Goal: Information Seeking & Learning: Find specific page/section

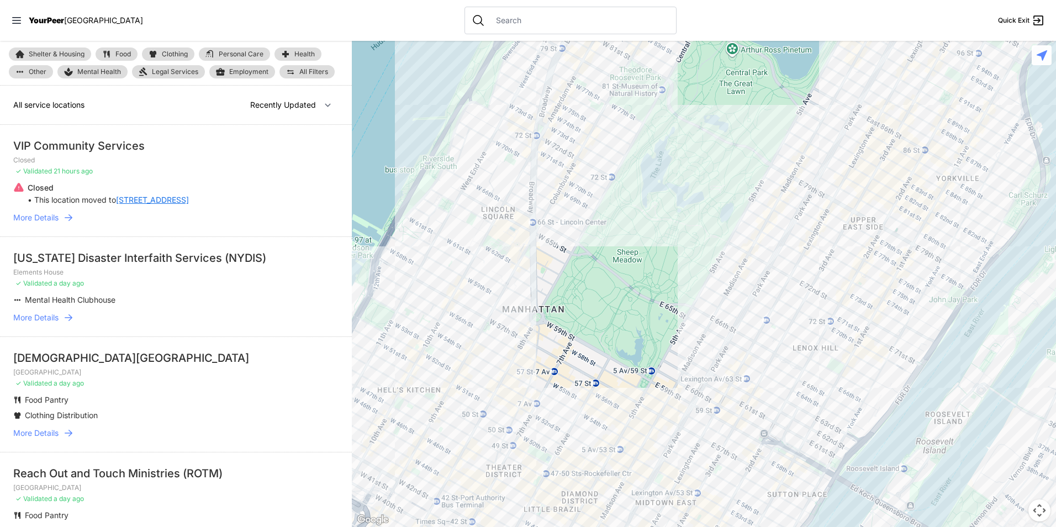
drag, startPoint x: 817, startPoint y: 300, endPoint x: 852, endPoint y: 122, distance: 181.2
click at [852, 122] on div at bounding box center [704, 284] width 704 height 486
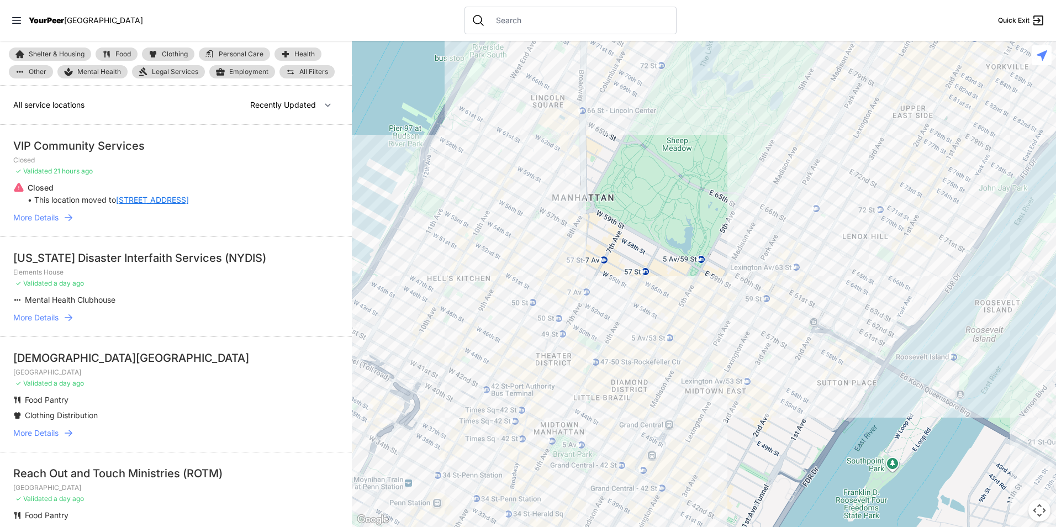
drag, startPoint x: 641, startPoint y: 252, endPoint x: 639, endPoint y: 262, distance: 9.5
click at [641, 255] on div at bounding box center [704, 284] width 704 height 486
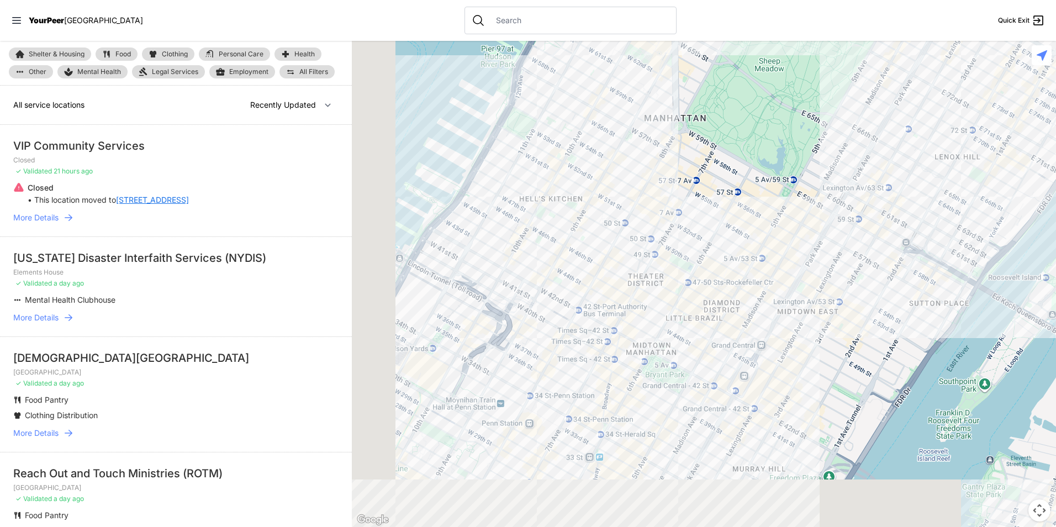
drag, startPoint x: 550, startPoint y: 309, endPoint x: 604, endPoint y: 255, distance: 76.9
click at [604, 255] on div at bounding box center [704, 284] width 704 height 486
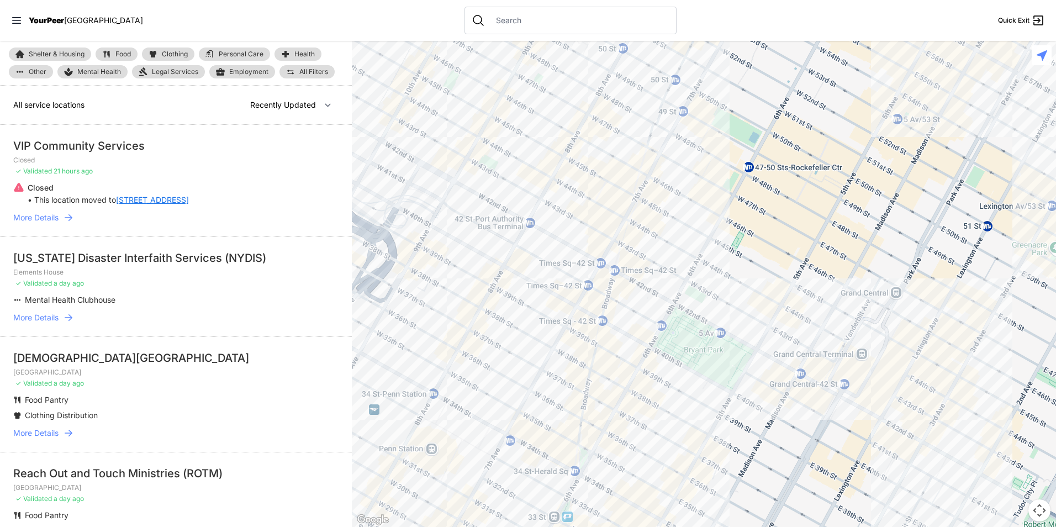
click at [790, 288] on div at bounding box center [704, 284] width 704 height 486
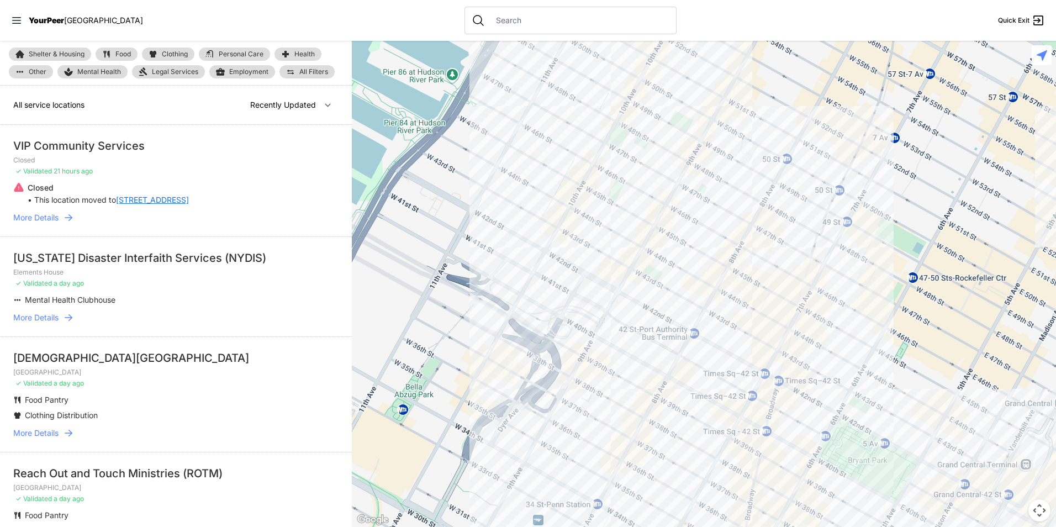
click at [624, 369] on div at bounding box center [704, 284] width 704 height 486
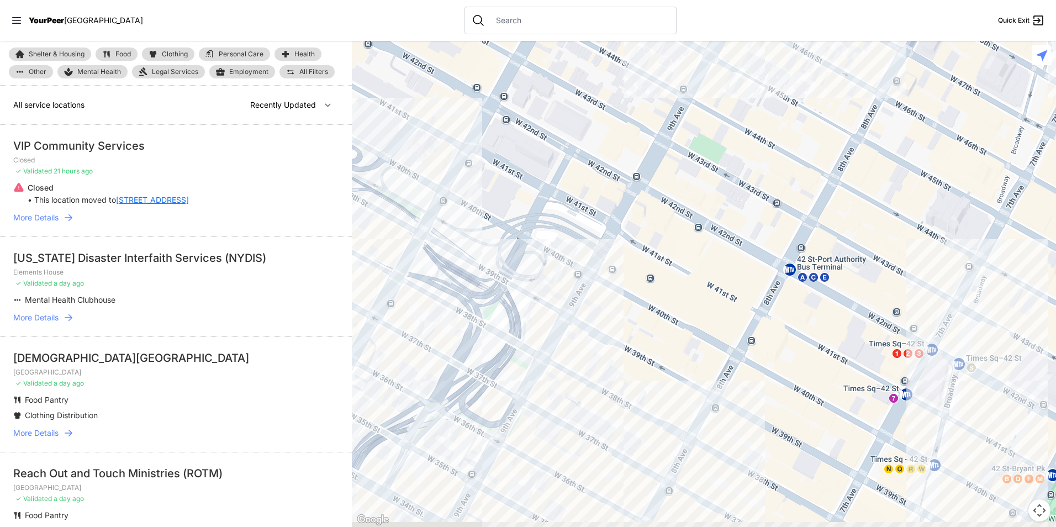
drag, startPoint x: 505, startPoint y: 351, endPoint x: 647, endPoint y: 303, distance: 149.8
click at [647, 303] on div at bounding box center [704, 284] width 704 height 486
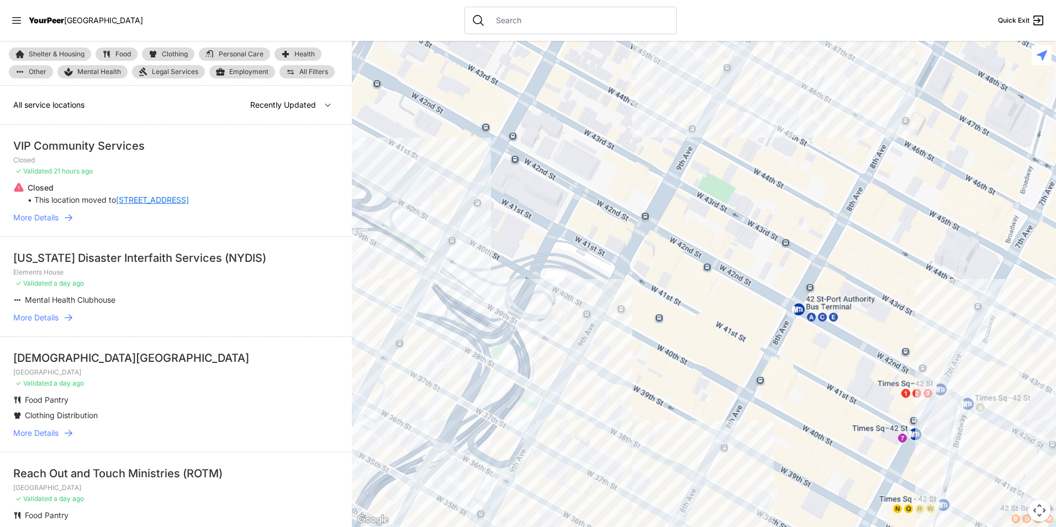
drag, startPoint x: 709, startPoint y: 279, endPoint x: 593, endPoint y: 468, distance: 221.8
click at [593, 468] on div at bounding box center [704, 284] width 704 height 486
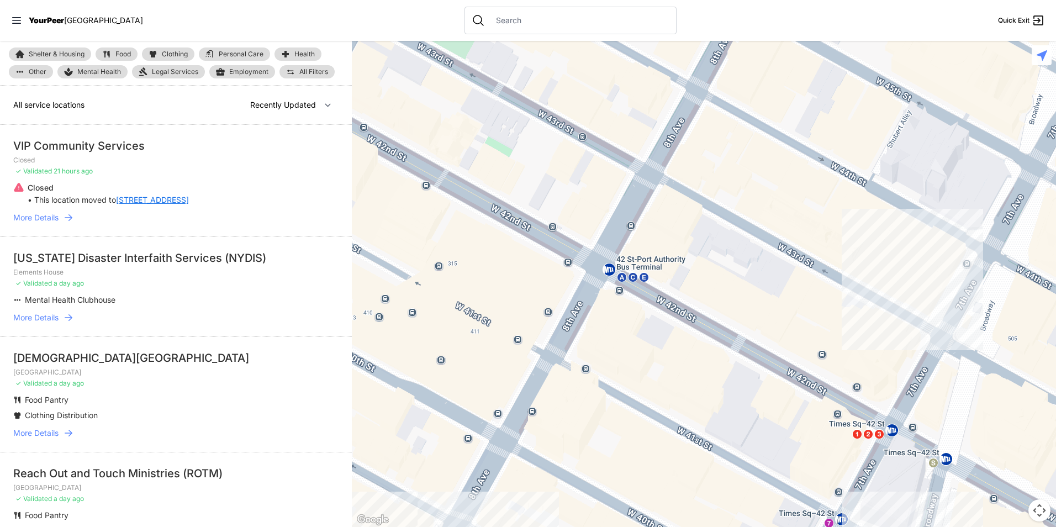
drag, startPoint x: 647, startPoint y: 425, endPoint x: 500, endPoint y: 251, distance: 228.1
click at [500, 251] on div at bounding box center [704, 284] width 704 height 486
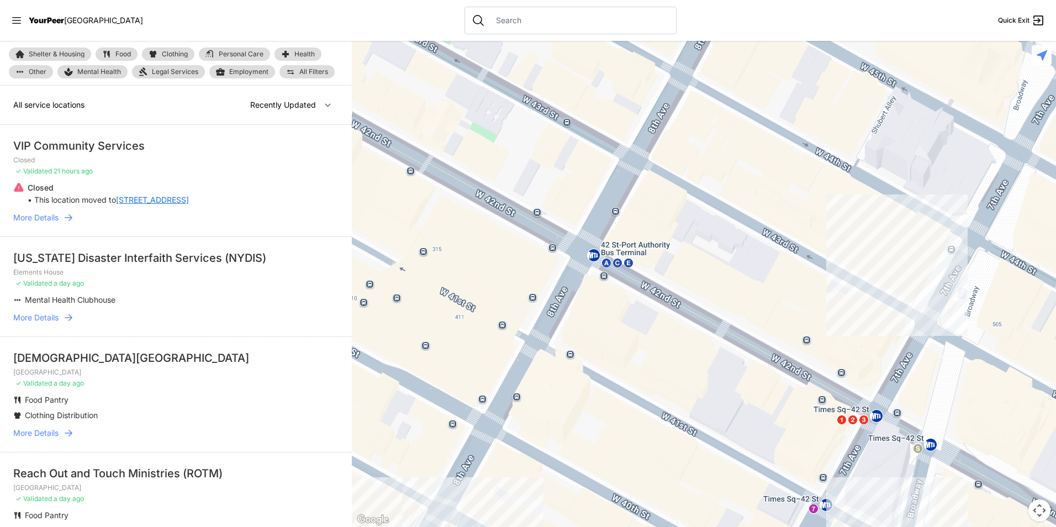
drag, startPoint x: 551, startPoint y: 193, endPoint x: 491, endPoint y: 135, distance: 83.6
click at [491, 135] on div at bounding box center [704, 284] width 704 height 486
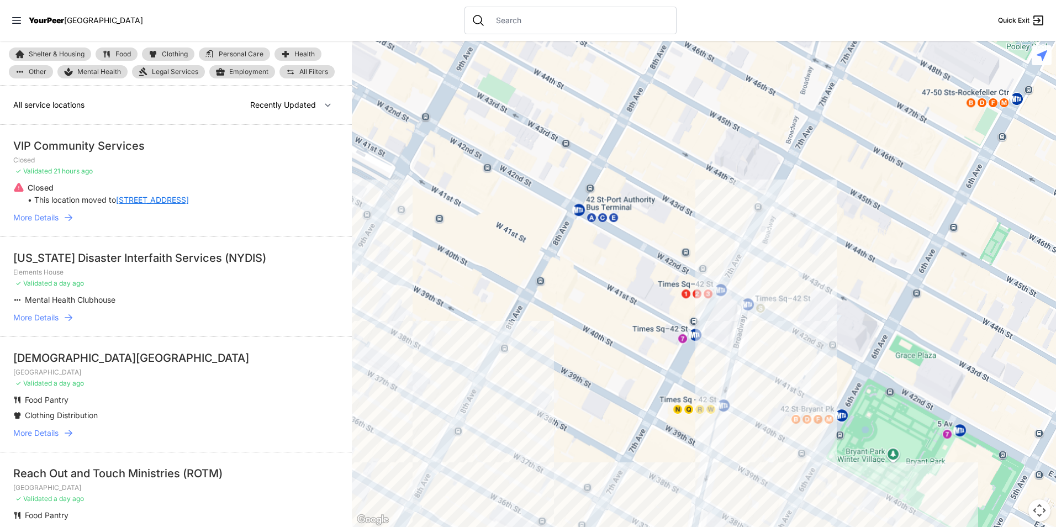
drag, startPoint x: 845, startPoint y: 390, endPoint x: 742, endPoint y: 344, distance: 113.0
click at [742, 344] on div at bounding box center [704, 284] width 704 height 486
click at [469, 26] on div at bounding box center [570, 21] width 212 height 28
click at [472, 19] on icon at bounding box center [478, 20] width 13 height 13
drag, startPoint x: 458, startPoint y: 6, endPoint x: 463, endPoint y: 16, distance: 10.9
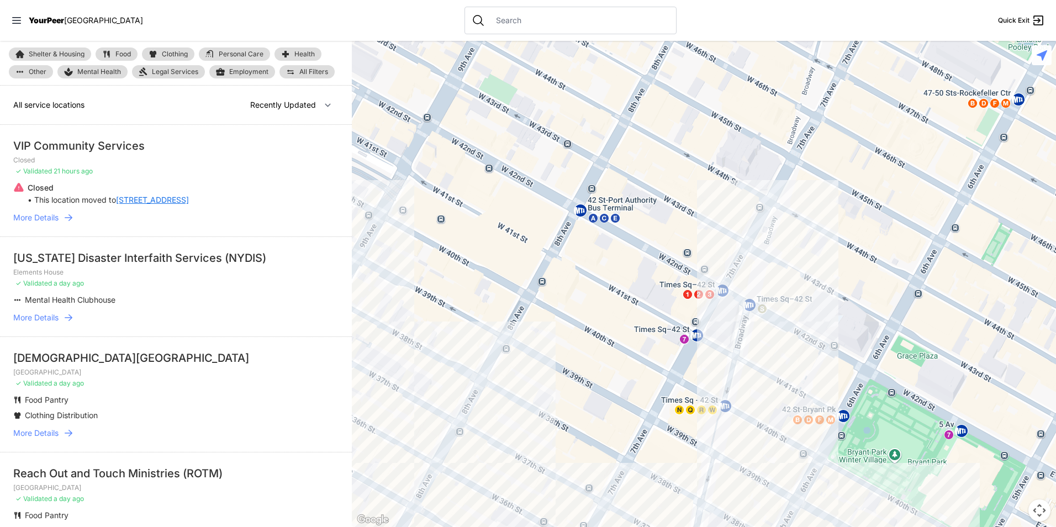
click at [459, 6] on nav "YourPeer NYC Quick Exit" at bounding box center [528, 20] width 1056 height 41
click at [489, 16] on input "text" at bounding box center [579, 20] width 180 height 11
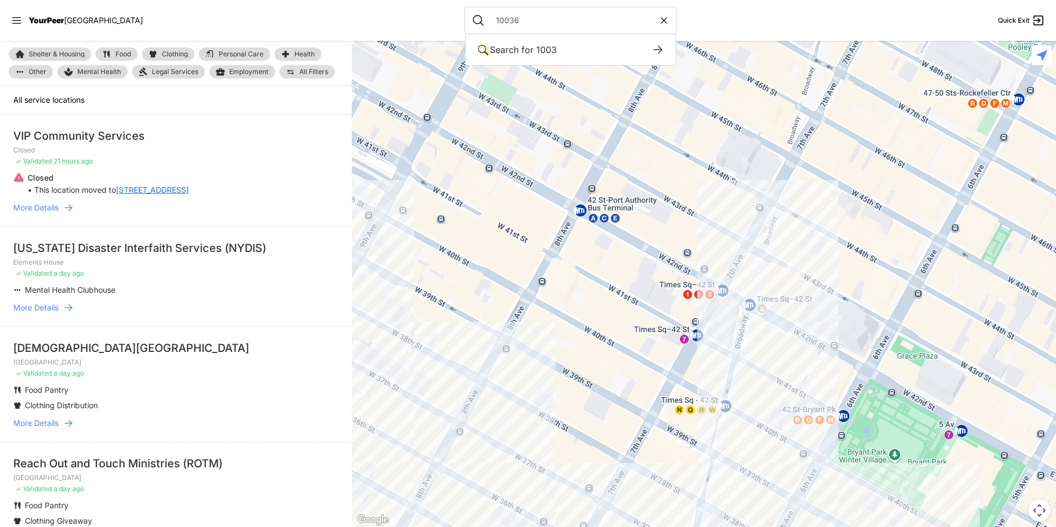
type input "10036"
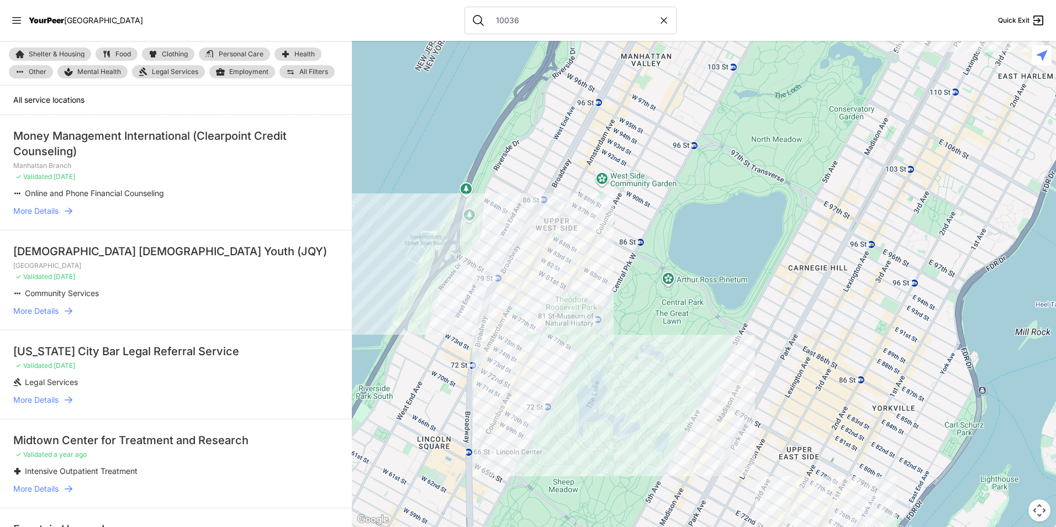
drag, startPoint x: 694, startPoint y: 426, endPoint x: 707, endPoint y: 108, distance: 317.8
click at [707, 108] on div at bounding box center [704, 284] width 704 height 486
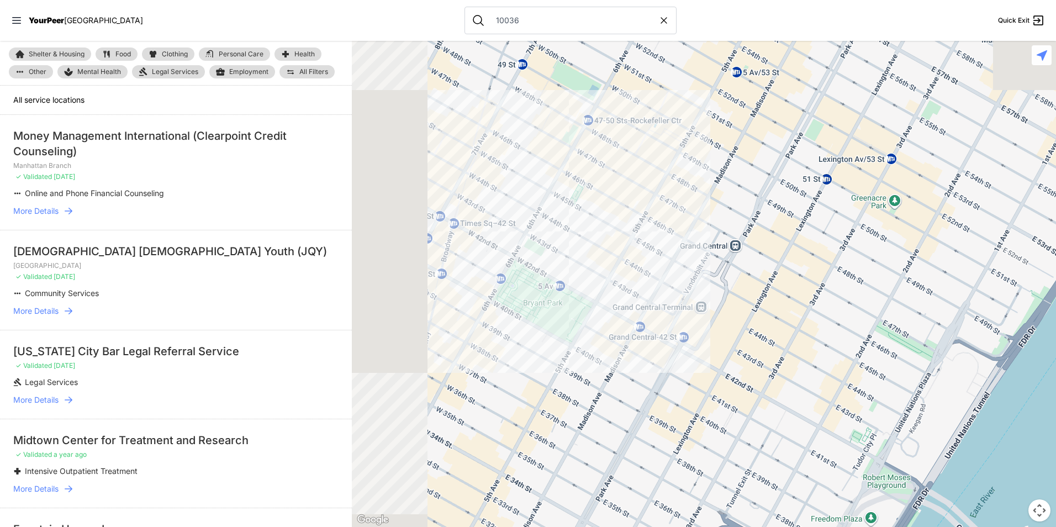
drag, startPoint x: 617, startPoint y: 246, endPoint x: 692, endPoint y: 244, distance: 74.6
click at [748, 299] on div at bounding box center [704, 284] width 704 height 486
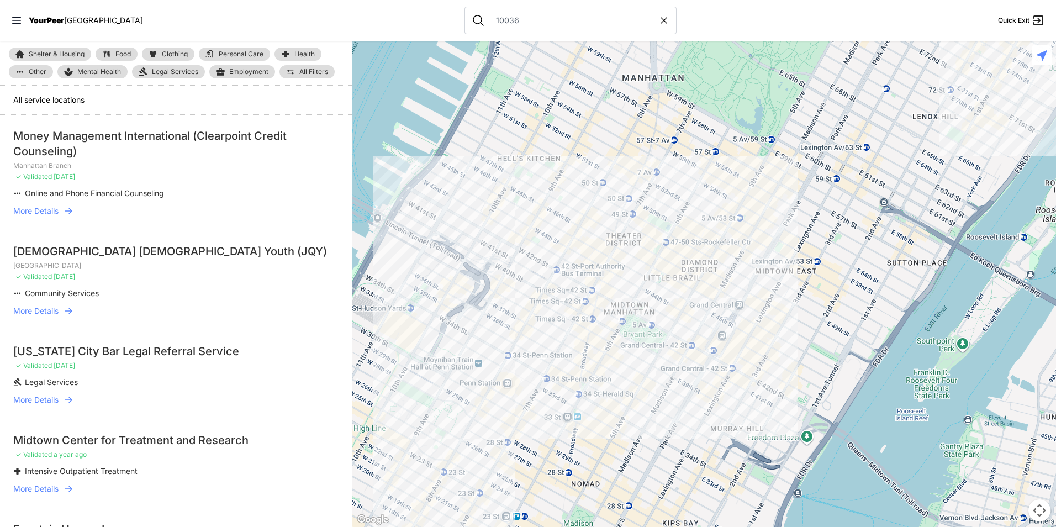
drag, startPoint x: 475, startPoint y: 287, endPoint x: 550, endPoint y: 314, distance: 79.1
click at [550, 314] on div at bounding box center [704, 284] width 704 height 486
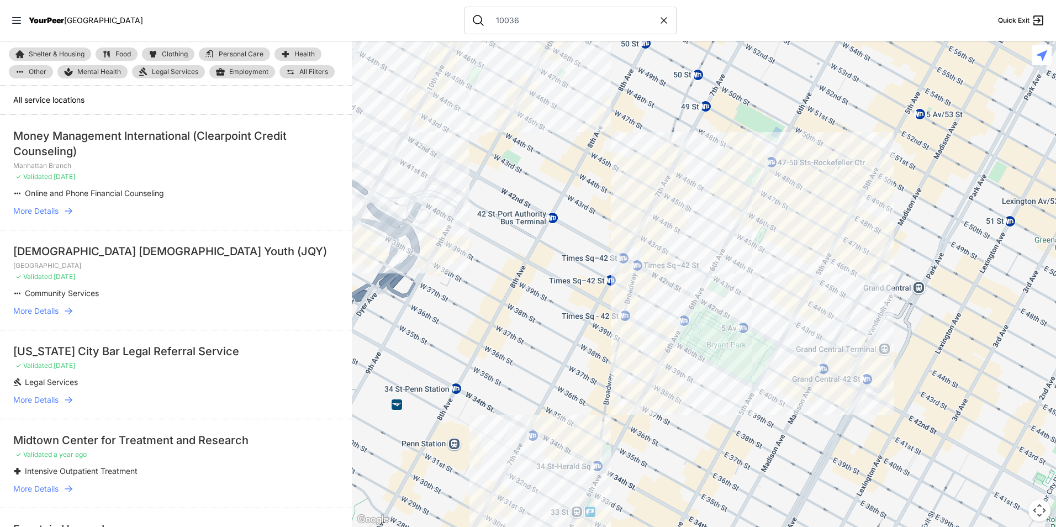
click at [99, 53] on link "Food" at bounding box center [117, 53] width 42 height 13
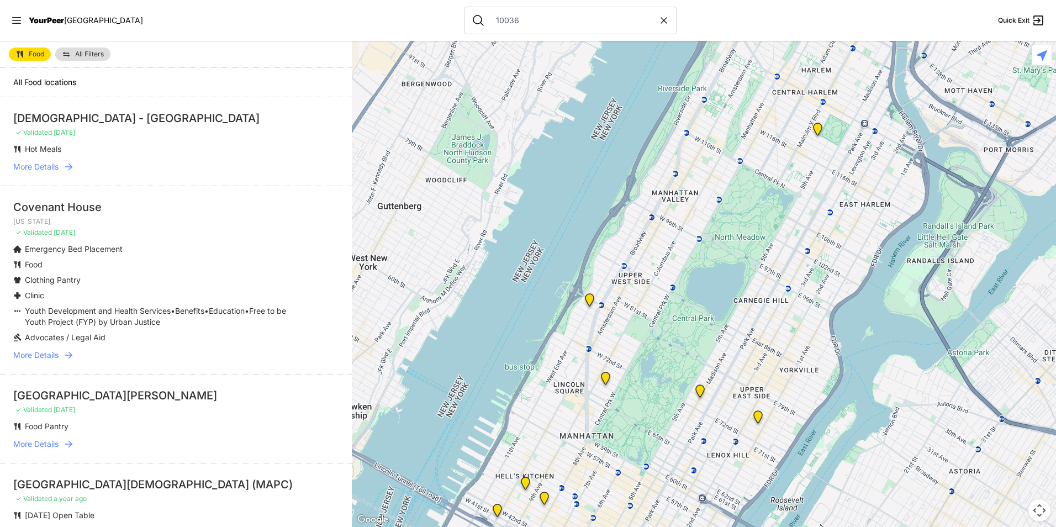
drag, startPoint x: 76, startPoint y: 41, endPoint x: 73, endPoint y: 47, distance: 6.7
click at [76, 41] on div "Food All Filters" at bounding box center [176, 54] width 352 height 27
click at [73, 49] on link "All Filters" at bounding box center [82, 53] width 55 height 13
click at [92, 55] on span "All Filters" at bounding box center [89, 54] width 29 height 7
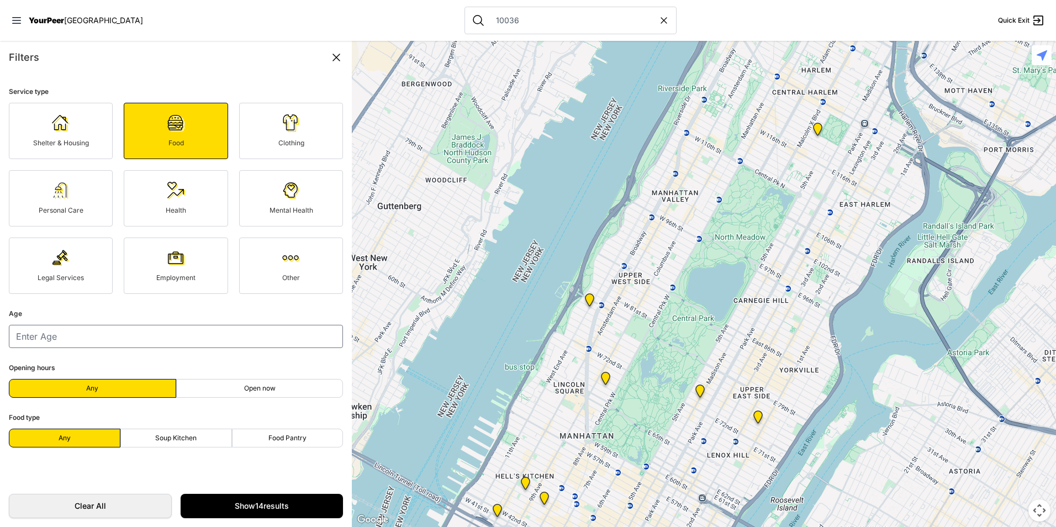
click at [210, 442] on label "Soup Kitchen" at bounding box center [176, 438] width 112 height 19
click at [176, 439] on input "Soup Kitchen" at bounding box center [176, 438] width 1 height 1
radio input "true"
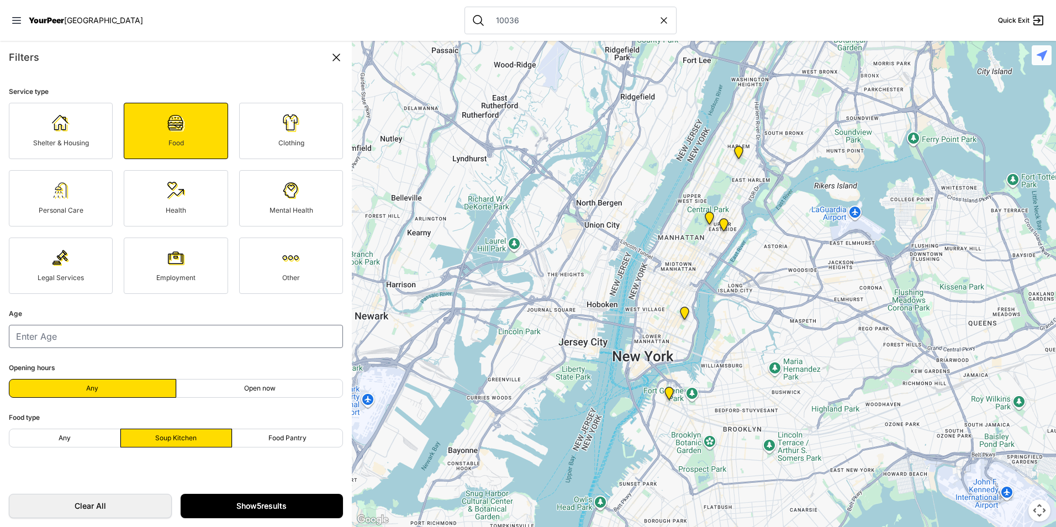
click at [237, 503] on link "Show 5 results" at bounding box center [262, 506] width 163 height 24
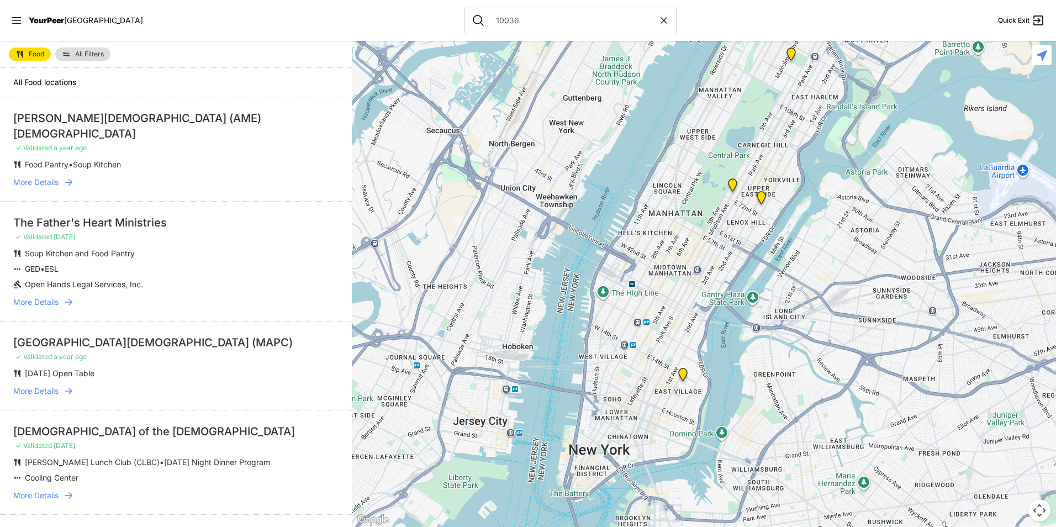
drag, startPoint x: 685, startPoint y: 183, endPoint x: 692, endPoint y: 253, distance: 70.5
click at [692, 253] on div at bounding box center [704, 284] width 704 height 486
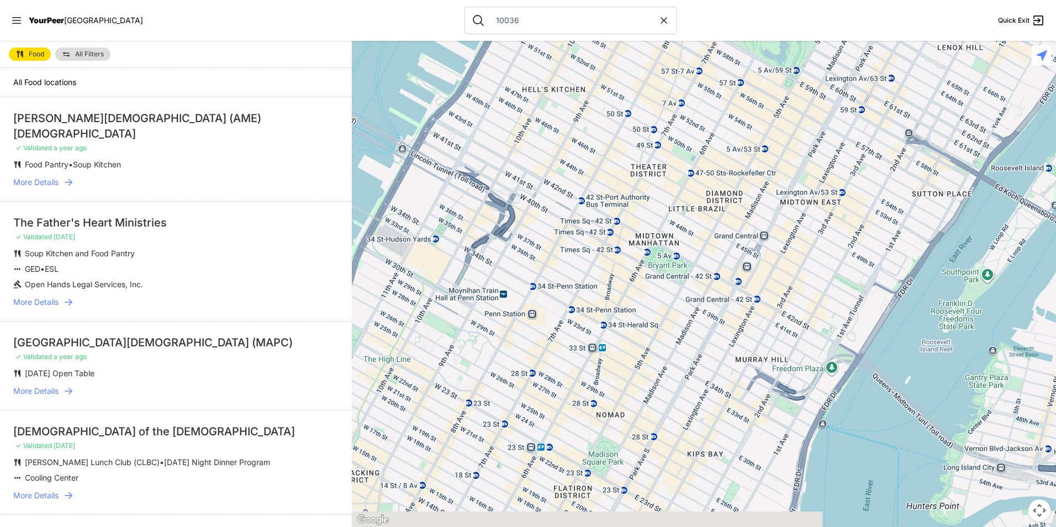
drag, startPoint x: 606, startPoint y: 382, endPoint x: 653, endPoint y: 299, distance: 94.7
click at [653, 300] on div at bounding box center [704, 284] width 704 height 486
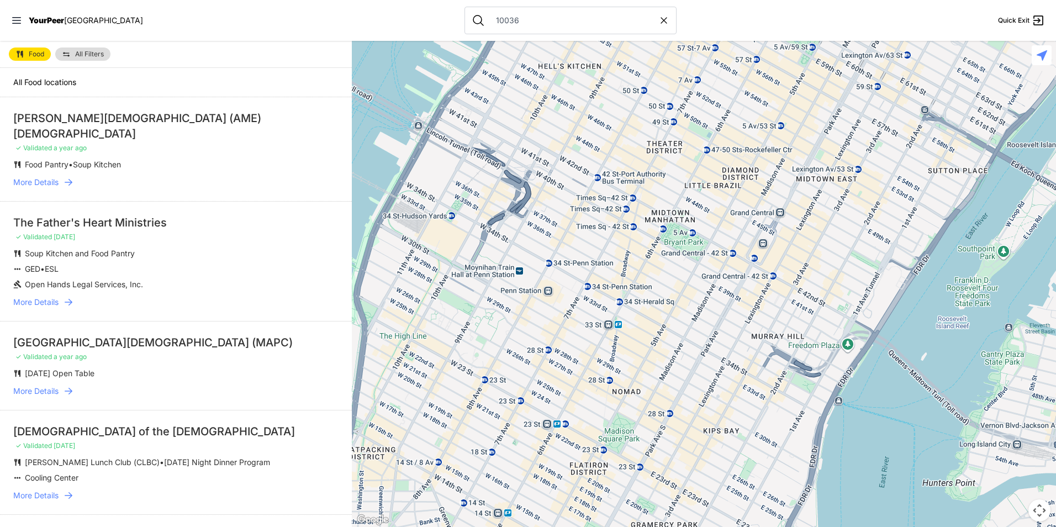
click at [39, 50] on link "Food" at bounding box center [30, 53] width 42 height 13
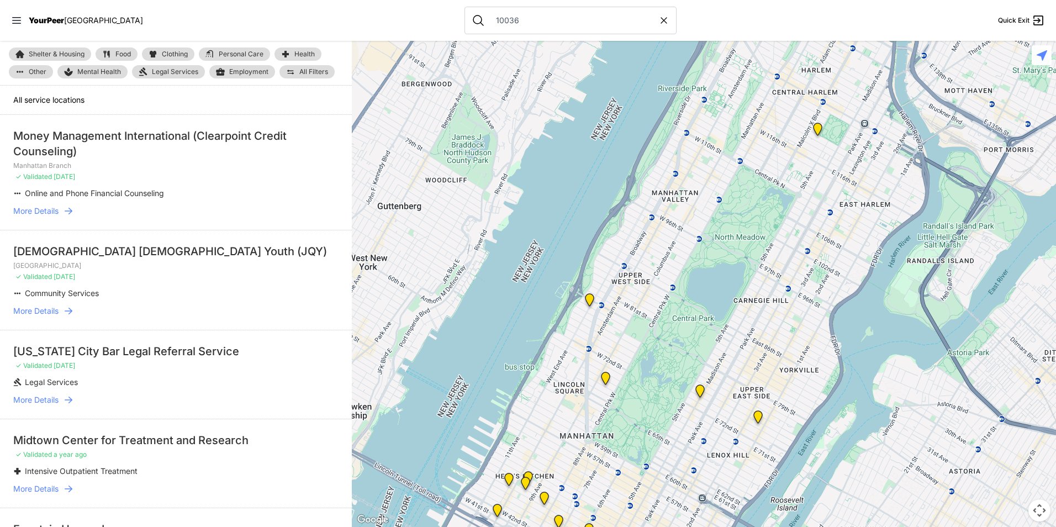
click at [125, 51] on span "Food" at bounding box center [122, 54] width 15 height 7
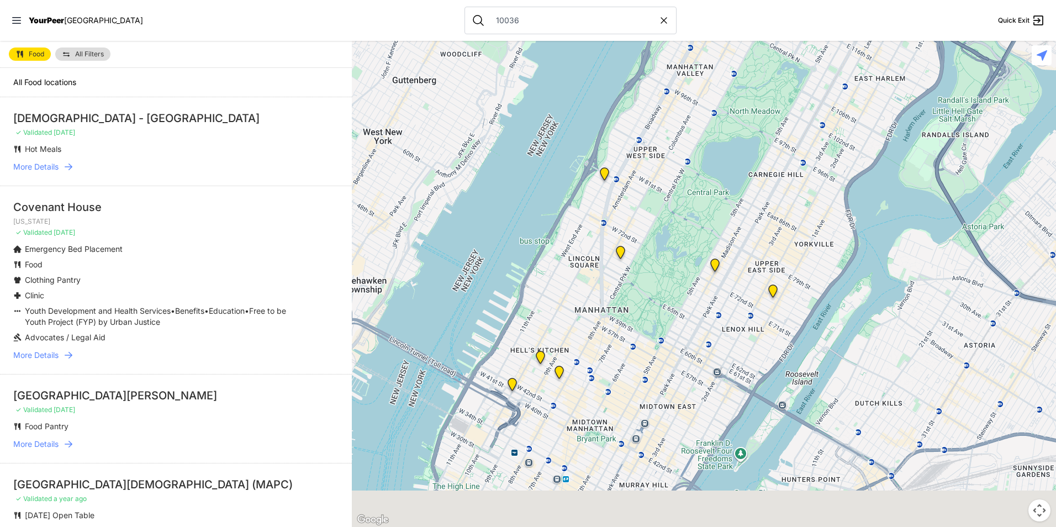
drag, startPoint x: 743, startPoint y: 447, endPoint x: 749, endPoint y: 340, distance: 107.9
click at [749, 340] on div at bounding box center [704, 284] width 704 height 486
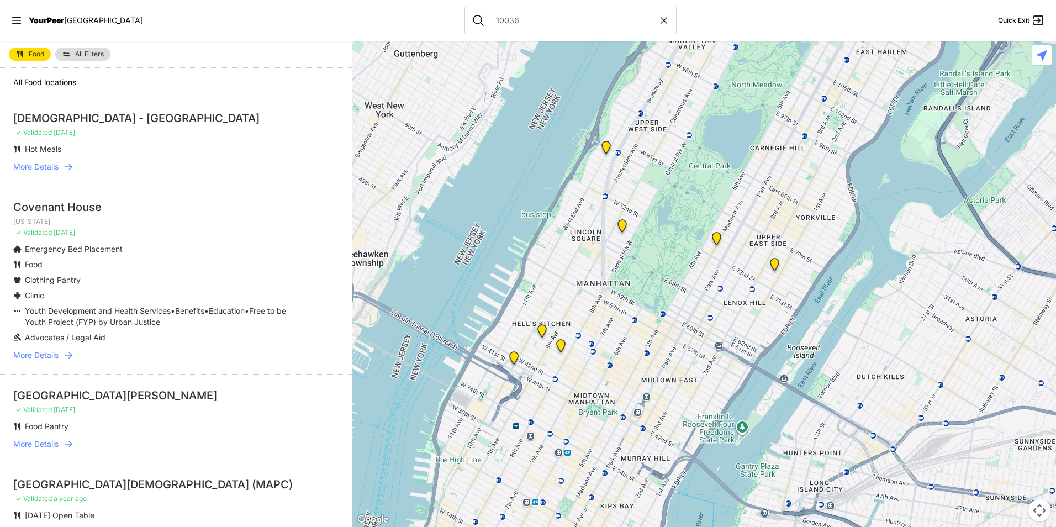
click at [658, 19] on icon at bounding box center [663, 20] width 11 height 11
select select "recentlyUpdated"
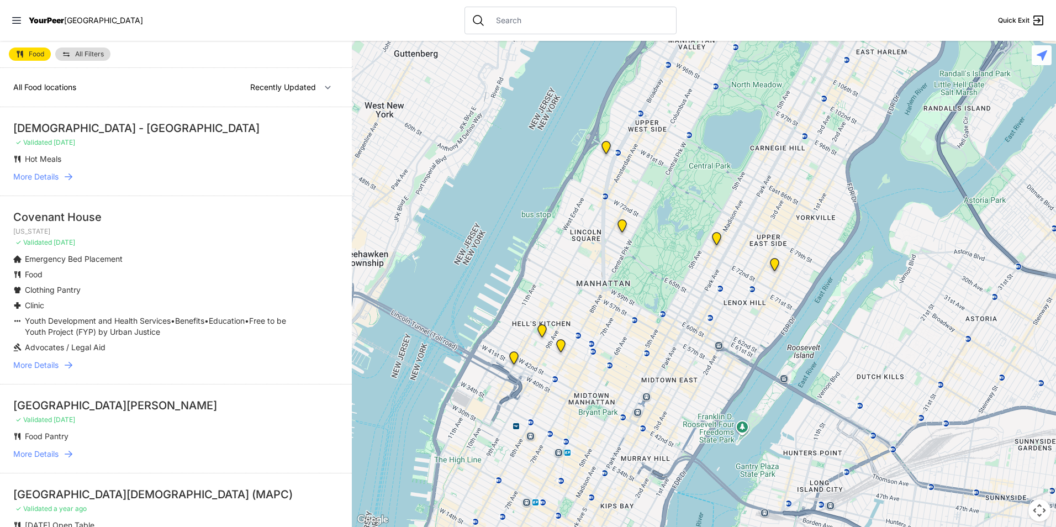
click at [43, 49] on link "Food" at bounding box center [30, 53] width 42 height 13
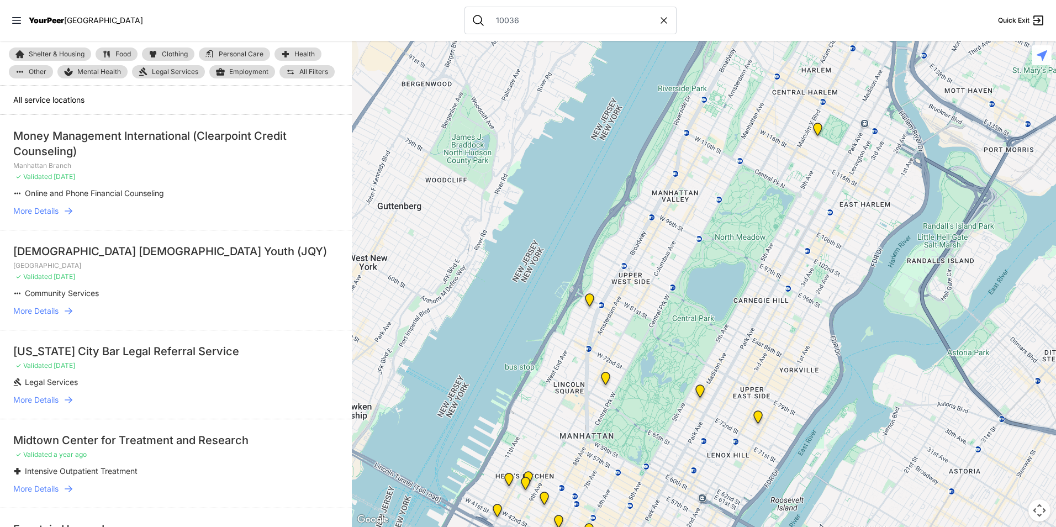
click at [128, 49] on link "Food" at bounding box center [117, 53] width 42 height 13
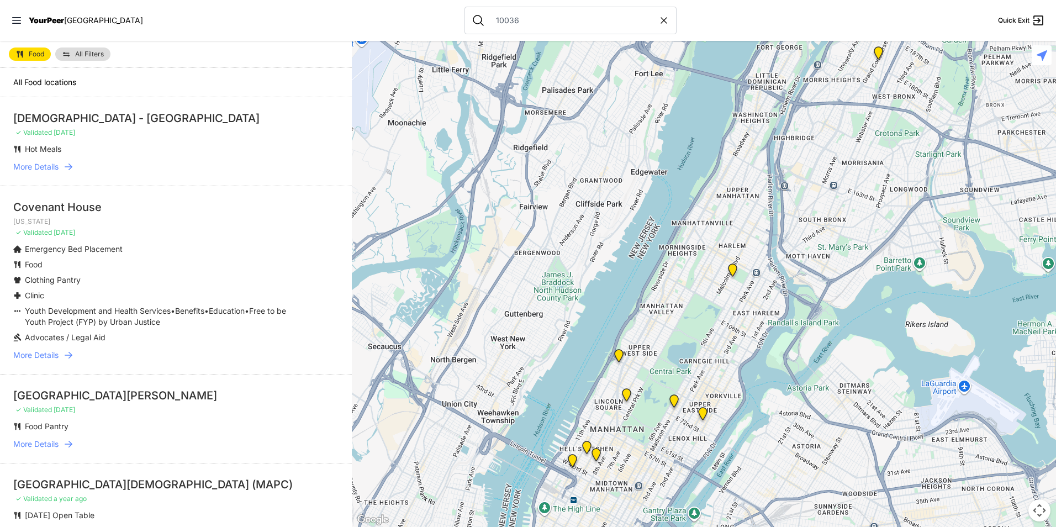
click at [658, 23] on icon at bounding box center [663, 20] width 11 height 11
select select "recentlyUpdated"
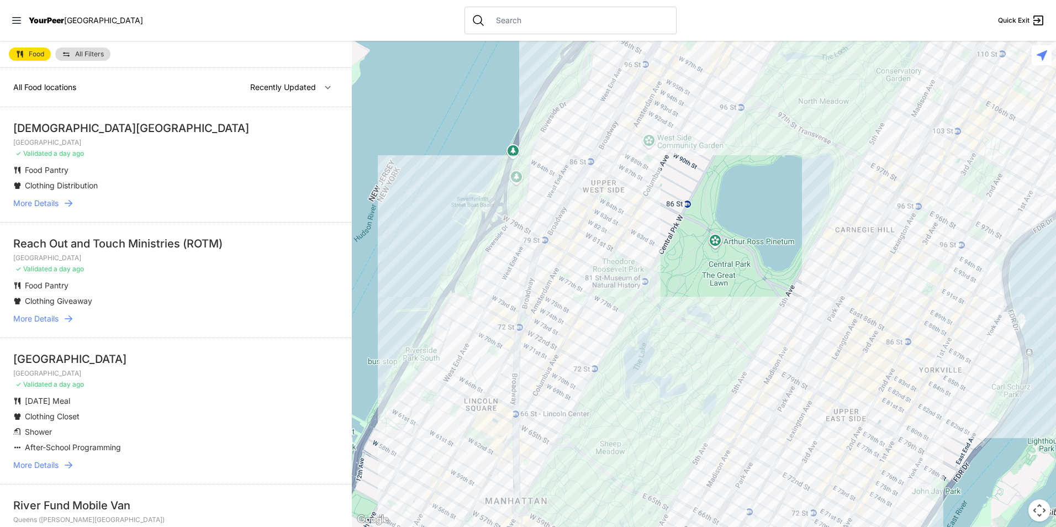
click at [1042, 22] on icon at bounding box center [1038, 20] width 10 height 10
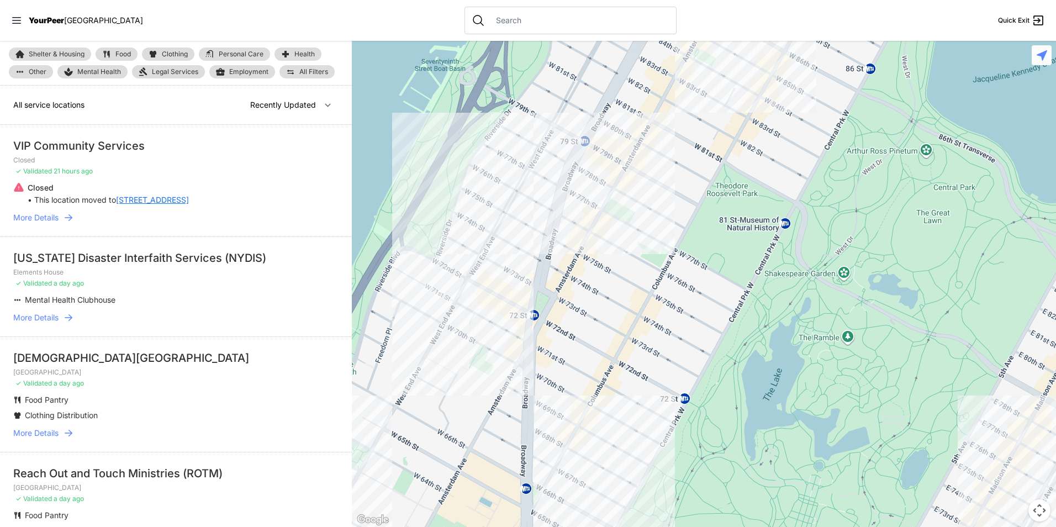
drag, startPoint x: 599, startPoint y: 255, endPoint x: 585, endPoint y: 229, distance: 28.9
click at [591, 234] on div at bounding box center [704, 284] width 704 height 486
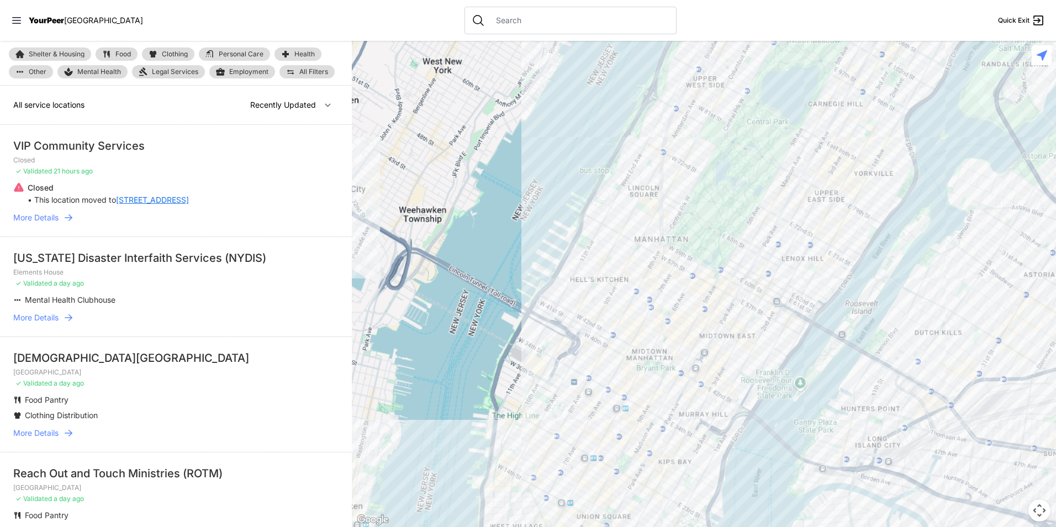
drag, startPoint x: 641, startPoint y: 321, endPoint x: 648, endPoint y: 206, distance: 115.7
click at [648, 206] on div at bounding box center [704, 284] width 704 height 486
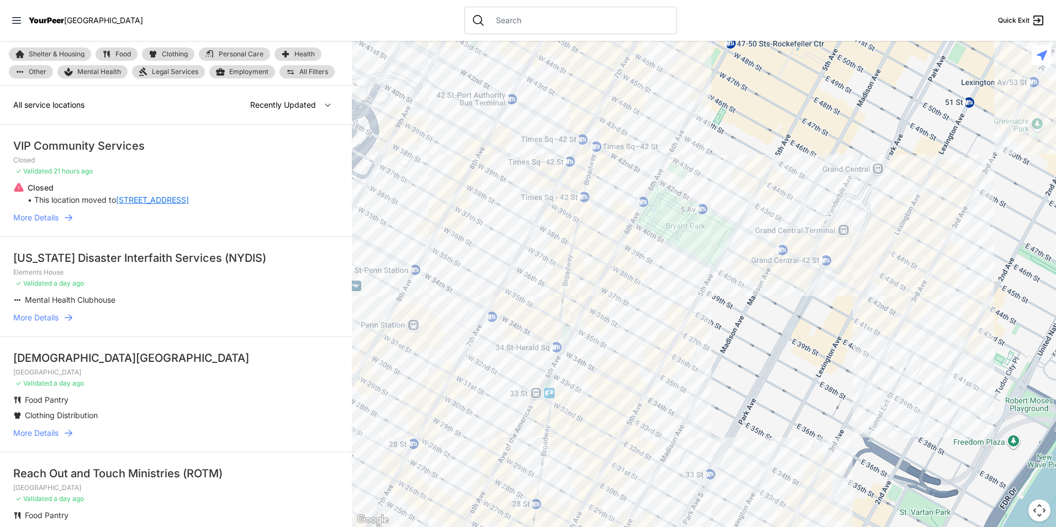
drag, startPoint x: 680, startPoint y: 207, endPoint x: 635, endPoint y: 319, distance: 121.4
click at [638, 316] on div at bounding box center [704, 284] width 704 height 486
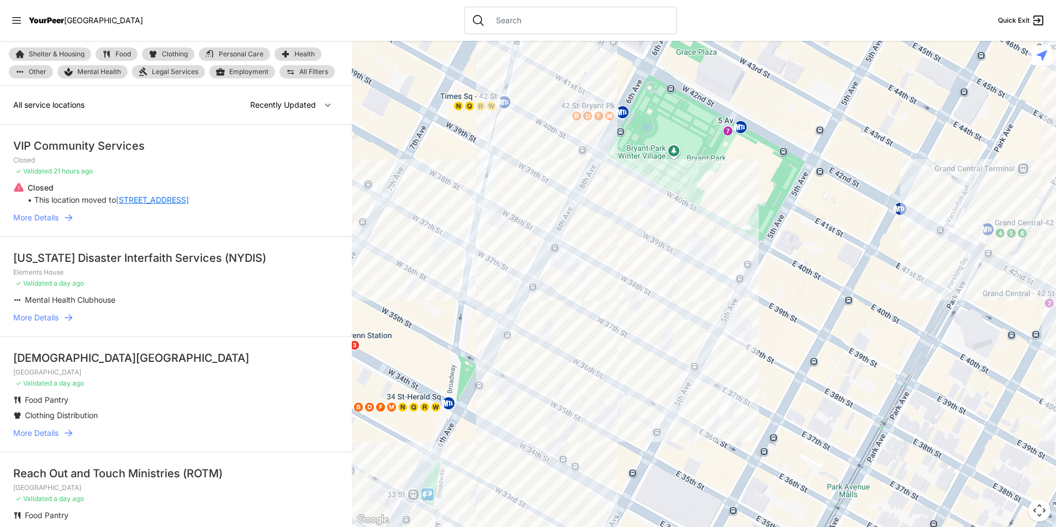
click at [104, 50] on img at bounding box center [106, 54] width 9 height 9
select select "recentlyUpdated"
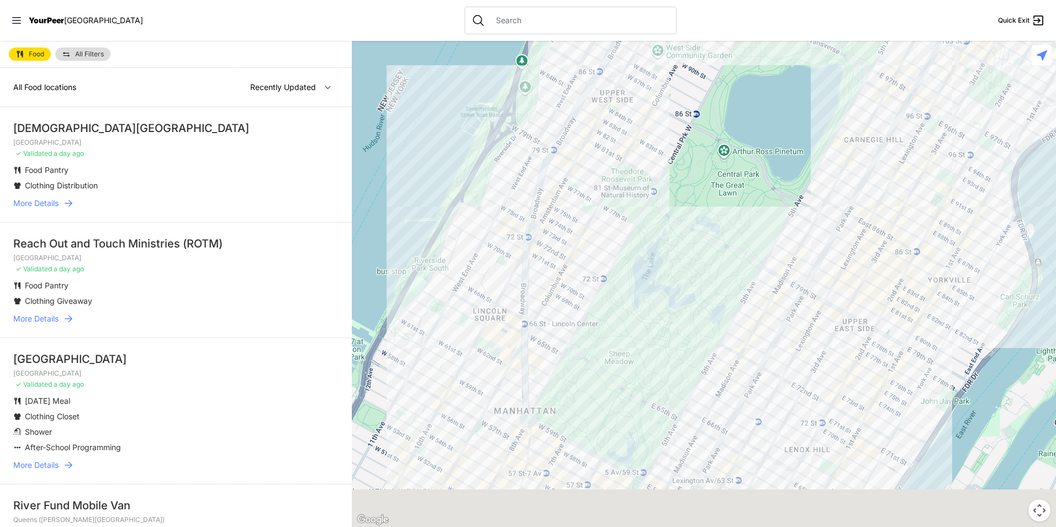
drag, startPoint x: 635, startPoint y: 414, endPoint x: 683, endPoint y: 28, distance: 389.6
click at [682, 35] on div "Close panel YourPeer [GEOGRAPHIC_DATA] Quick Exit Single Adult Families Soup Ki…" at bounding box center [528, 263] width 1056 height 527
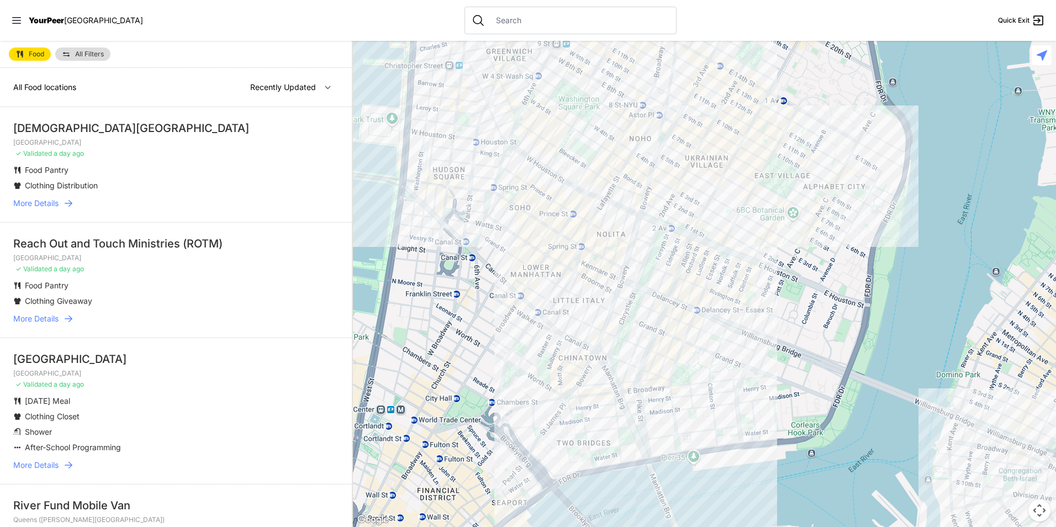
drag, startPoint x: 647, startPoint y: 180, endPoint x: 740, endPoint y: 320, distance: 167.7
click at [759, 300] on div at bounding box center [704, 284] width 704 height 486
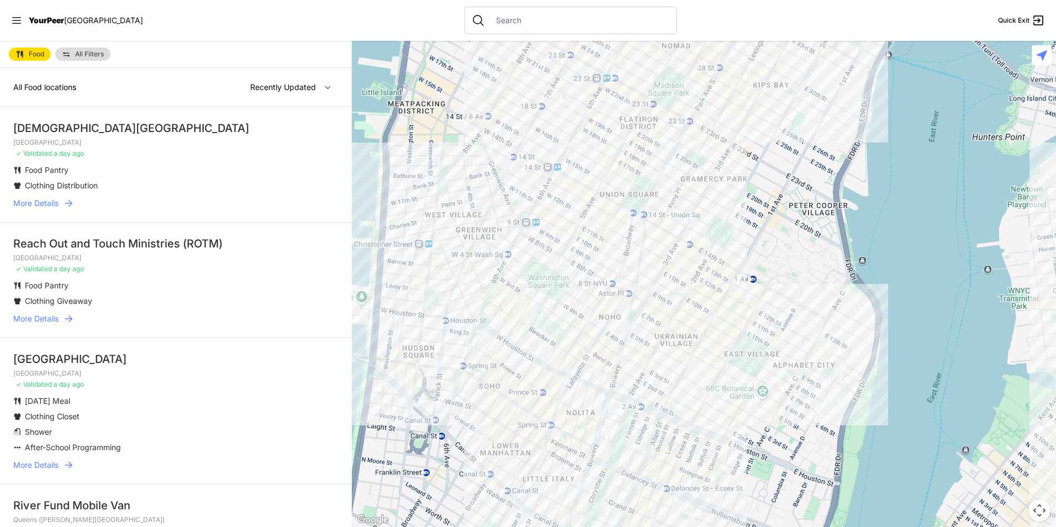
drag, startPoint x: 722, startPoint y: 274, endPoint x: 693, endPoint y: 358, distance: 89.2
click at [694, 361] on div at bounding box center [704, 284] width 704 height 486
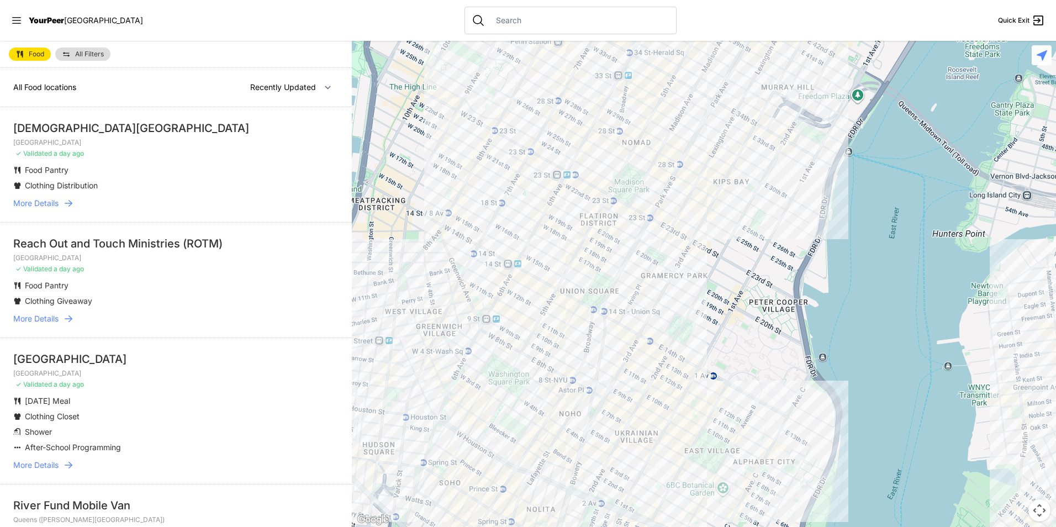
drag, startPoint x: 698, startPoint y: 222, endPoint x: 661, endPoint y: 308, distance: 93.0
click at [661, 308] on div at bounding box center [704, 284] width 704 height 486
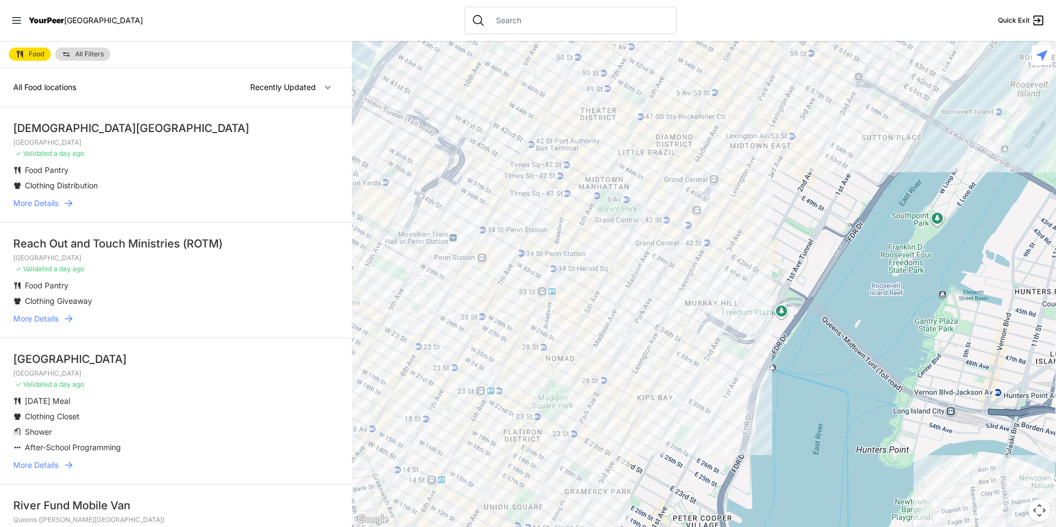
drag, startPoint x: 635, startPoint y: 282, endPoint x: 596, endPoint y: 413, distance: 136.5
click at [596, 413] on div at bounding box center [704, 284] width 704 height 486
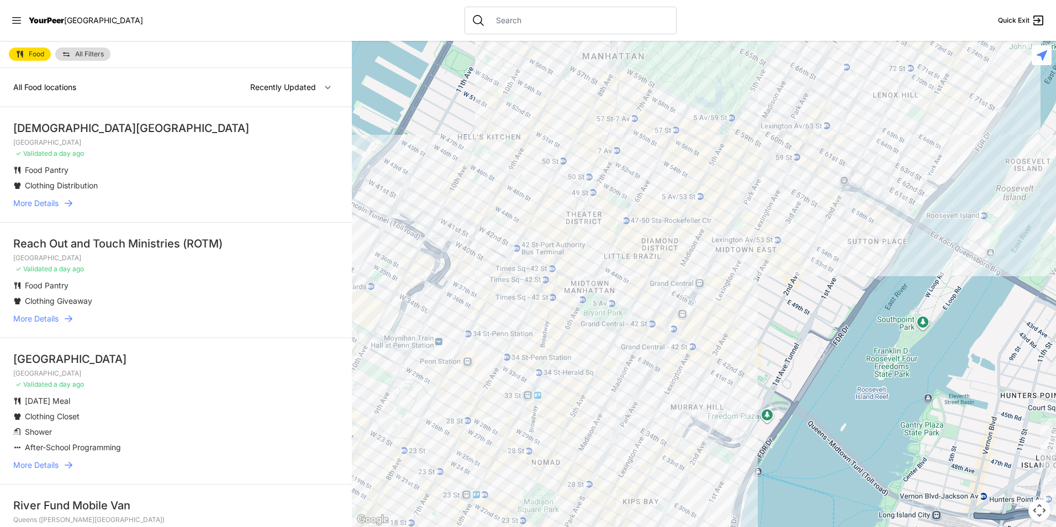
drag, startPoint x: 667, startPoint y: 177, endPoint x: 615, endPoint y: 295, distance: 129.1
click at [639, 282] on div at bounding box center [704, 284] width 704 height 486
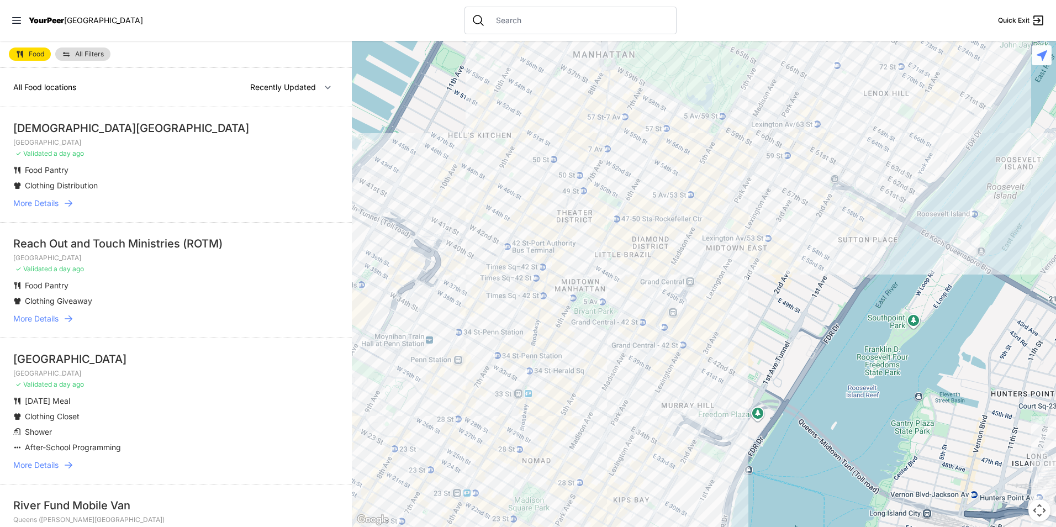
click at [490, 290] on div at bounding box center [704, 284] width 704 height 486
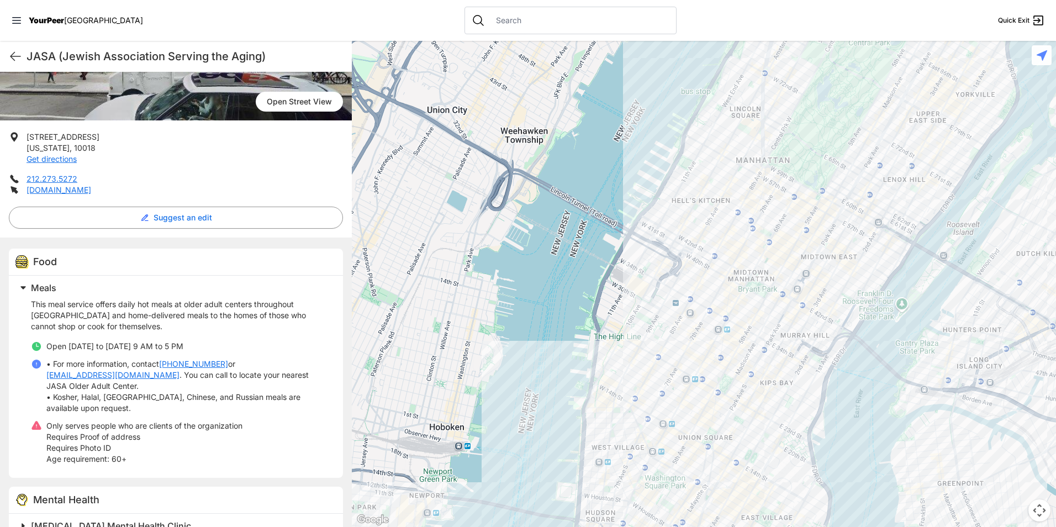
scroll to position [166, 0]
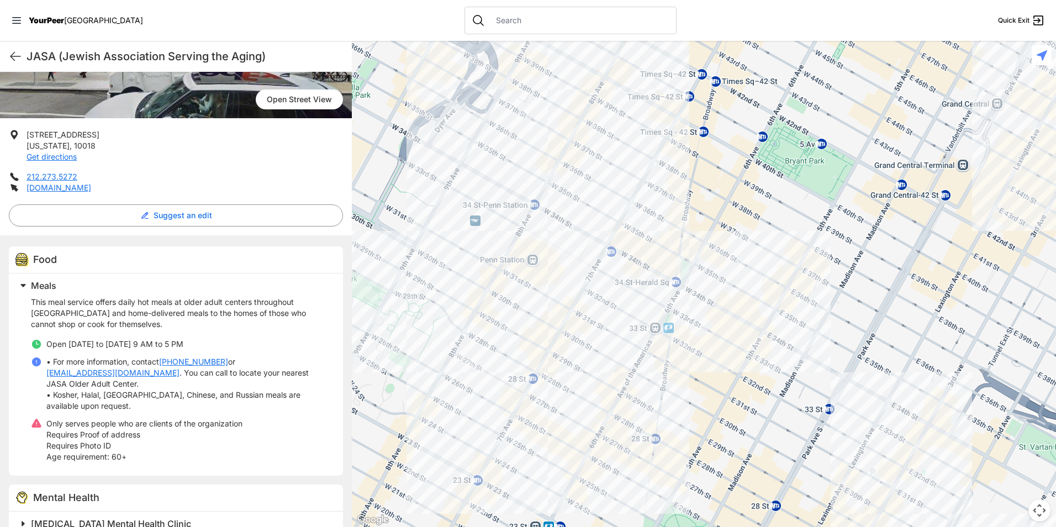
drag, startPoint x: 723, startPoint y: 265, endPoint x: 638, endPoint y: 451, distance: 204.6
click at [638, 451] on div at bounding box center [704, 284] width 704 height 486
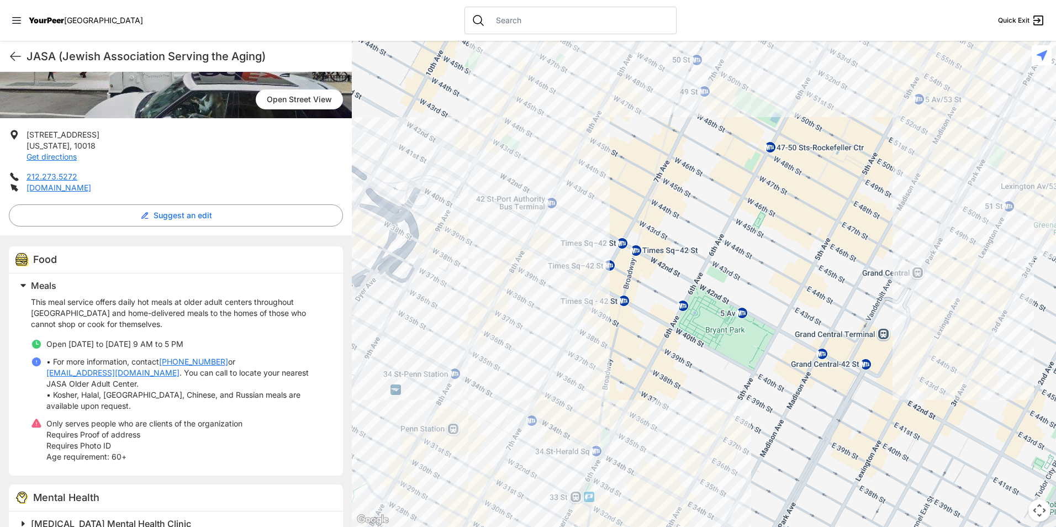
click at [486, 265] on div at bounding box center [704, 284] width 704 height 486
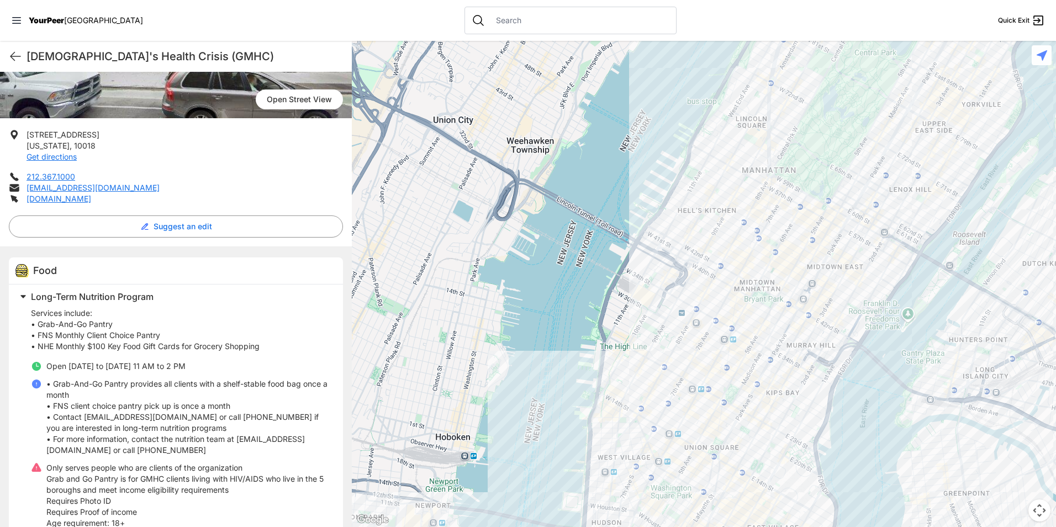
scroll to position [221, 0]
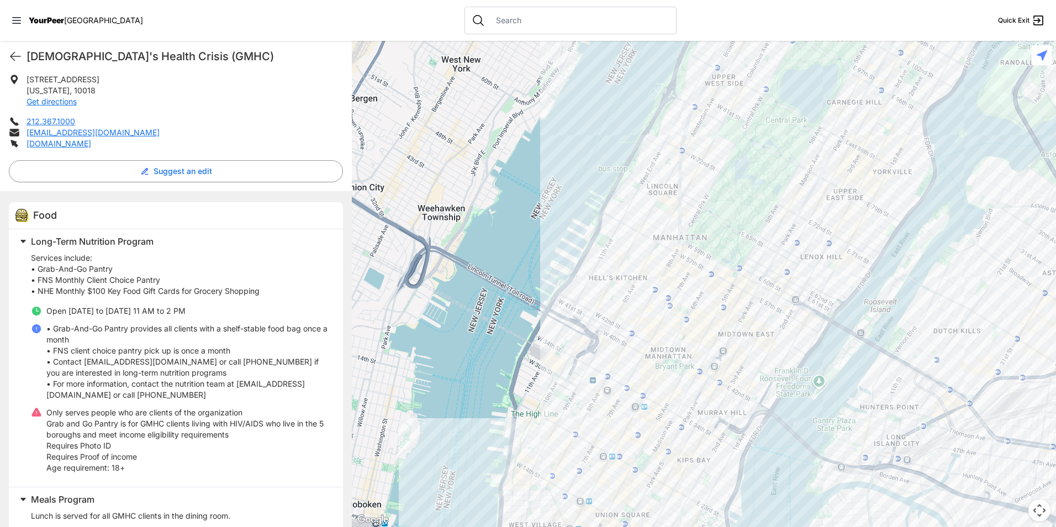
drag, startPoint x: 725, startPoint y: 393, endPoint x: 637, endPoint y: 462, distance: 112.1
click at [637, 462] on div at bounding box center [704, 284] width 704 height 486
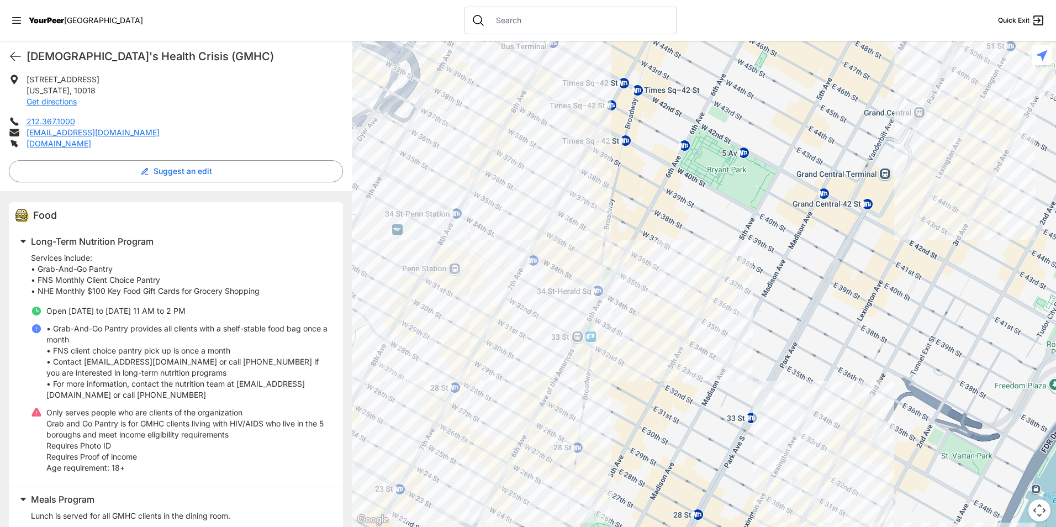
click at [926, 163] on div at bounding box center [704, 284] width 704 height 486
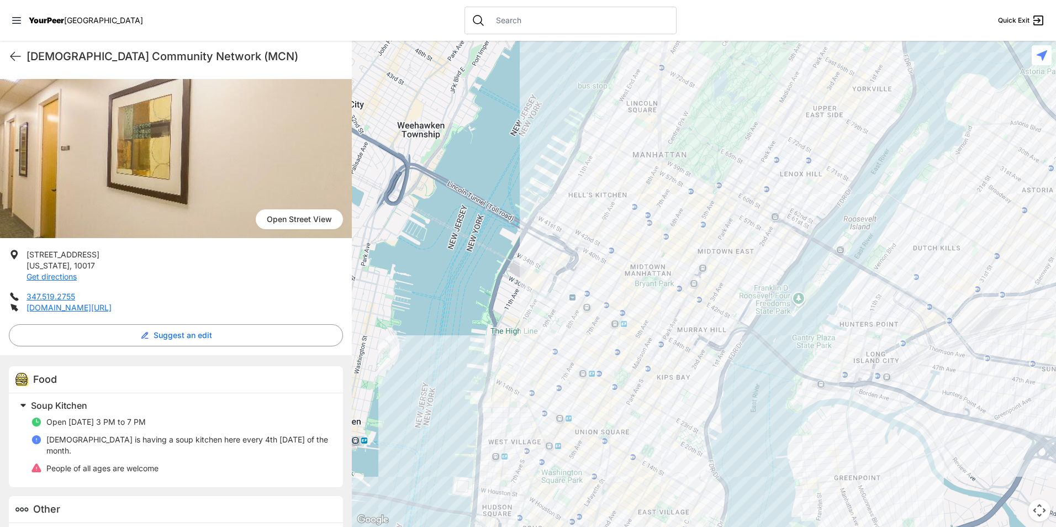
scroll to position [70, 0]
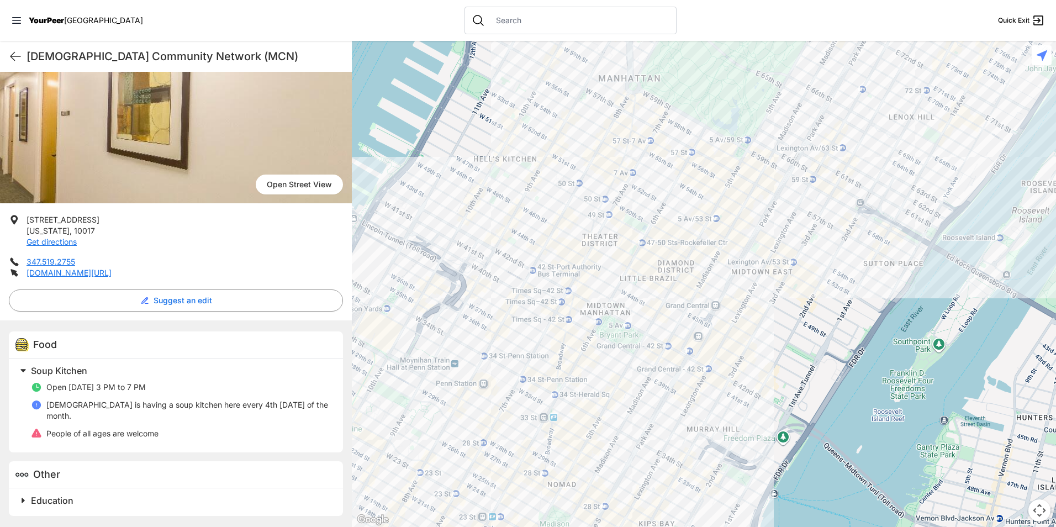
drag, startPoint x: 613, startPoint y: 261, endPoint x: 617, endPoint y: 399, distance: 138.7
click at [617, 399] on div at bounding box center [704, 284] width 704 height 486
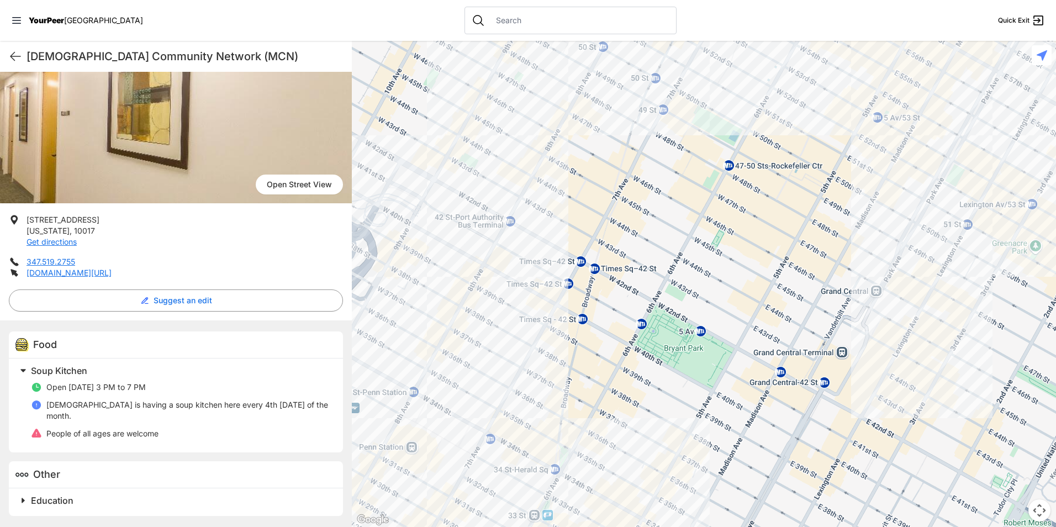
drag, startPoint x: 476, startPoint y: 312, endPoint x: 495, endPoint y: 320, distance: 21.5
click at [495, 320] on div at bounding box center [704, 284] width 704 height 486
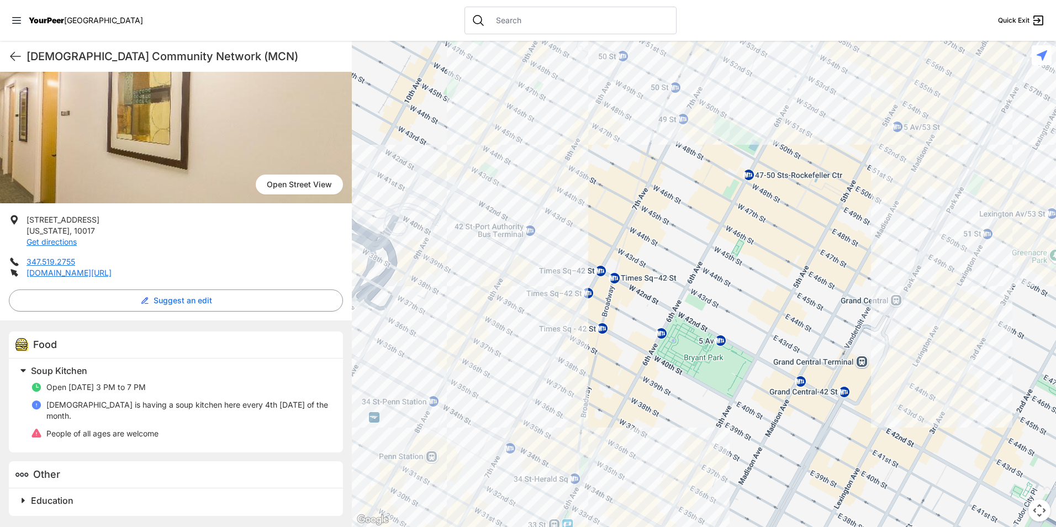
click at [411, 225] on div at bounding box center [704, 284] width 704 height 486
click at [409, 218] on div at bounding box center [704, 284] width 704 height 486
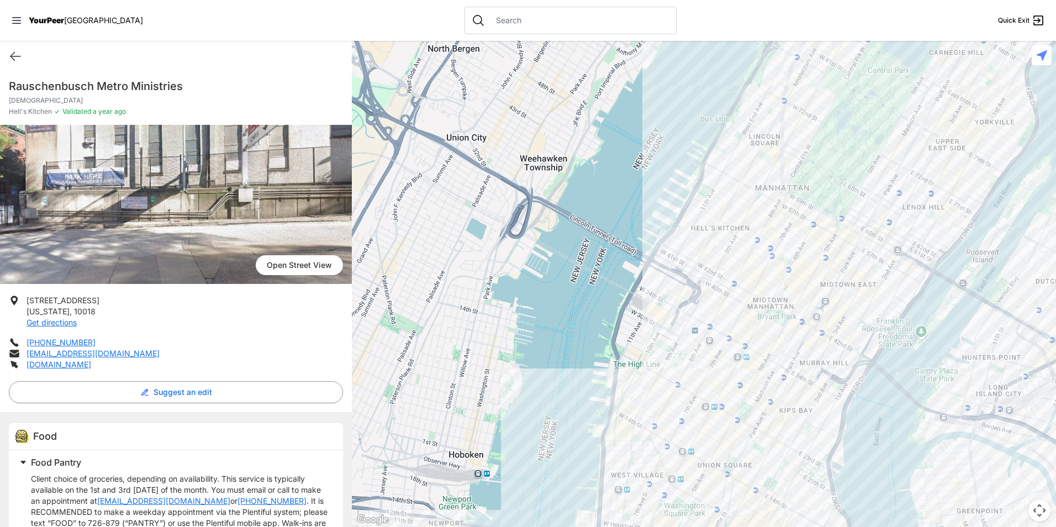
click at [695, 262] on div at bounding box center [704, 284] width 704 height 486
click at [692, 262] on div at bounding box center [704, 284] width 704 height 486
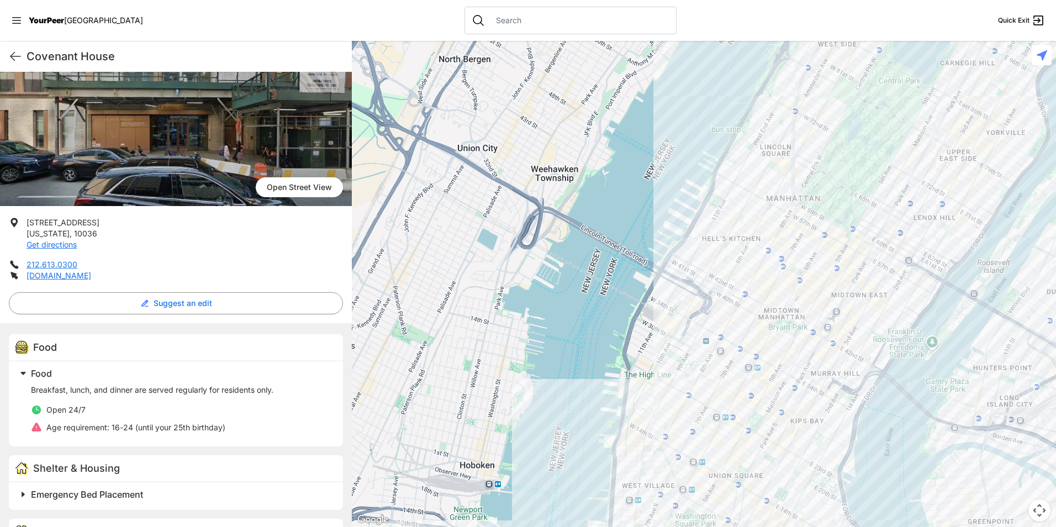
scroll to position [166, 0]
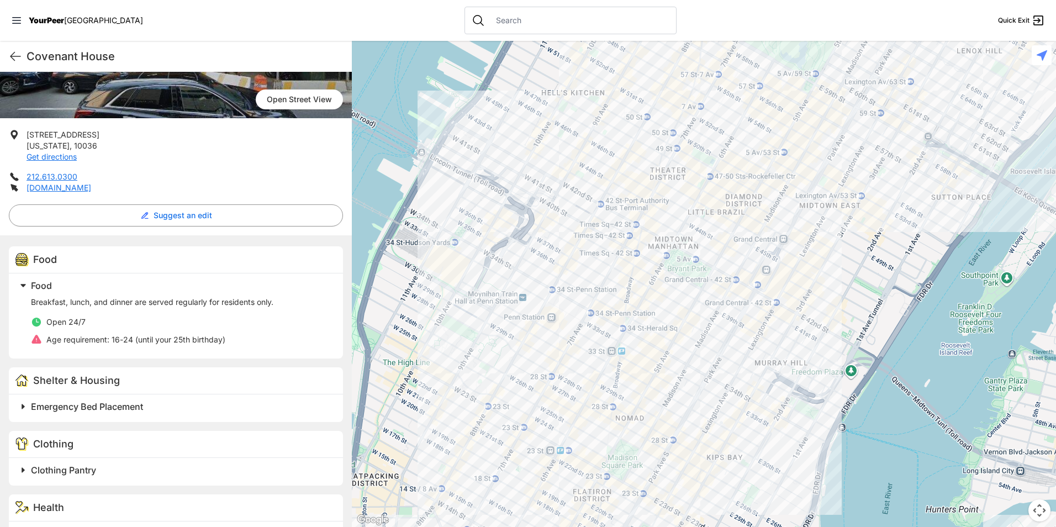
click at [817, 189] on div at bounding box center [704, 284] width 704 height 486
click at [614, 149] on div at bounding box center [704, 284] width 704 height 486
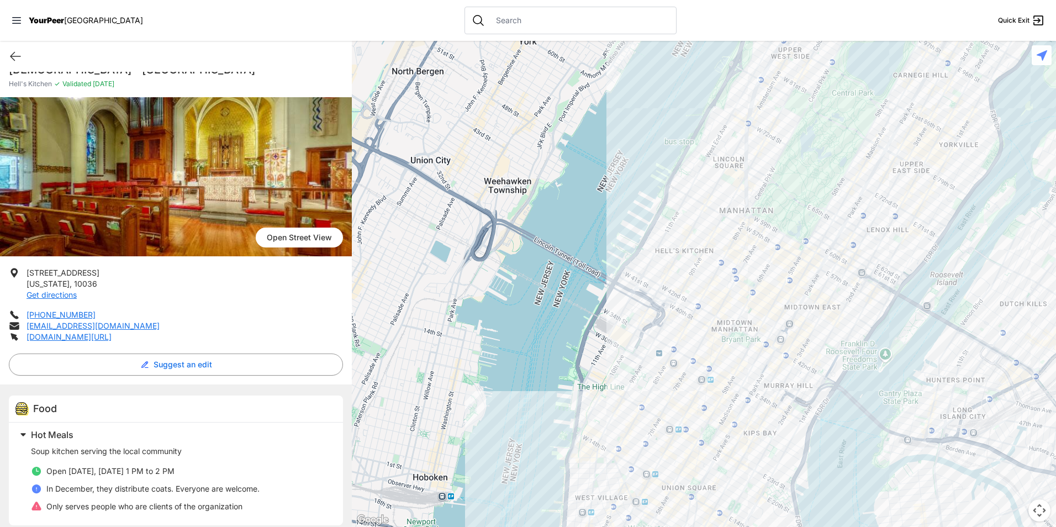
scroll to position [26, 0]
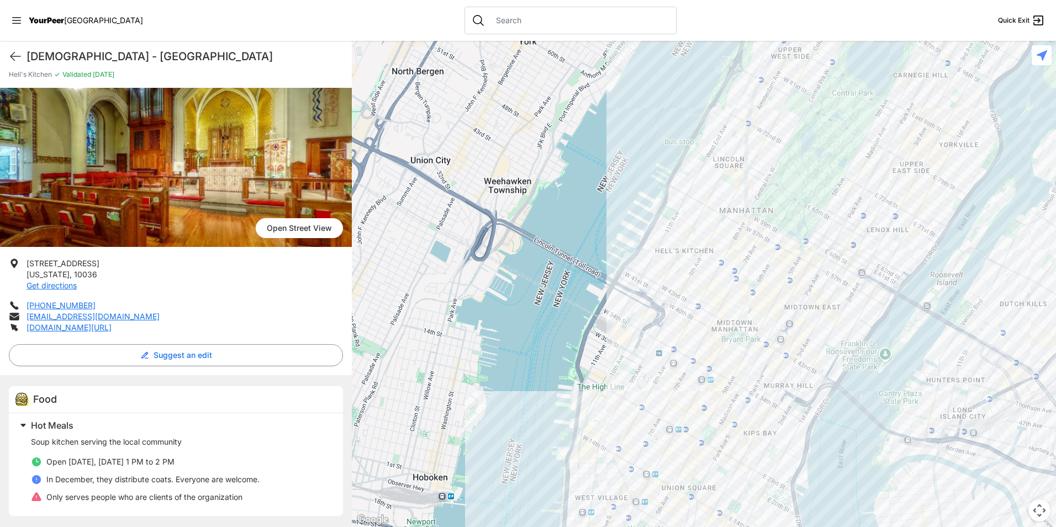
click at [735, 253] on div at bounding box center [704, 284] width 704 height 486
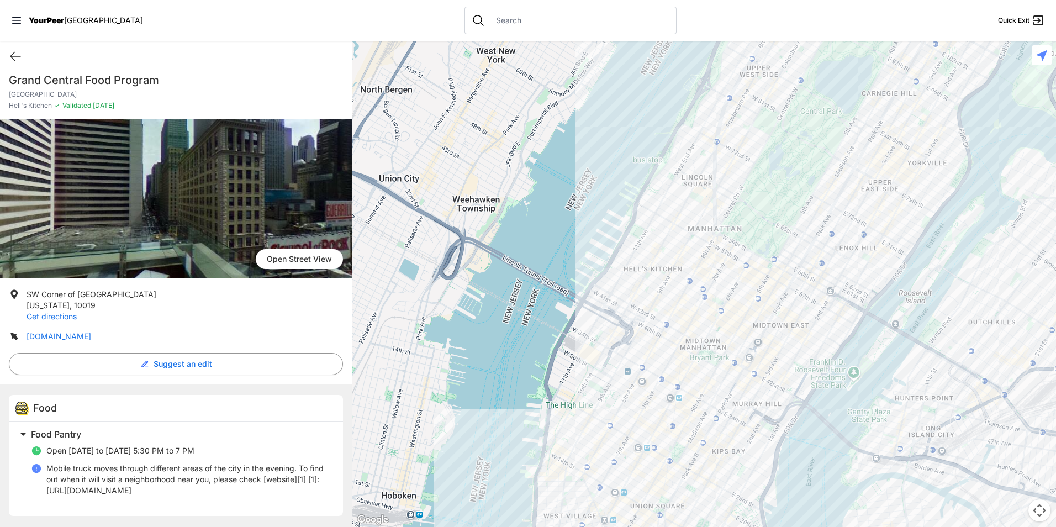
scroll to position [17, 0]
click at [172, 463] on p "Mobile truck moves through different areas of the city in the evening. To find …" at bounding box center [187, 479] width 283 height 33
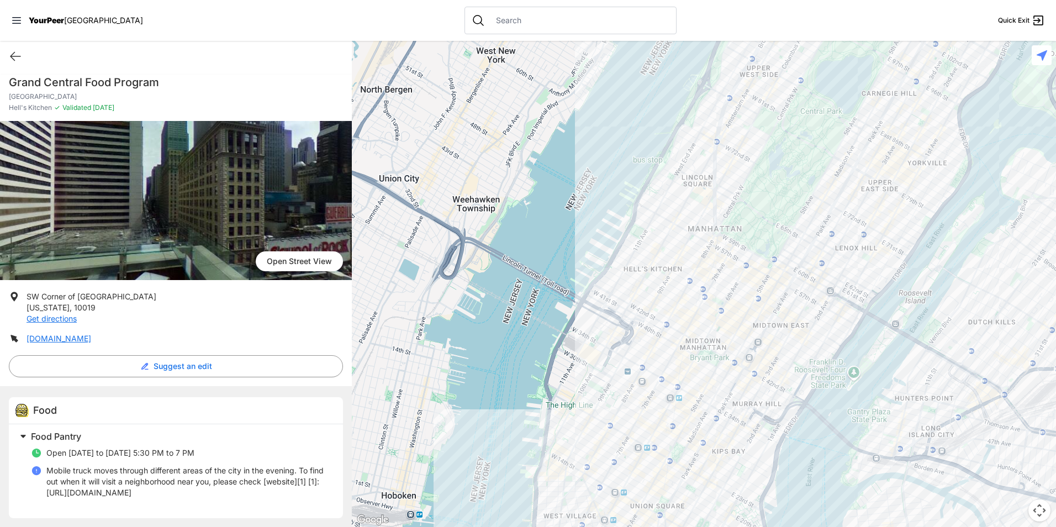
scroll to position [0, 0]
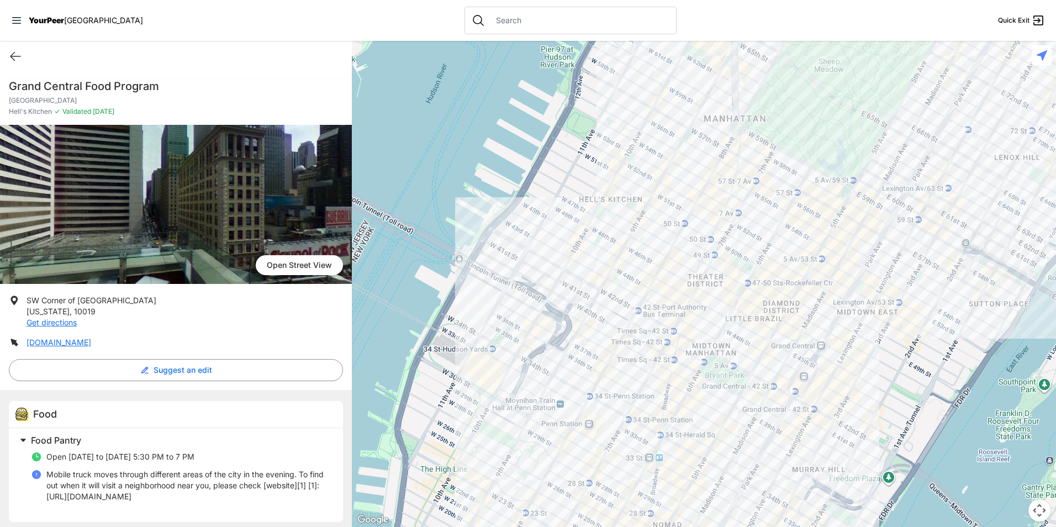
click at [608, 335] on div at bounding box center [704, 284] width 704 height 486
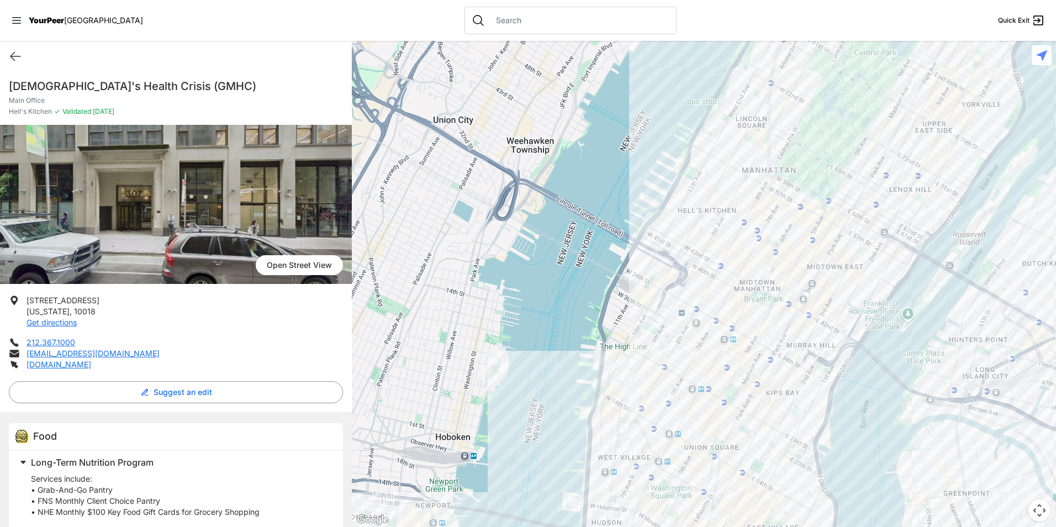
click at [711, 281] on div at bounding box center [704, 284] width 704 height 486
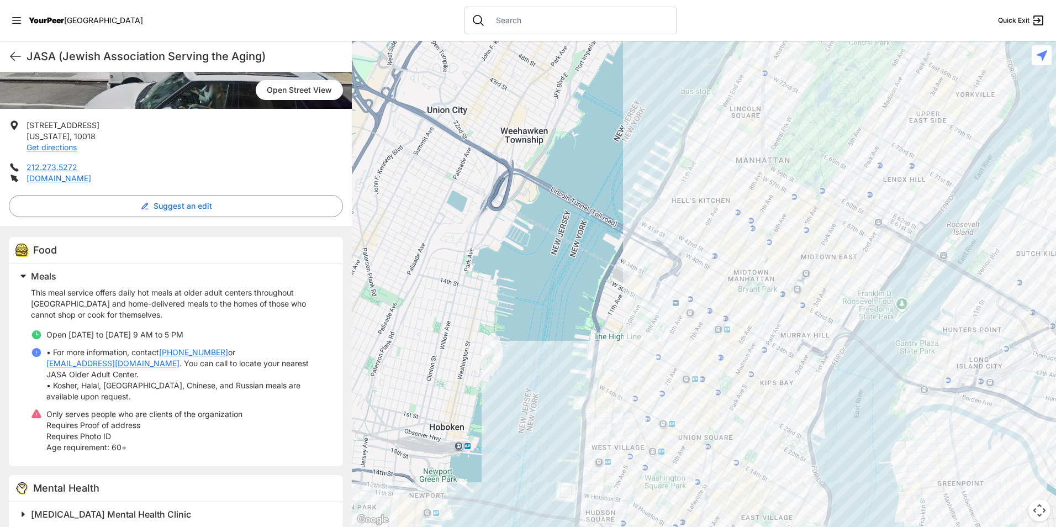
scroll to position [178, 0]
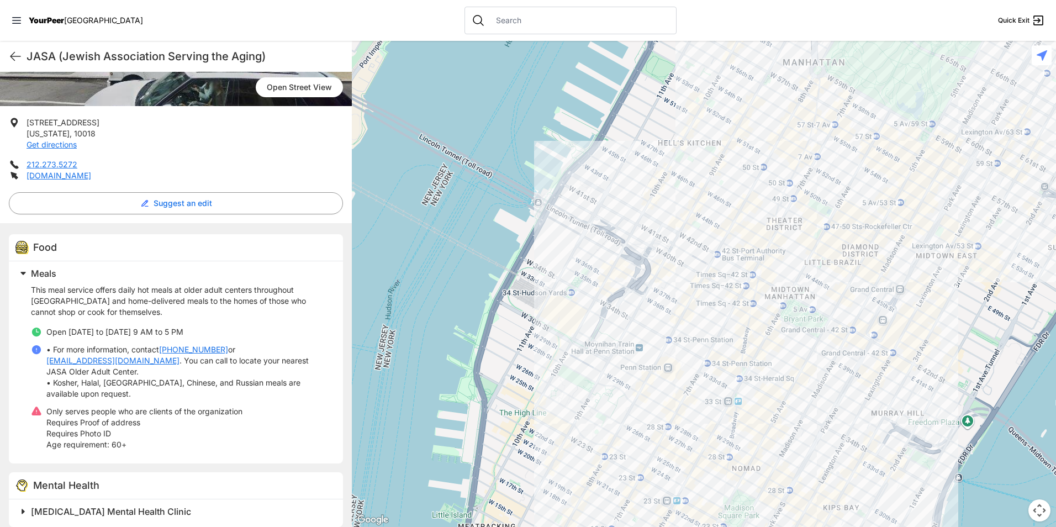
click at [668, 284] on div at bounding box center [704, 284] width 704 height 486
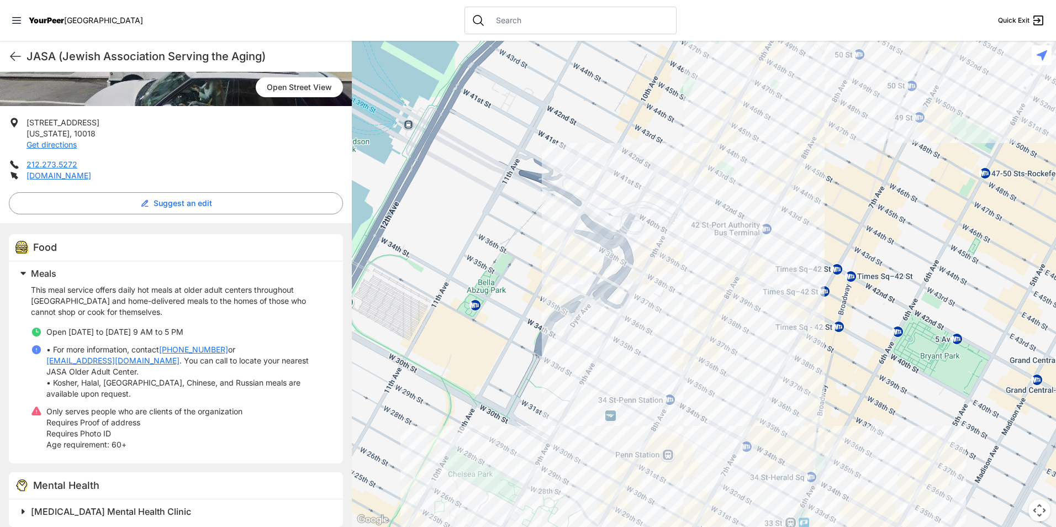
click at [605, 181] on div at bounding box center [704, 284] width 704 height 486
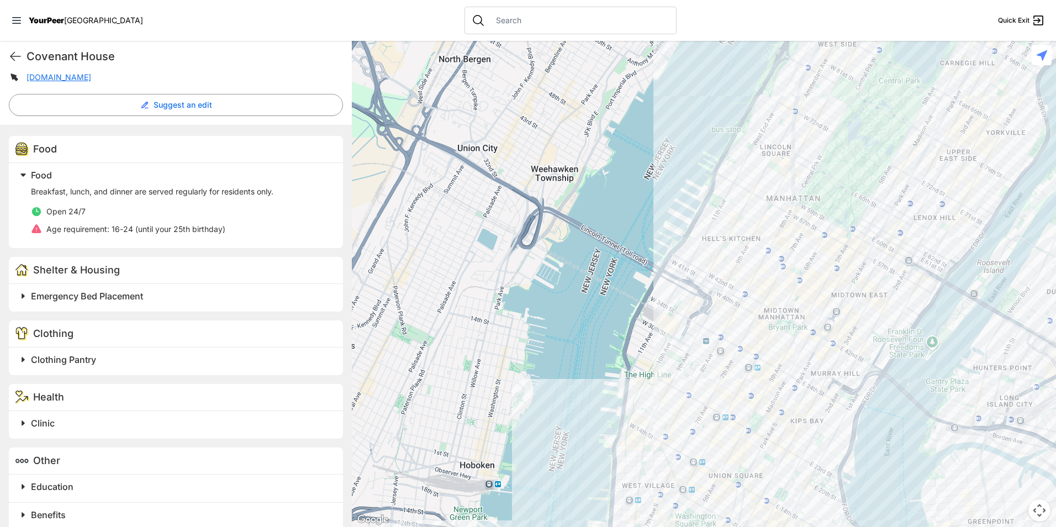
scroll to position [331, 0]
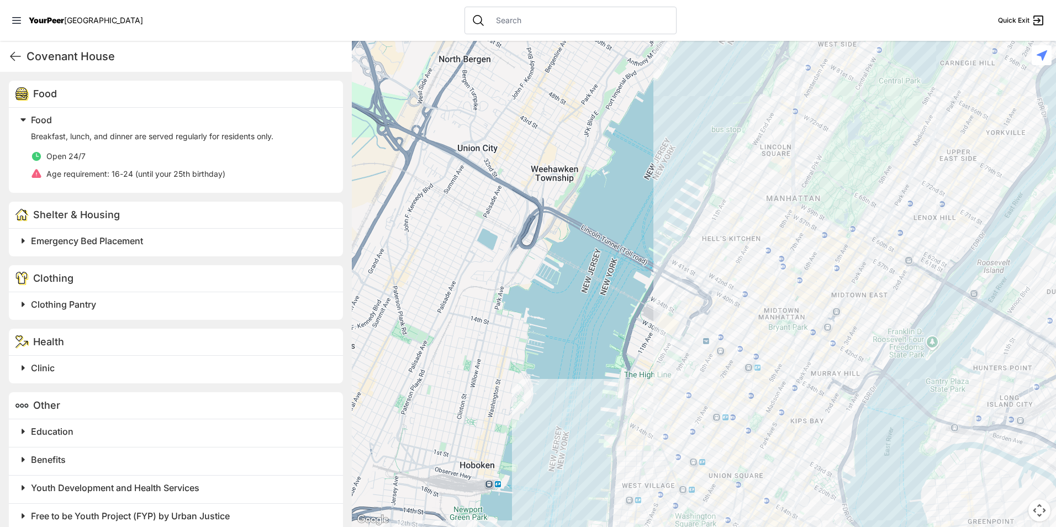
click at [187, 301] on h2 "Clothing Pantry" at bounding box center [180, 304] width 299 height 13
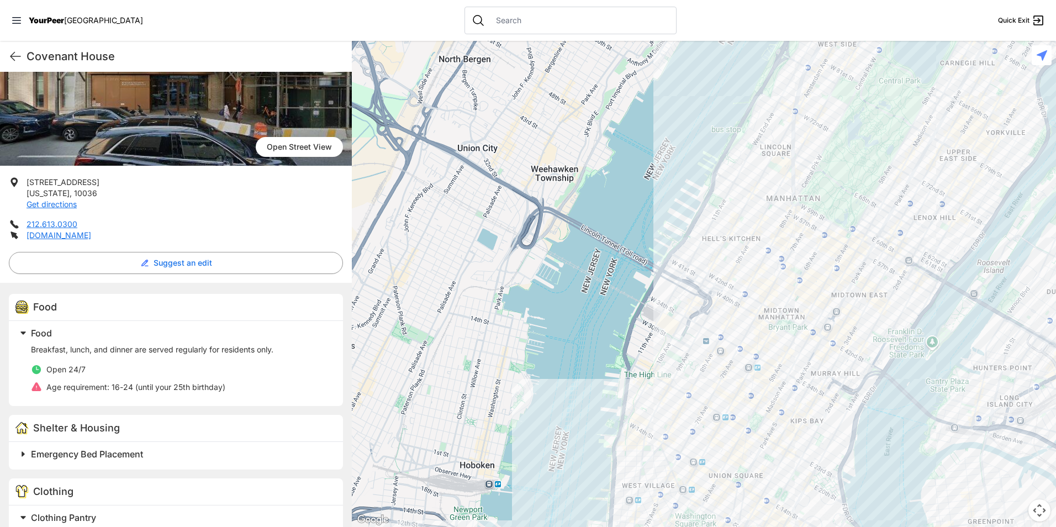
scroll to position [110, 0]
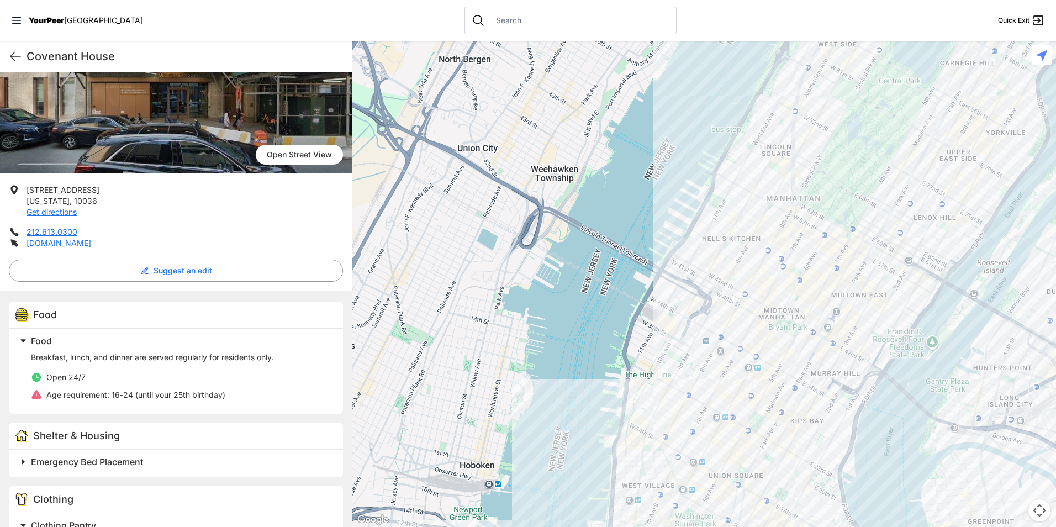
click at [86, 240] on link "[DOMAIN_NAME]" at bounding box center [59, 242] width 65 height 9
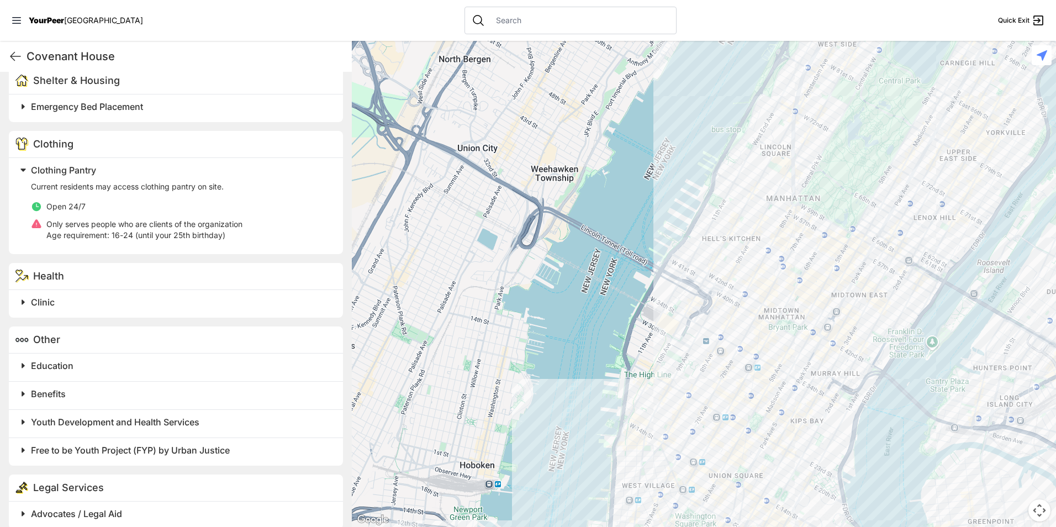
scroll to position [479, 0]
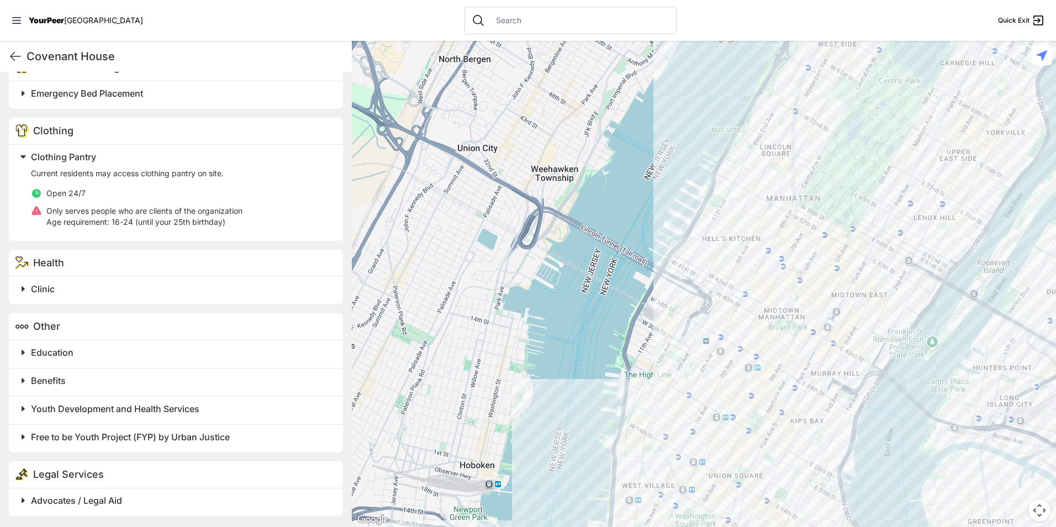
click at [163, 342] on div "Education" at bounding box center [176, 354] width 334 height 28
click at [163, 352] on h2 "Education" at bounding box center [180, 352] width 299 height 13
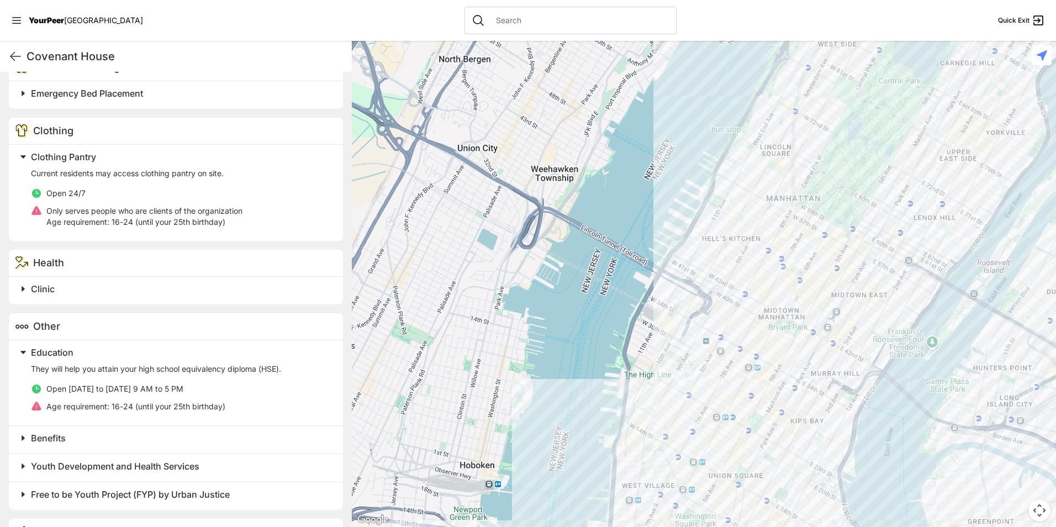
click at [163, 352] on h2 "Education" at bounding box center [180, 352] width 299 height 13
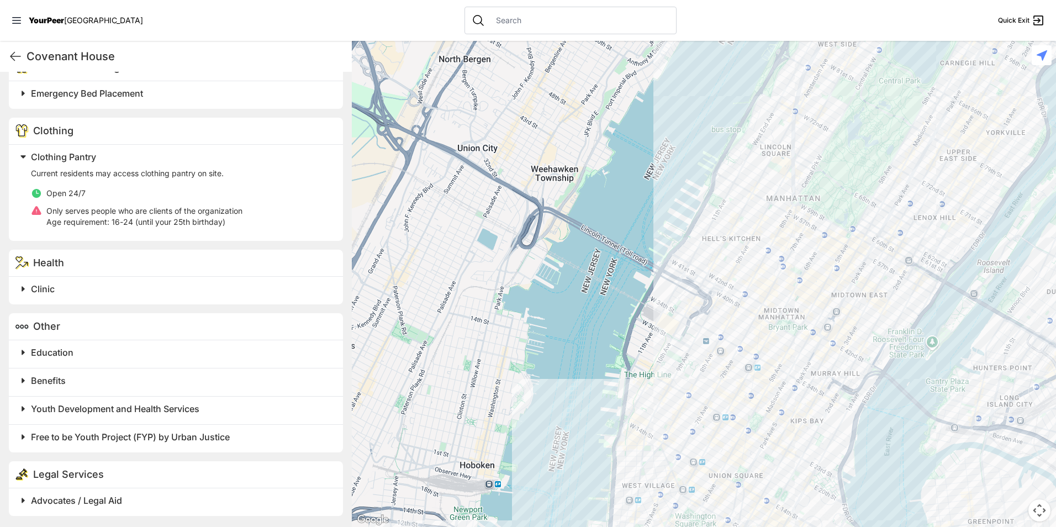
click at [137, 377] on h2 "Benefits" at bounding box center [180, 380] width 299 height 13
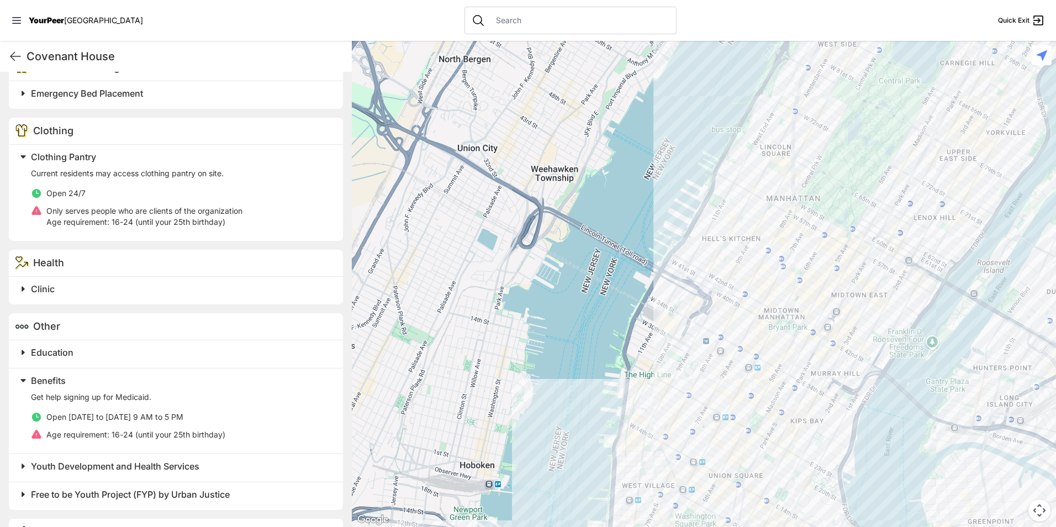
click at [137, 377] on h2 "Benefits" at bounding box center [180, 380] width 299 height 13
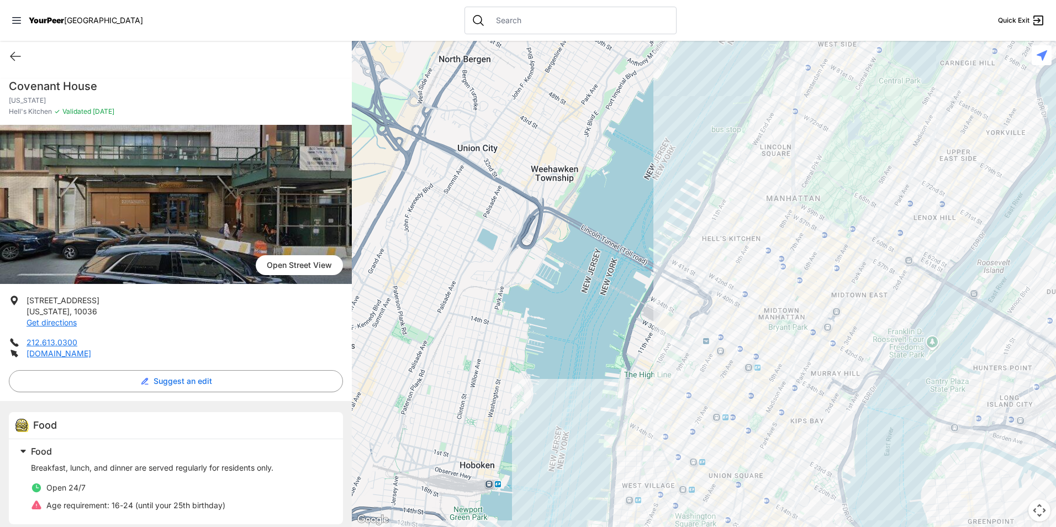
click at [76, 91] on h1 "Covenant House" at bounding box center [176, 85] width 334 height 15
copy h1 "Covenant House"
drag, startPoint x: 88, startPoint y: 309, endPoint x: 30, endPoint y: 299, distance: 58.3
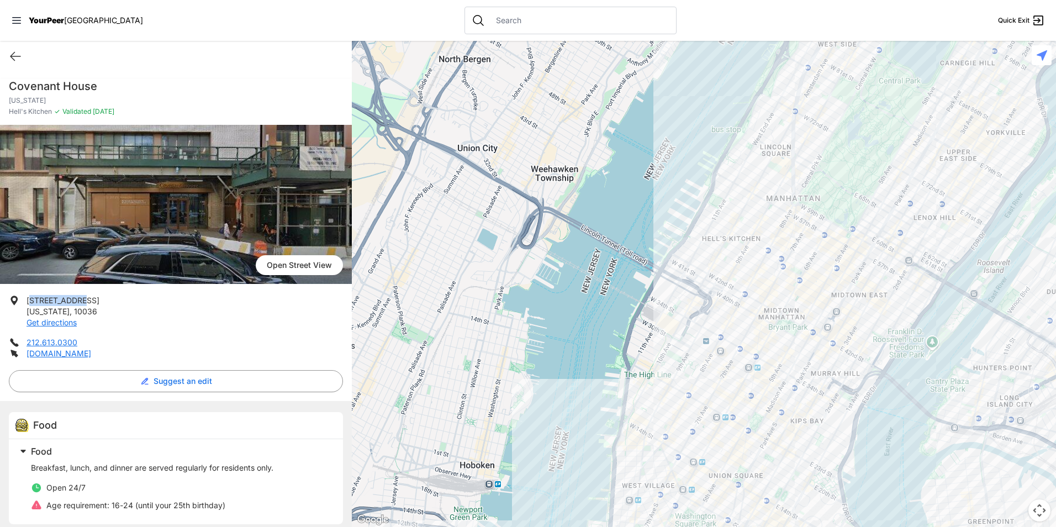
click at [30, 299] on li "[STREET_ADDRESS][US_STATE] Get directions" at bounding box center [176, 311] width 334 height 33
click at [26, 299] on li "[STREET_ADDRESS][US_STATE] Get directions" at bounding box center [176, 311] width 334 height 33
drag, startPoint x: 26, startPoint y: 299, endPoint x: 81, endPoint y: 315, distance: 56.8
click at [81, 315] on li "[STREET_ADDRESS][US_STATE] Get directions" at bounding box center [176, 311] width 334 height 33
copy p "[STREET_ADDRESS][US_STATE]"
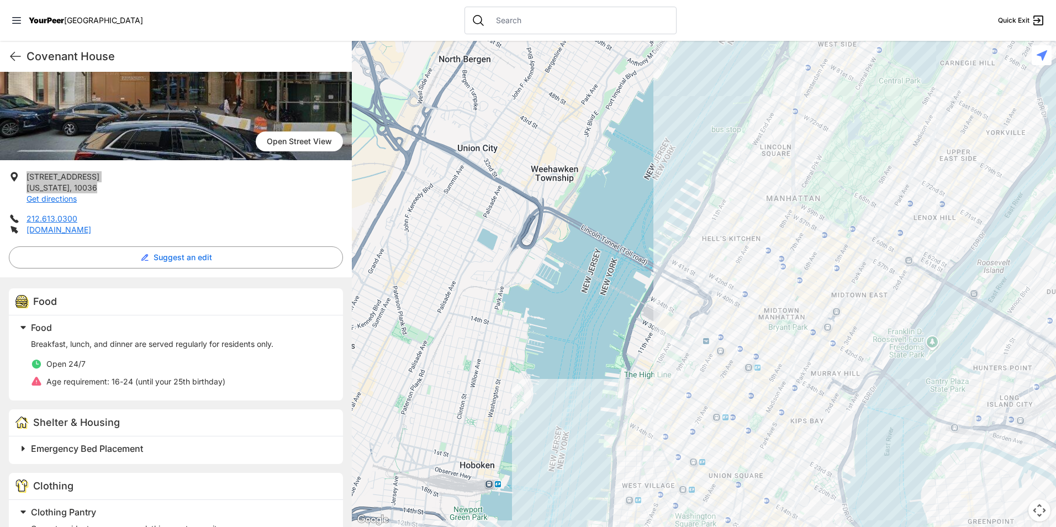
scroll to position [331, 0]
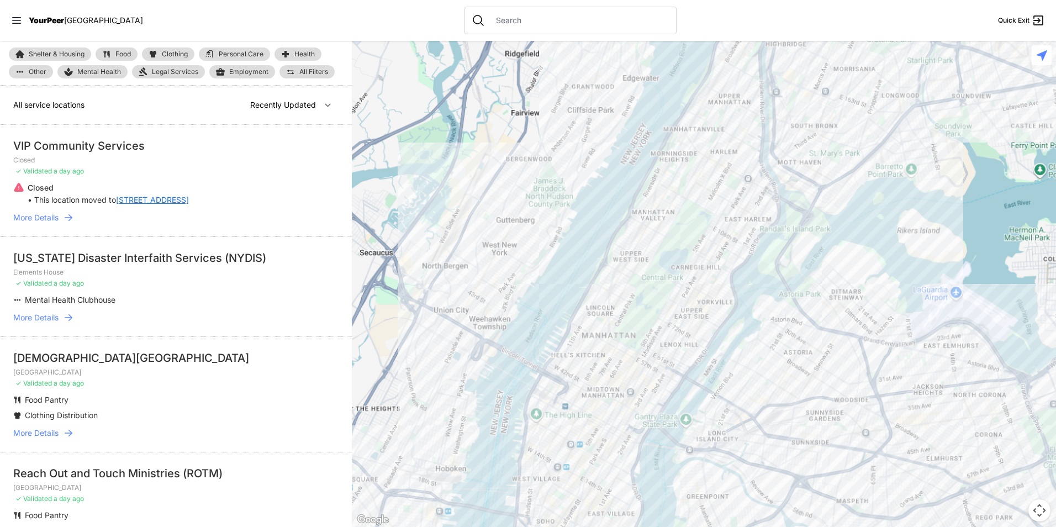
drag, startPoint x: 585, startPoint y: 487, endPoint x: 624, endPoint y: 361, distance: 131.2
click at [624, 361] on div at bounding box center [704, 284] width 704 height 486
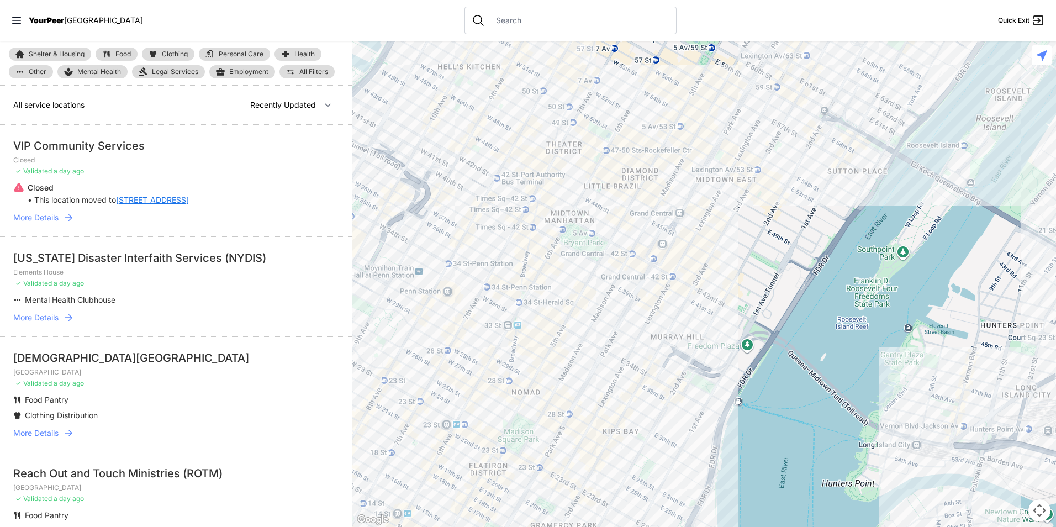
drag, startPoint x: 606, startPoint y: 368, endPoint x: 633, endPoint y: 460, distance: 96.1
click at [633, 459] on div at bounding box center [704, 284] width 704 height 486
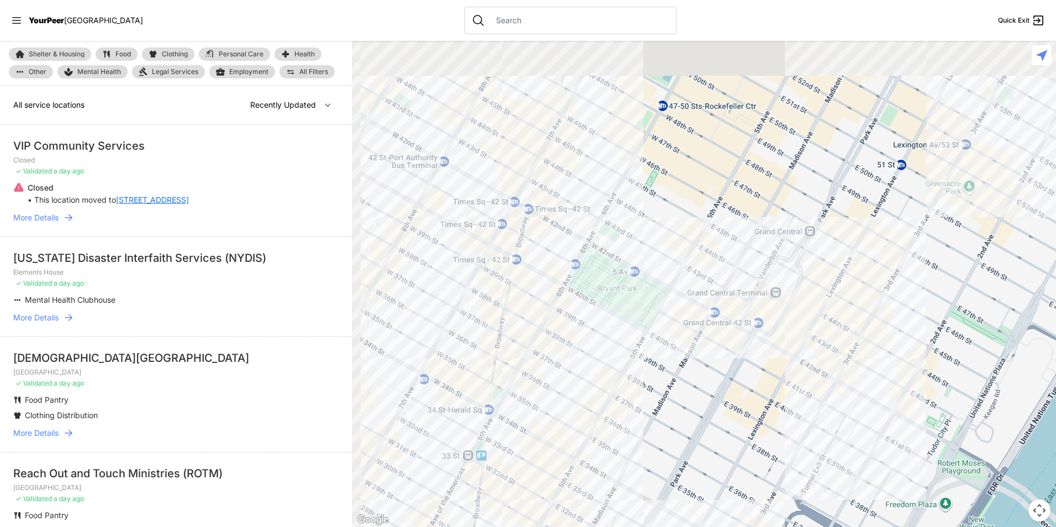
drag, startPoint x: 538, startPoint y: 256, endPoint x: 580, endPoint y: 297, distance: 58.6
click at [578, 299] on div at bounding box center [704, 284] width 704 height 486
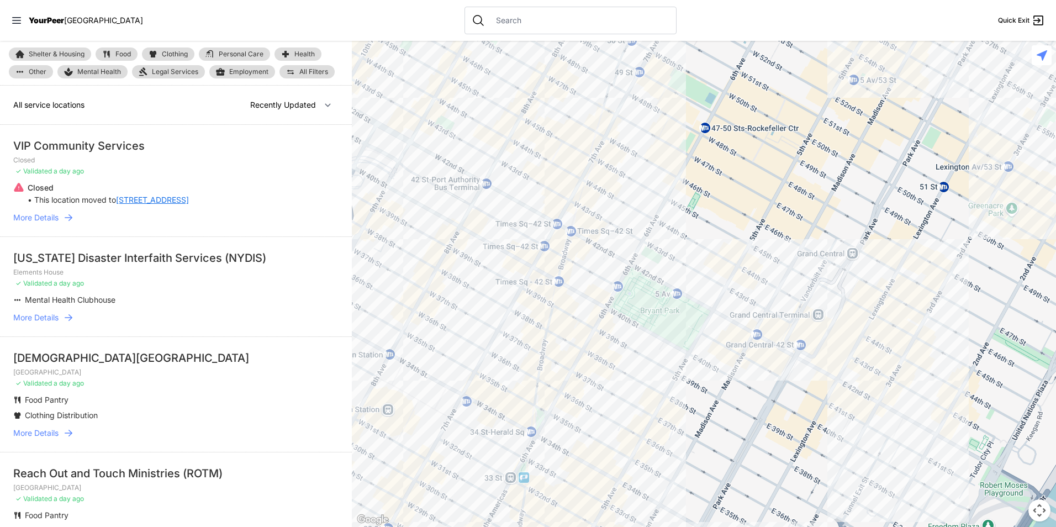
click at [571, 247] on div at bounding box center [704, 284] width 704 height 486
click at [573, 241] on div at bounding box center [704, 284] width 704 height 486
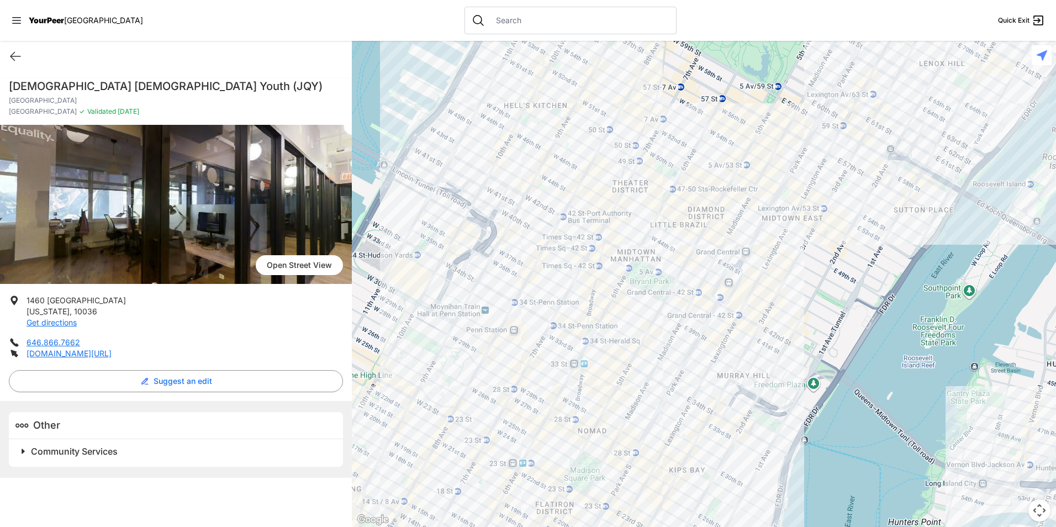
click at [751, 274] on div at bounding box center [704, 284] width 704 height 486
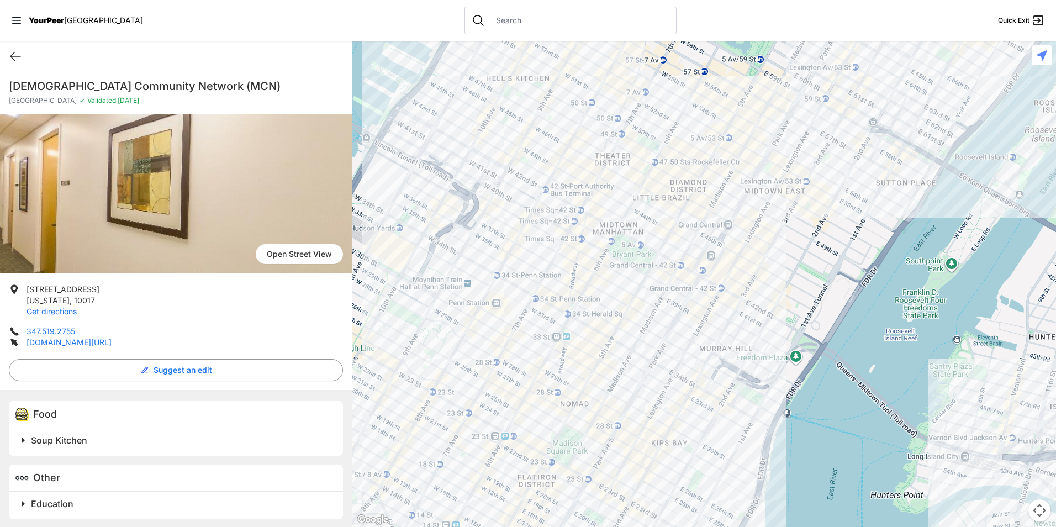
click at [683, 265] on div at bounding box center [704, 284] width 704 height 486
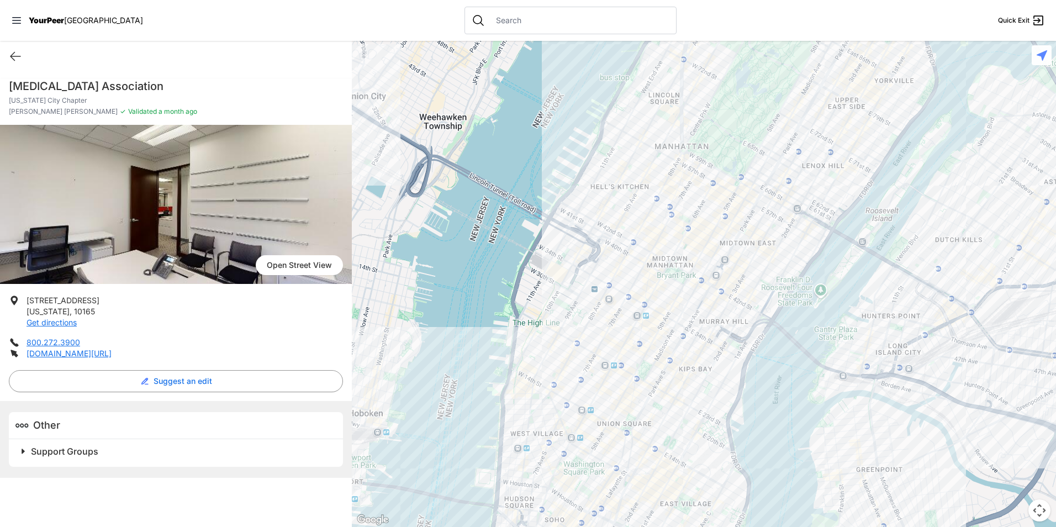
click at [100, 454] on h2 "Support Groups" at bounding box center [180, 451] width 299 height 13
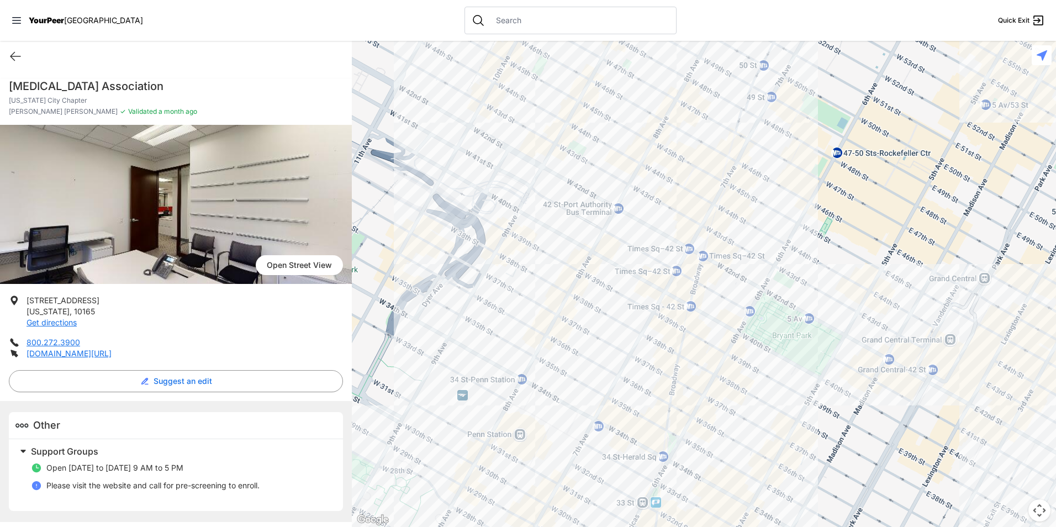
drag, startPoint x: 650, startPoint y: 253, endPoint x: 691, endPoint y: 356, distance: 110.6
click at [691, 356] on div at bounding box center [704, 284] width 704 height 486
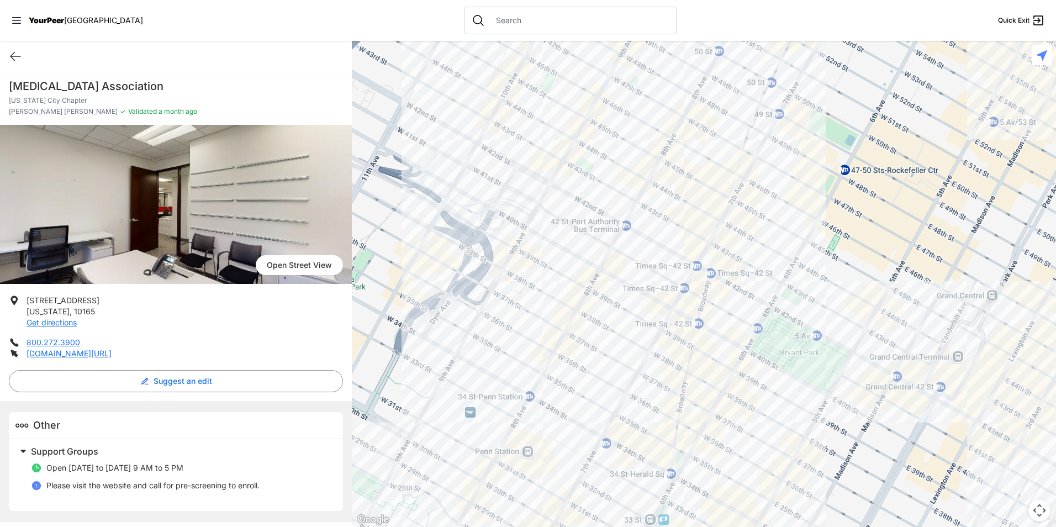
click at [588, 300] on div at bounding box center [704, 284] width 704 height 486
click at [595, 305] on div at bounding box center [704, 284] width 704 height 486
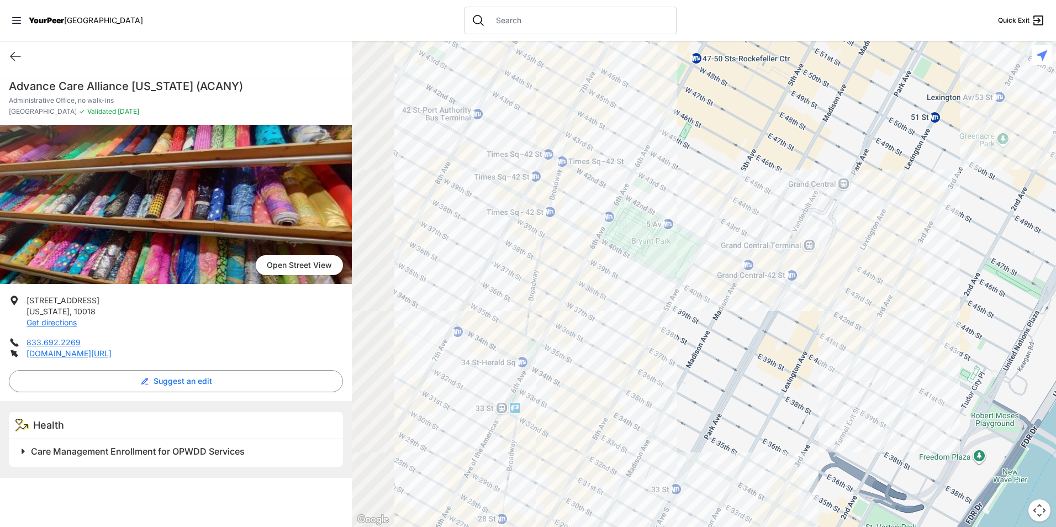
drag, startPoint x: 647, startPoint y: 261, endPoint x: 715, endPoint y: 265, distance: 68.1
click at [715, 265] on div at bounding box center [704, 284] width 704 height 486
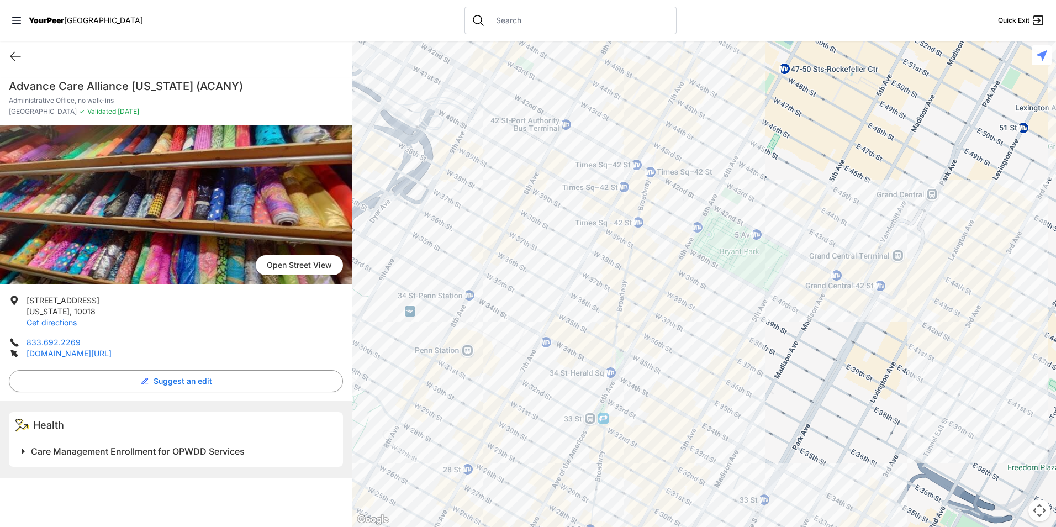
click at [527, 236] on div at bounding box center [704, 284] width 704 height 486
click at [517, 228] on div at bounding box center [704, 284] width 704 height 486
click at [521, 230] on div at bounding box center [704, 284] width 704 height 486
click at [534, 218] on div at bounding box center [704, 284] width 704 height 486
click at [526, 226] on div at bounding box center [704, 284] width 704 height 486
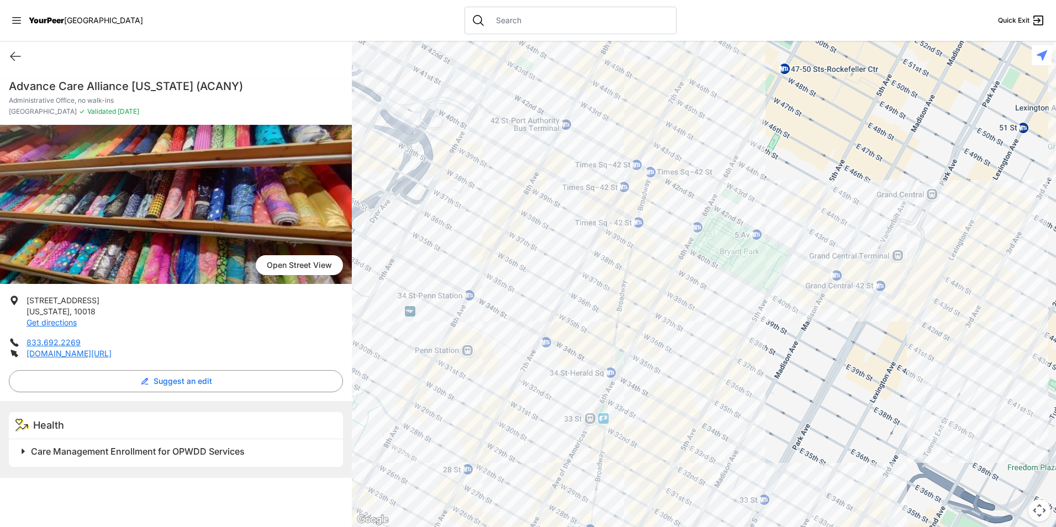
click at [526, 226] on div at bounding box center [704, 284] width 704 height 486
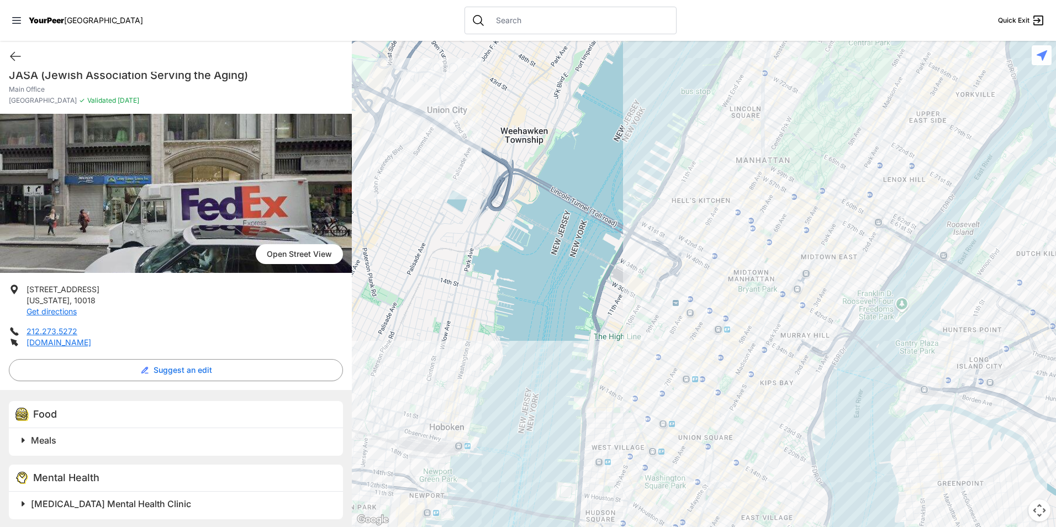
scroll to position [14, 0]
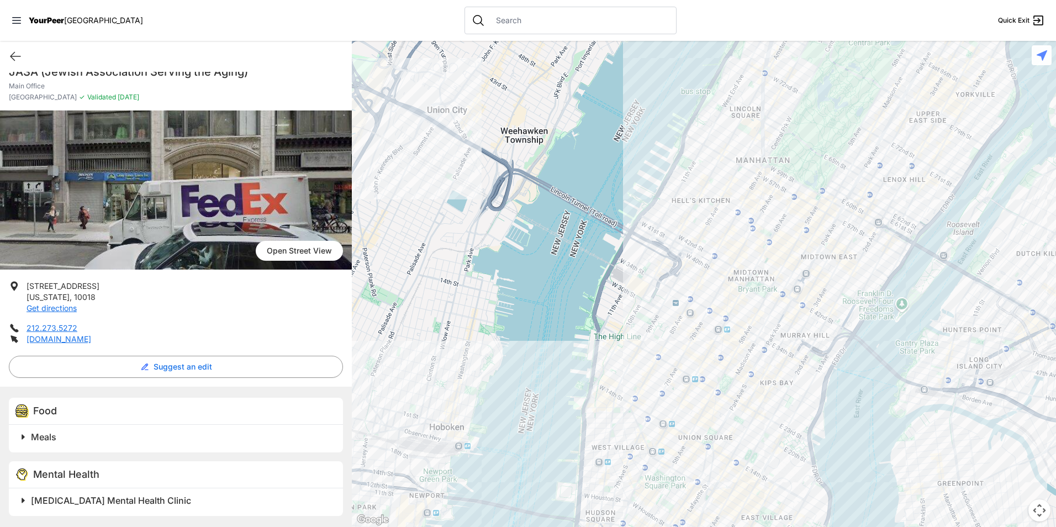
click at [183, 436] on h2 "Meals" at bounding box center [180, 436] width 299 height 13
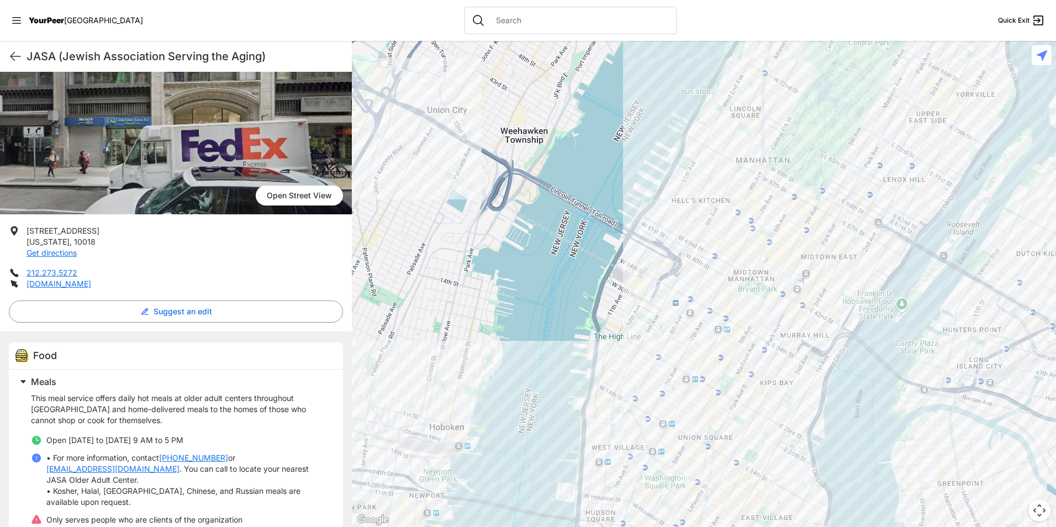
scroll to position [125, 0]
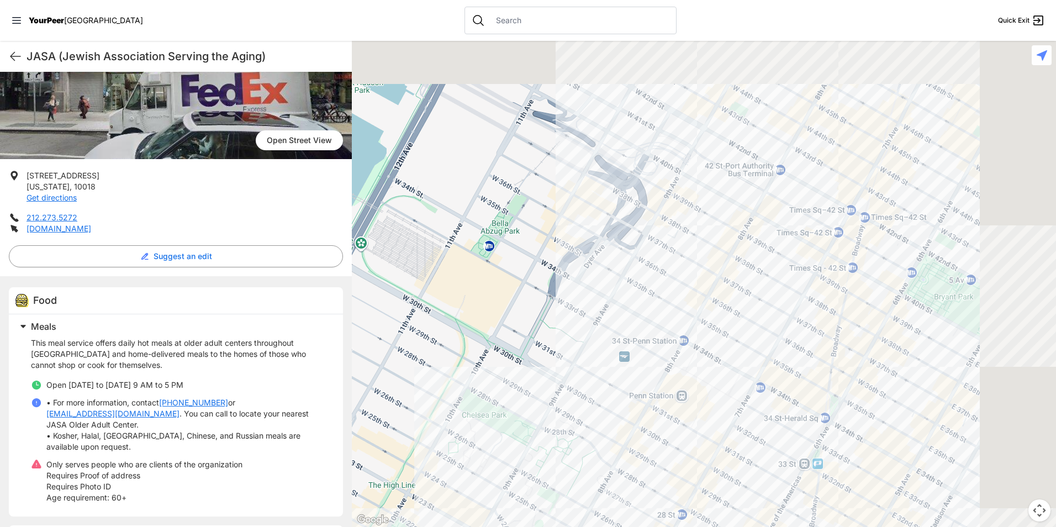
drag, startPoint x: 858, startPoint y: 334, endPoint x: 640, endPoint y: 505, distance: 277.7
click at [640, 505] on div at bounding box center [704, 284] width 704 height 486
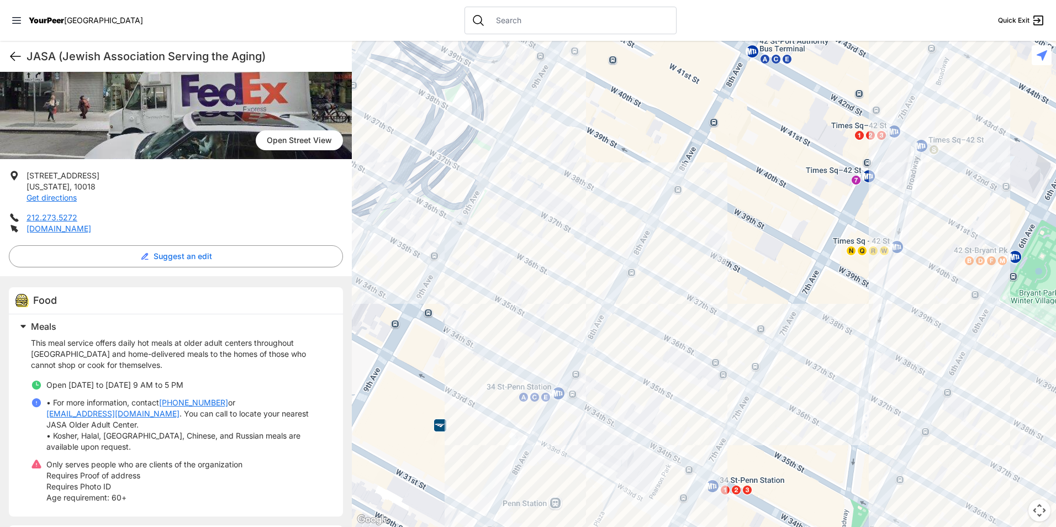
click at [17, 54] on icon at bounding box center [15, 56] width 13 height 13
click at [15, 58] on icon at bounding box center [15, 56] width 13 height 13
select select "recentlyUpdated"
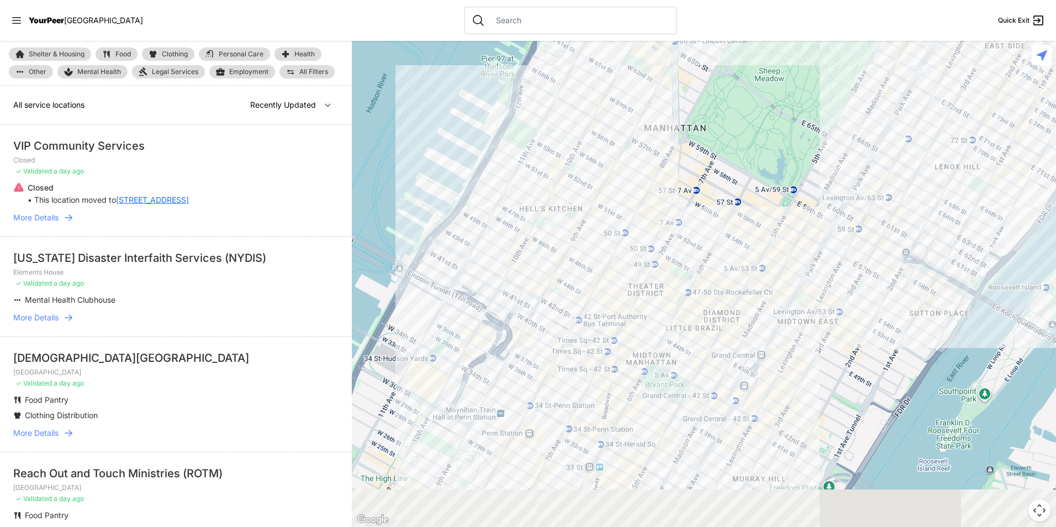
drag, startPoint x: 682, startPoint y: 259, endPoint x: 776, endPoint y: 77, distance: 205.3
click at [776, 76] on div at bounding box center [704, 284] width 704 height 486
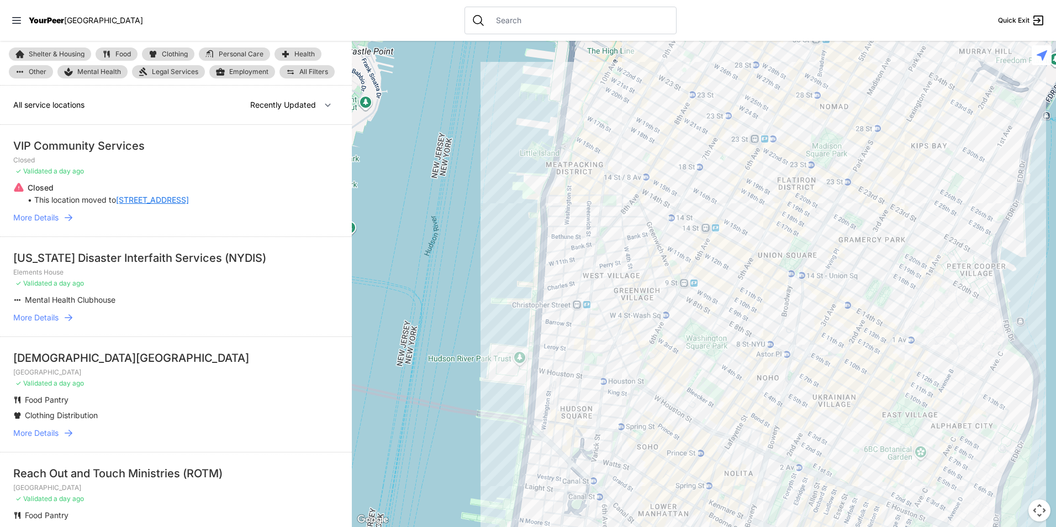
drag, startPoint x: 704, startPoint y: 208, endPoint x: 655, endPoint y: 388, distance: 186.6
click at [656, 387] on div at bounding box center [704, 284] width 704 height 486
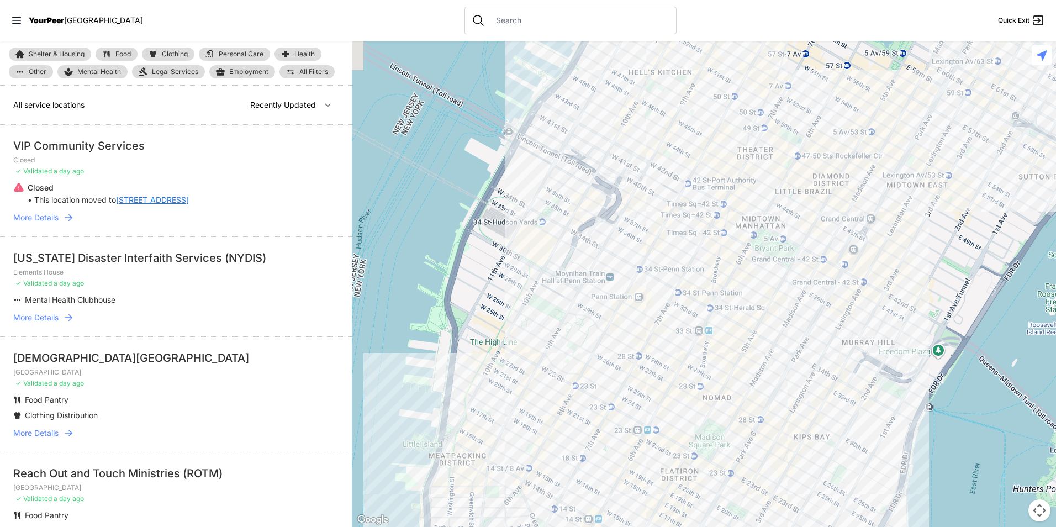
drag, startPoint x: 827, startPoint y: 170, endPoint x: 749, endPoint y: 326, distance: 174.4
click at [750, 326] on div at bounding box center [704, 284] width 704 height 486
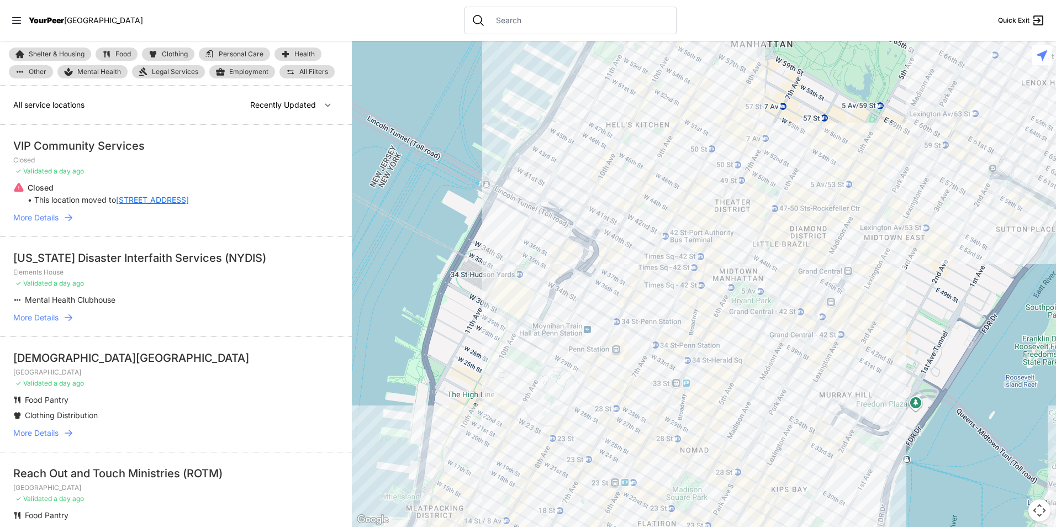
drag, startPoint x: 780, startPoint y: 214, endPoint x: 747, endPoint y: 266, distance: 62.1
click at [747, 266] on div at bounding box center [704, 284] width 704 height 486
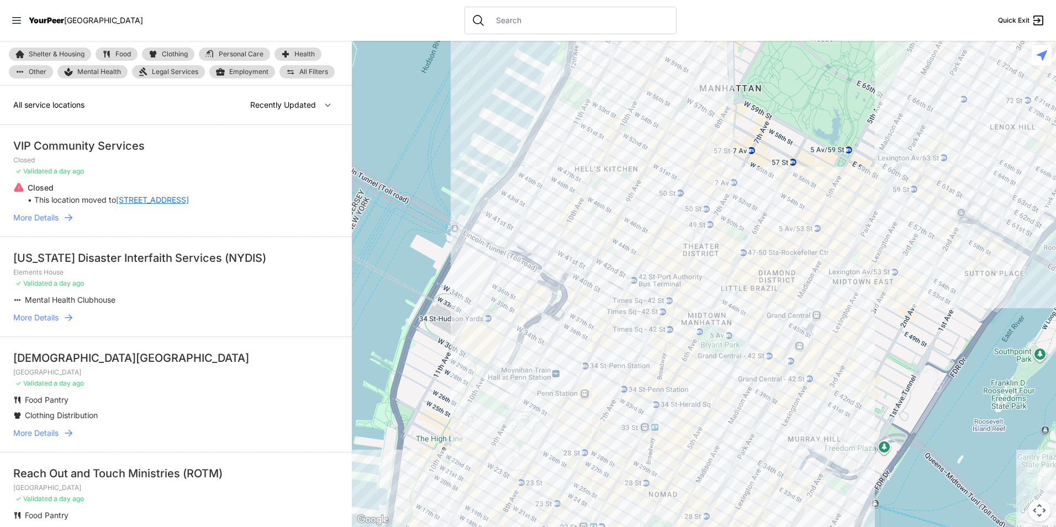
click at [250, 67] on link "Employment" at bounding box center [242, 71] width 66 height 13
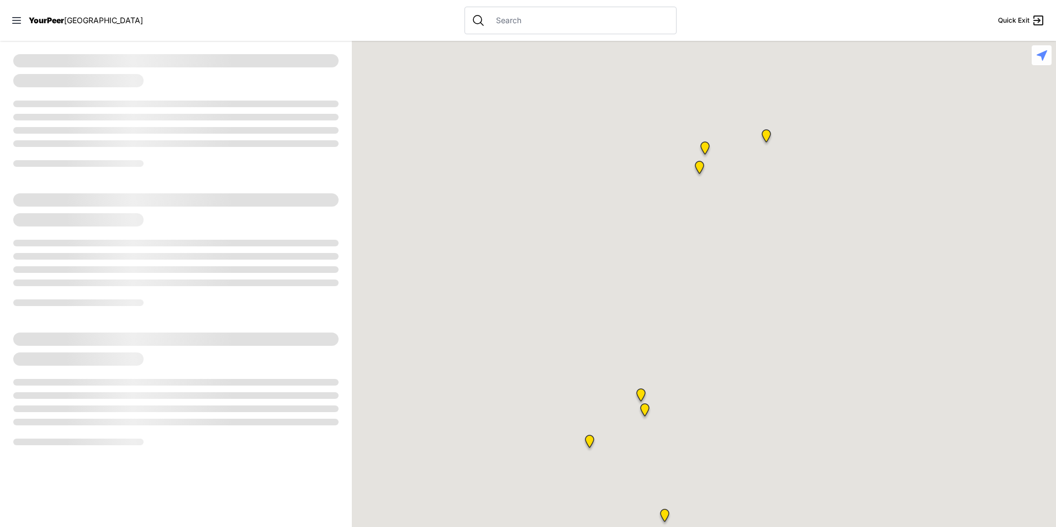
select select "recentlyUpdated"
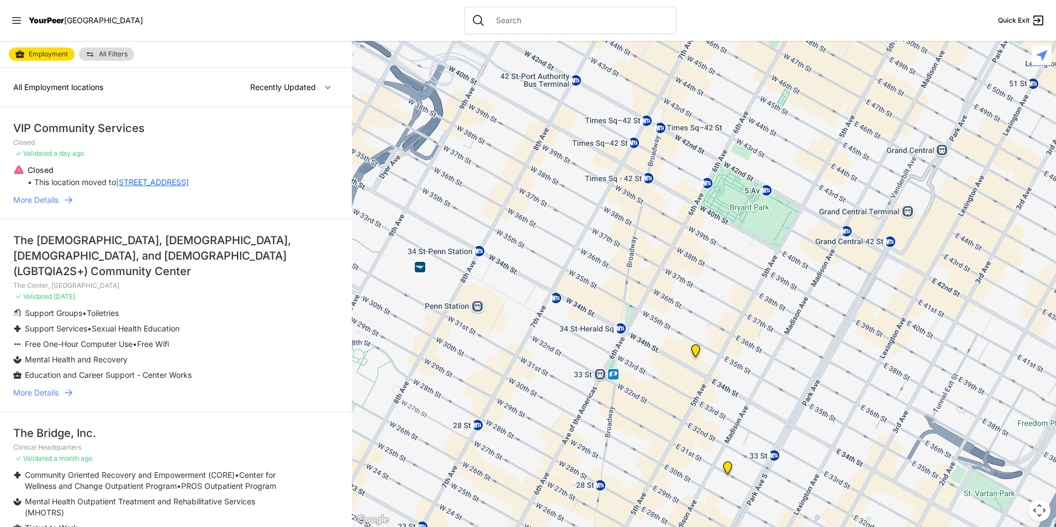
drag, startPoint x: 627, startPoint y: 416, endPoint x: 707, endPoint y: 223, distance: 209.2
click at [720, 197] on div at bounding box center [704, 284] width 704 height 486
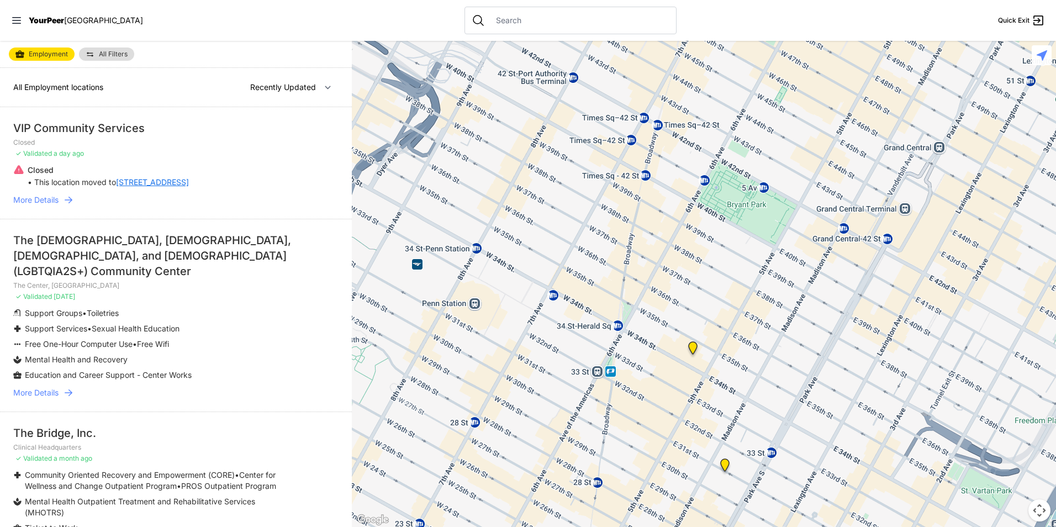
click at [698, 349] on img at bounding box center [693, 350] width 23 height 27
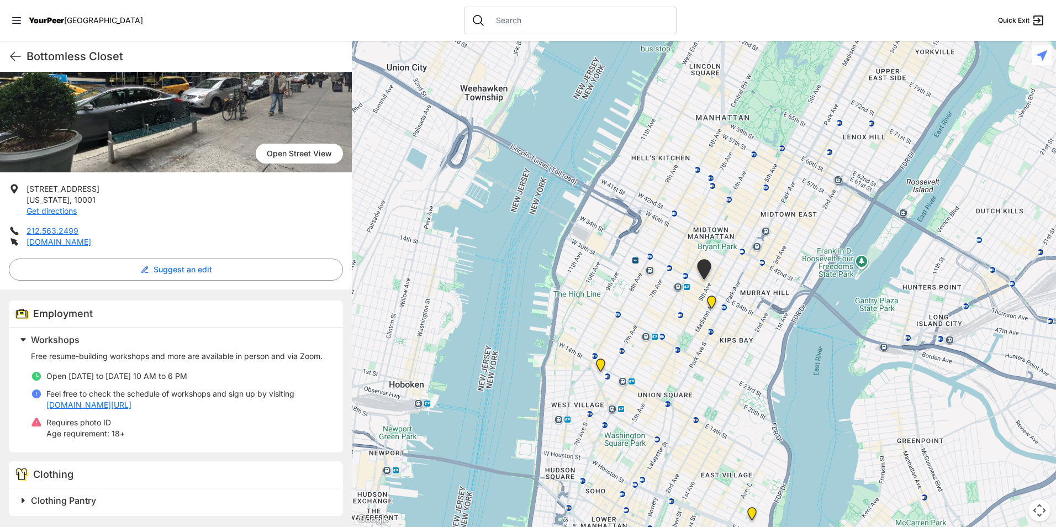
scroll to position [123, 0]
click at [709, 303] on img "Greater New York City" at bounding box center [711, 304] width 23 height 27
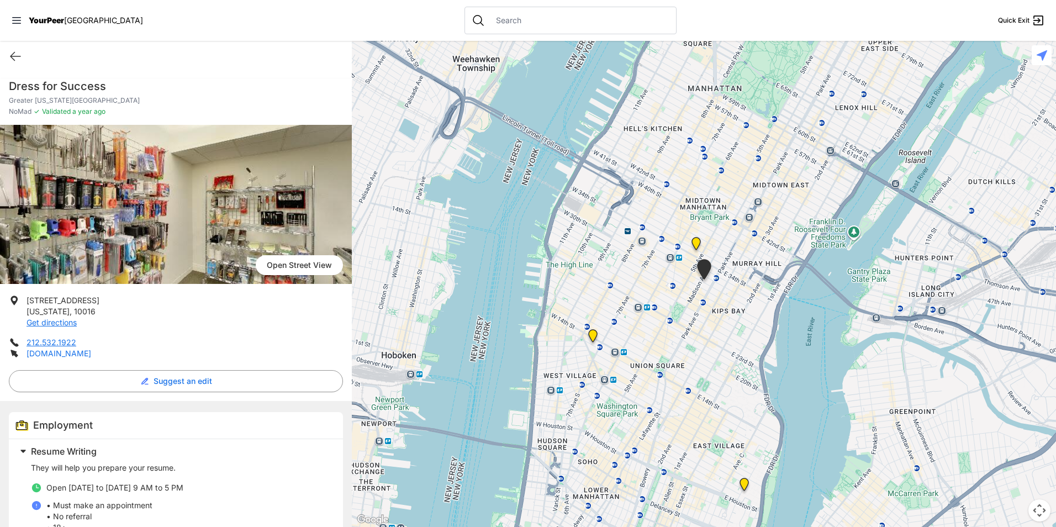
click at [91, 352] on link "dressforsuccessnyc.org" at bounding box center [59, 352] width 65 height 9
click at [93, 86] on h1 "Dress for Success" at bounding box center [176, 85] width 334 height 15
copy h1 "Dress for Success"
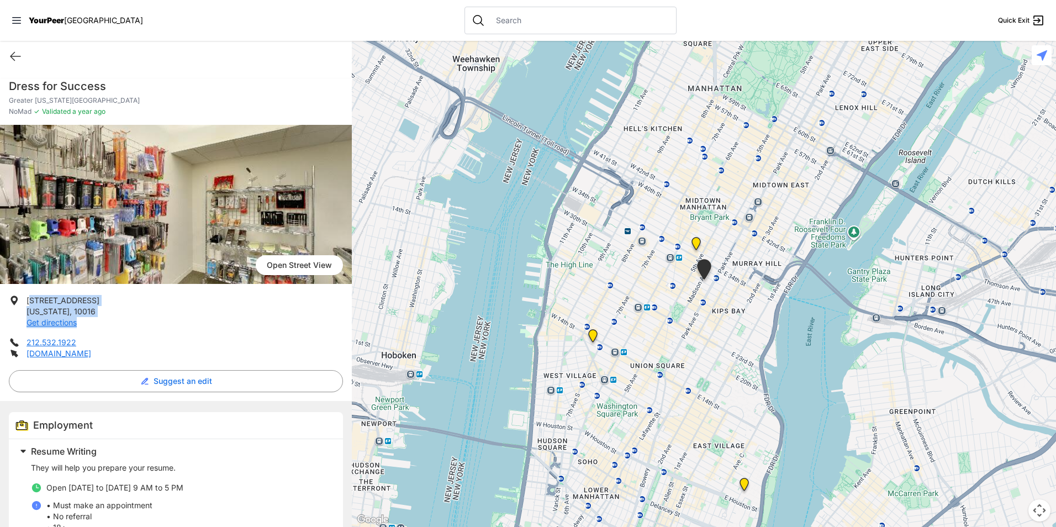
drag, startPoint x: 102, startPoint y: 317, endPoint x: 31, endPoint y: 292, distance: 75.6
drag, startPoint x: 31, startPoint y: 292, endPoint x: 57, endPoint y: 309, distance: 31.6
click at [51, 306] on p "32 E 31st St, 6th Floor New York , 10016 Get directions" at bounding box center [63, 311] width 73 height 33
drag, startPoint x: 94, startPoint y: 309, endPoint x: 25, endPoint y: 293, distance: 70.3
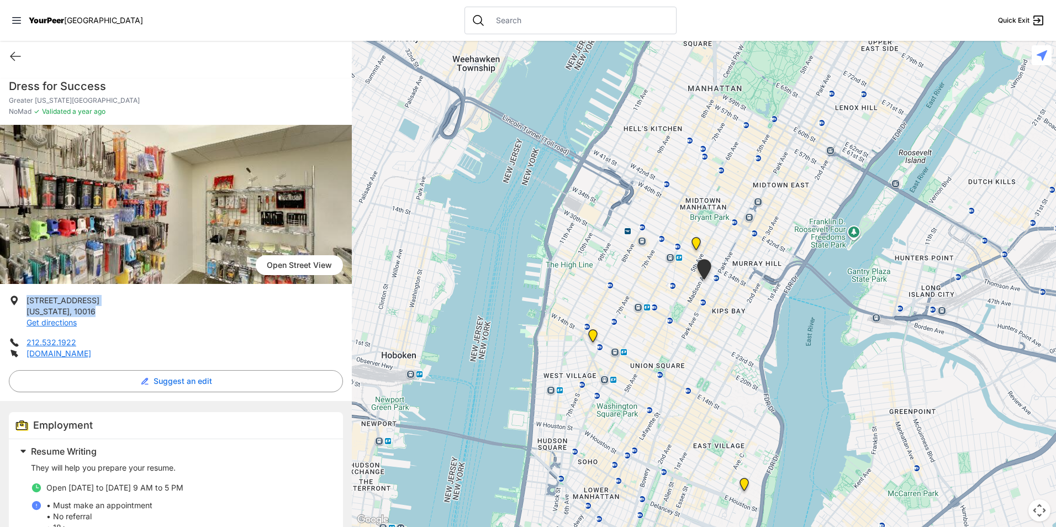
drag, startPoint x: 25, startPoint y: 293, endPoint x: 49, endPoint y: 305, distance: 26.2
copy p "32 E 31st St, 6th Floor New York , 10016"
click at [94, 338] on li "212.532.1922" at bounding box center [176, 342] width 334 height 11
click at [696, 238] on img at bounding box center [696, 246] width 23 height 27
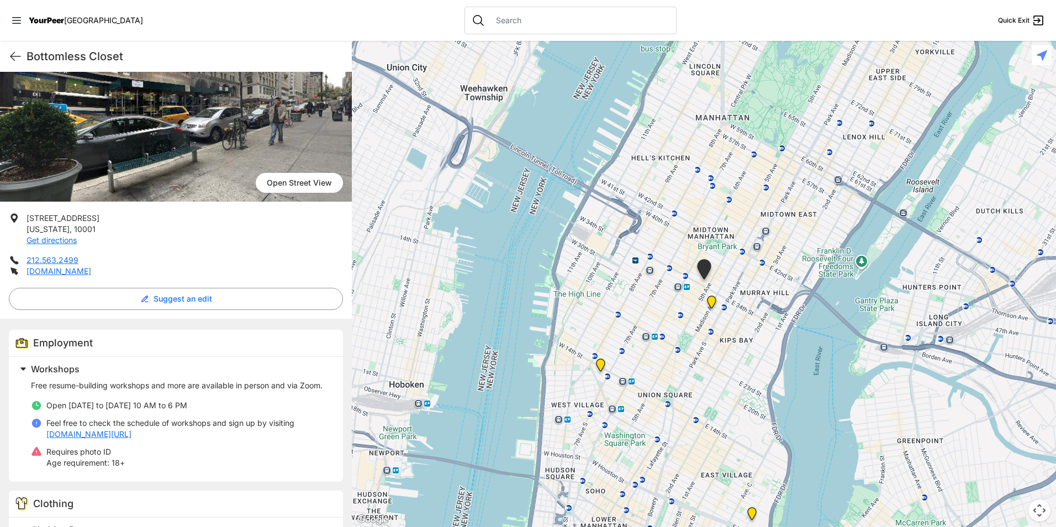
scroll to position [123, 0]
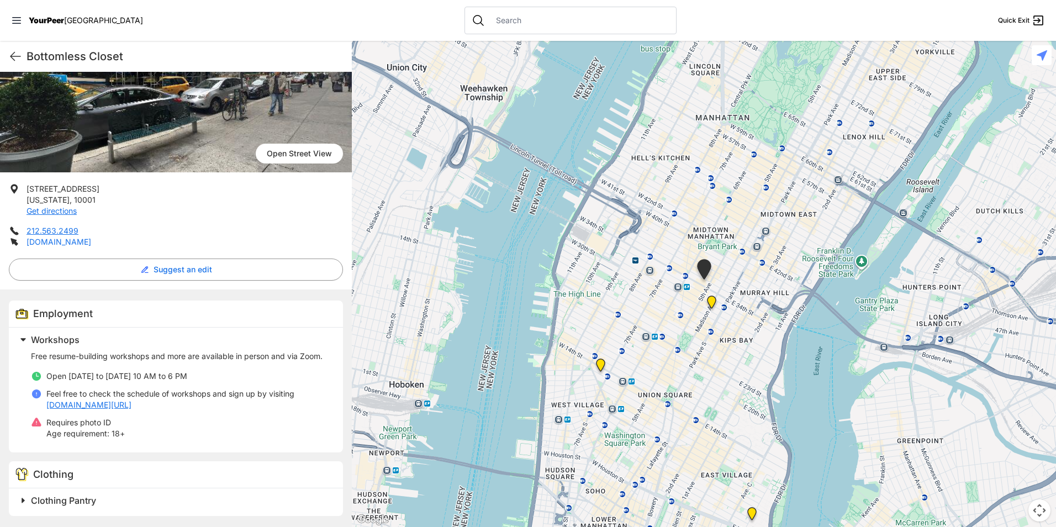
click at [78, 237] on link "bottomlesscloset.org" at bounding box center [59, 241] width 65 height 9
click at [172, 501] on h2 "Clothing Pantry" at bounding box center [180, 500] width 299 height 13
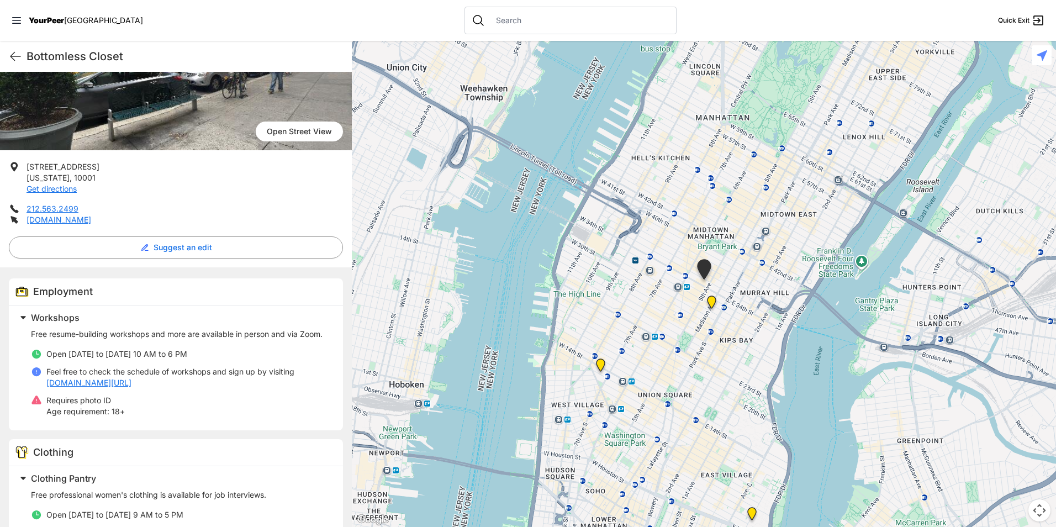
scroll to position [178, 0]
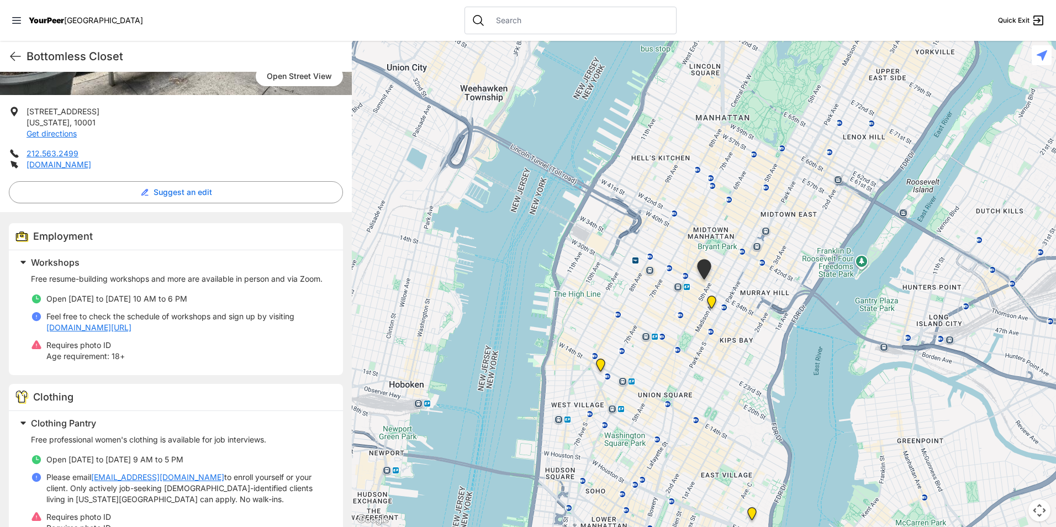
click at [601, 365] on img "The Center, Main Building" at bounding box center [600, 367] width 23 height 27
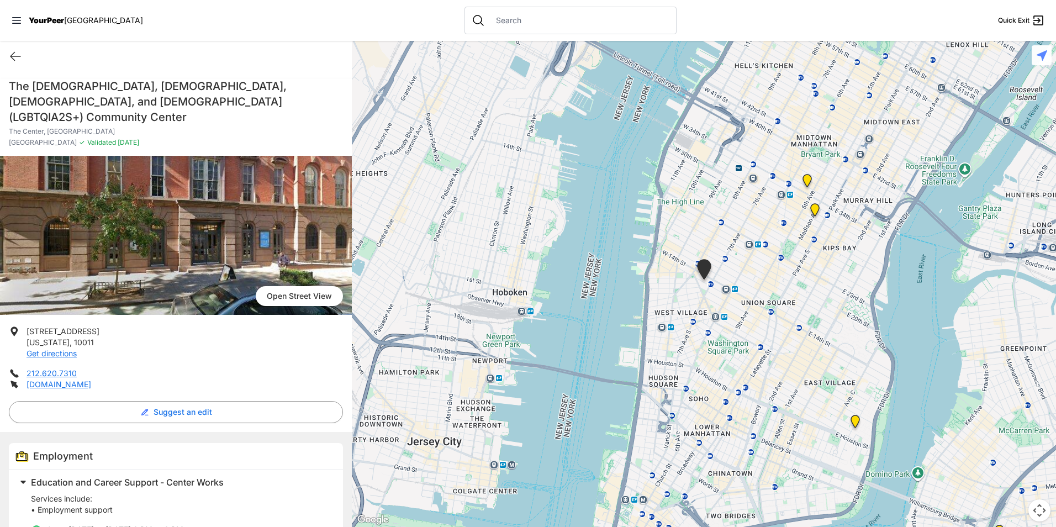
click at [859, 425] on img "Jobs Plus" at bounding box center [855, 423] width 23 height 27
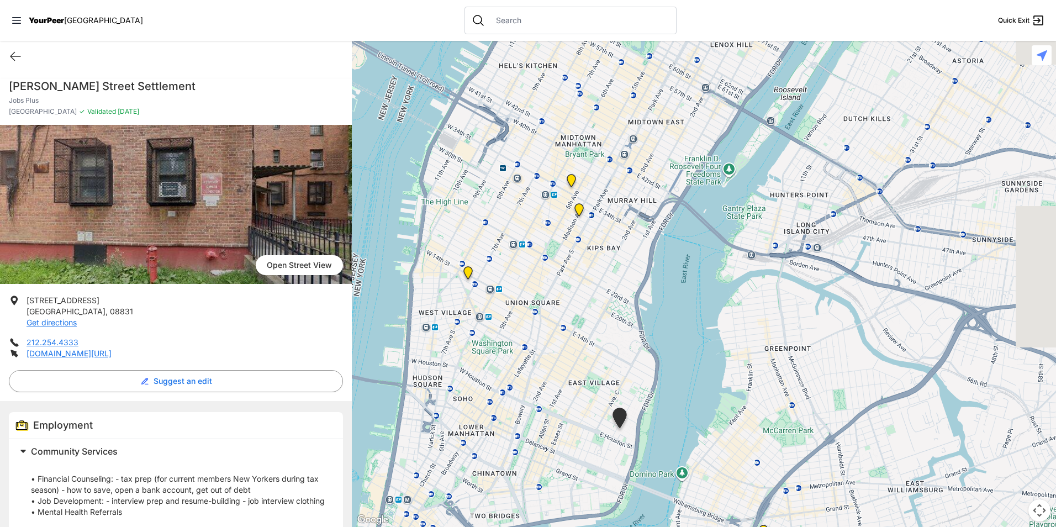
drag, startPoint x: 835, startPoint y: 307, endPoint x: 751, endPoint y: 463, distance: 177.7
click at [751, 463] on div at bounding box center [704, 284] width 704 height 486
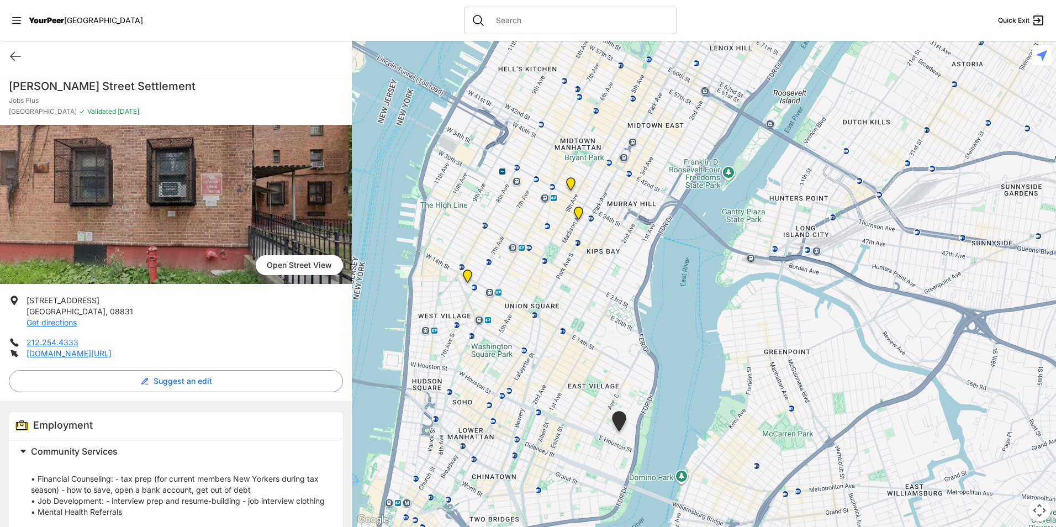
drag, startPoint x: 534, startPoint y: 316, endPoint x: 522, endPoint y: 362, distance: 47.4
click at [522, 362] on div at bounding box center [704, 284] width 704 height 486
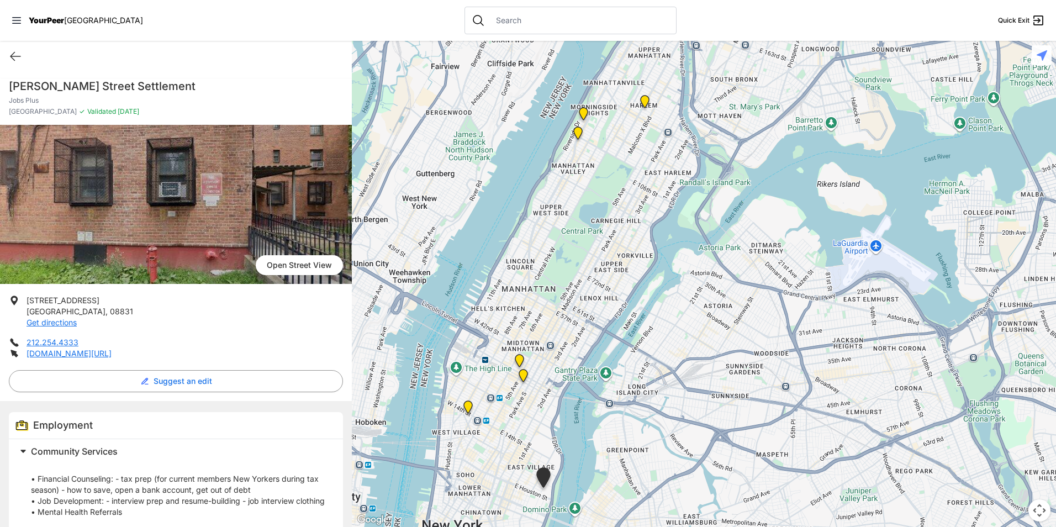
click at [25, 56] on div "Quick Exit" at bounding box center [176, 56] width 352 height 31
click at [16, 52] on icon at bounding box center [15, 56] width 13 height 13
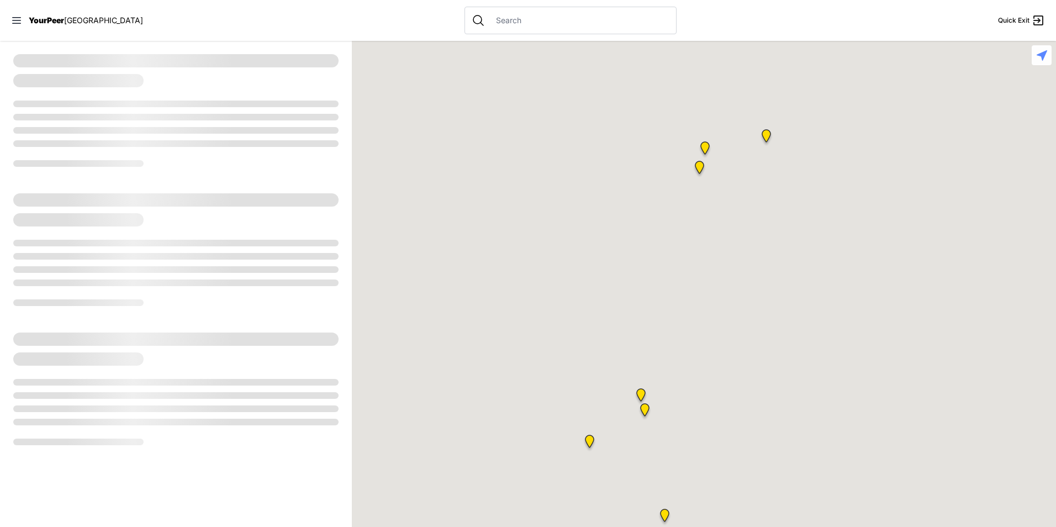
select select "recentlyUpdated"
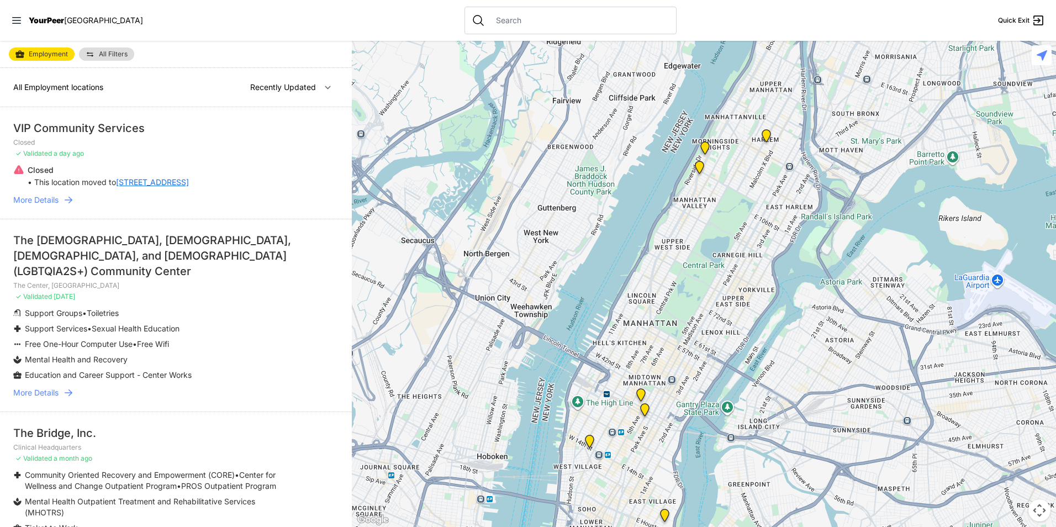
click at [55, 54] on span "Employment" at bounding box center [48, 54] width 39 height 9
select select "recentlyUpdated"
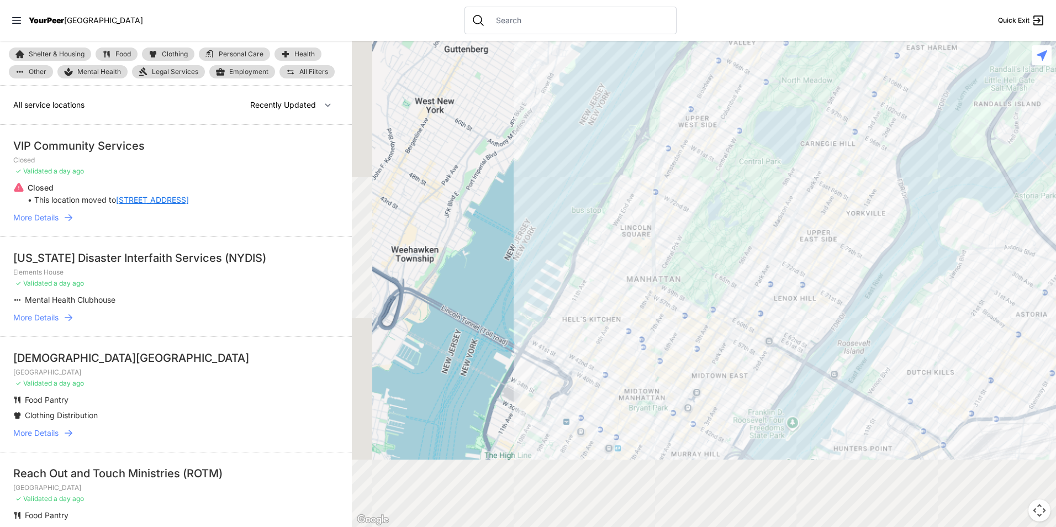
drag, startPoint x: 673, startPoint y: 405, endPoint x: 715, endPoint y: 263, distance: 148.0
click at [715, 265] on div at bounding box center [704, 284] width 704 height 486
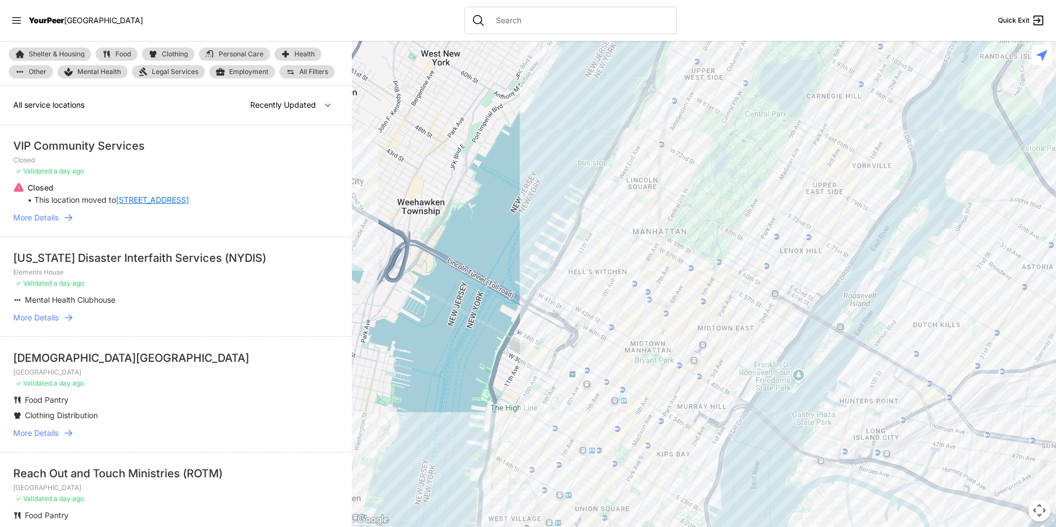
click at [304, 75] on span "All Filters" at bounding box center [313, 71] width 29 height 7
click at [39, 70] on span "Other" at bounding box center [38, 71] width 18 height 7
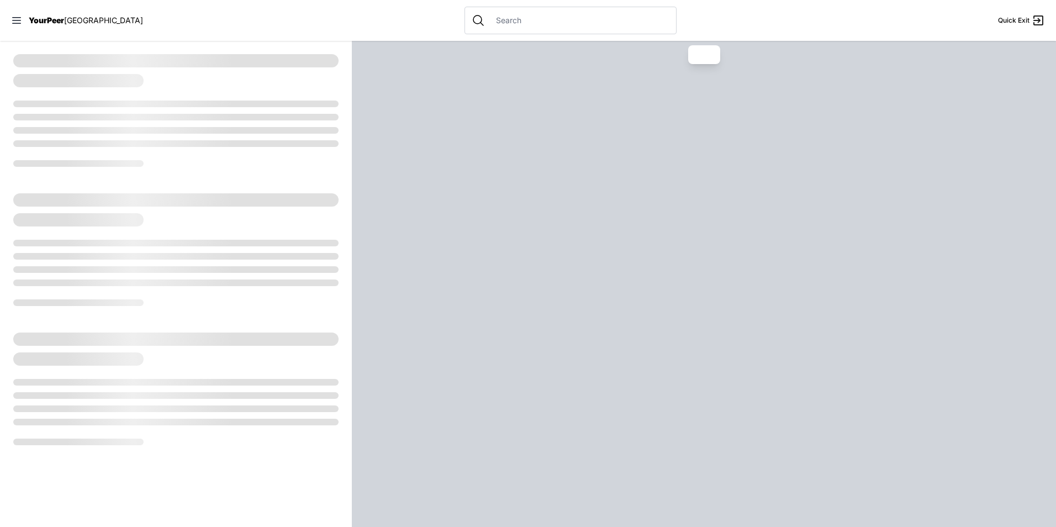
select select "recentlyUpdated"
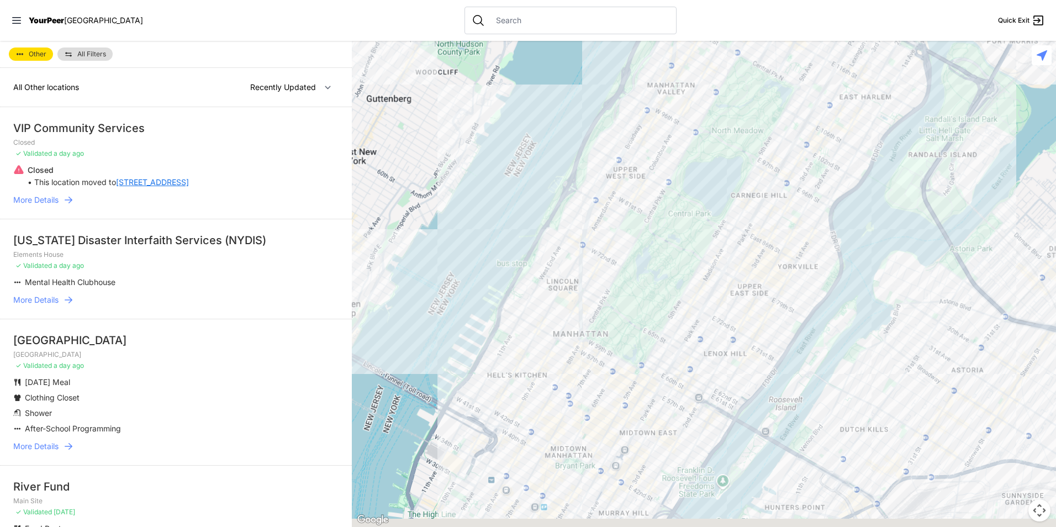
drag, startPoint x: 684, startPoint y: 441, endPoint x: 670, endPoint y: 228, distance: 213.7
click at [670, 228] on div at bounding box center [704, 284] width 704 height 486
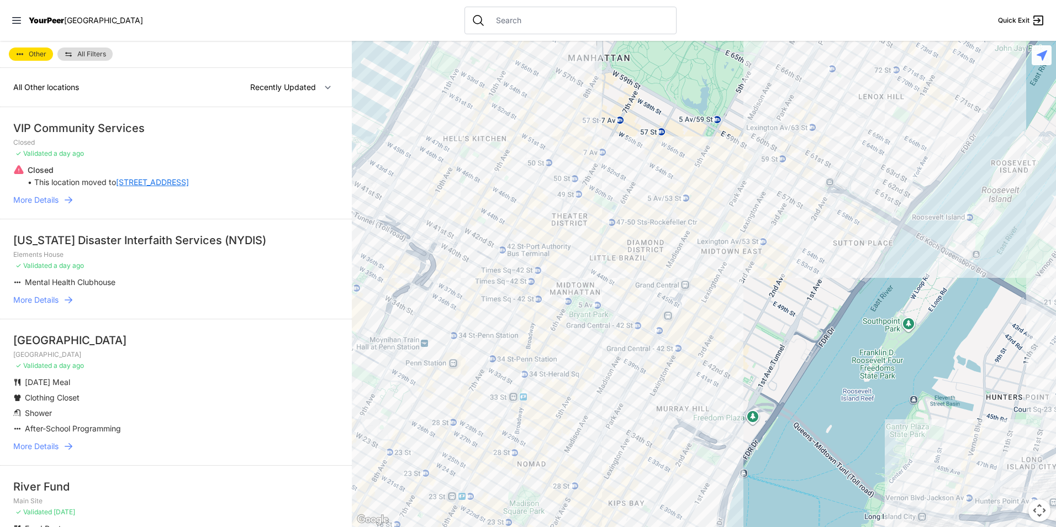
drag, startPoint x: 626, startPoint y: 316, endPoint x: 682, endPoint y: 270, distance: 72.9
click at [682, 270] on div at bounding box center [704, 284] width 704 height 486
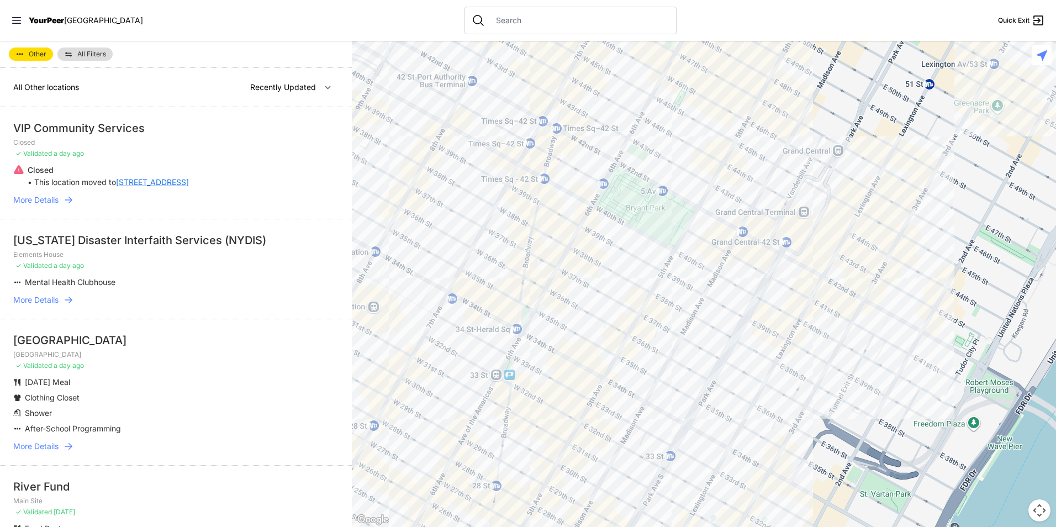
click at [40, 56] on span "Other" at bounding box center [38, 54] width 18 height 7
select select "recentlyUpdated"
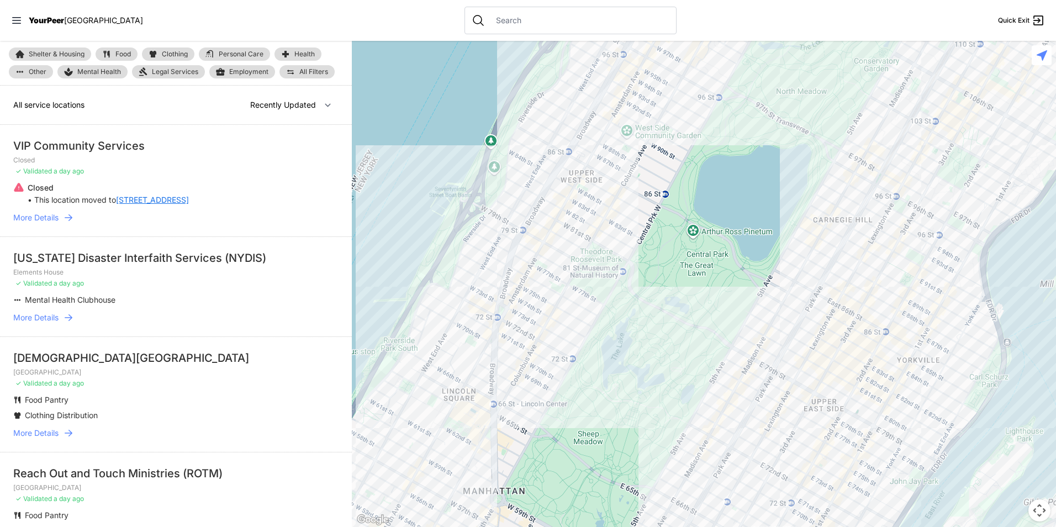
drag, startPoint x: 643, startPoint y: 266, endPoint x: 733, endPoint y: 160, distance: 138.3
click at [728, 167] on div at bounding box center [704, 284] width 704 height 486
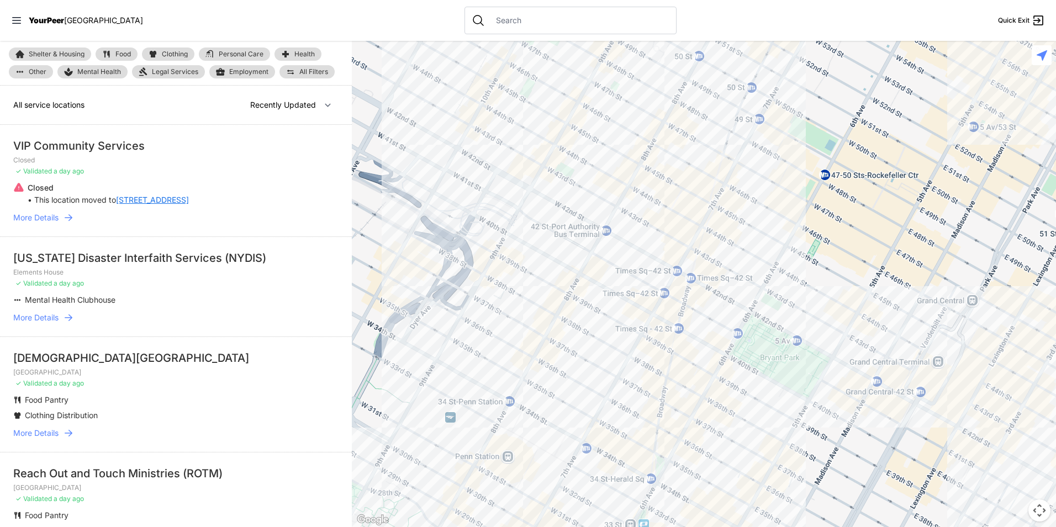
drag, startPoint x: 769, startPoint y: 204, endPoint x: 653, endPoint y: 380, distance: 210.5
click at [653, 380] on div at bounding box center [704, 284] width 704 height 486
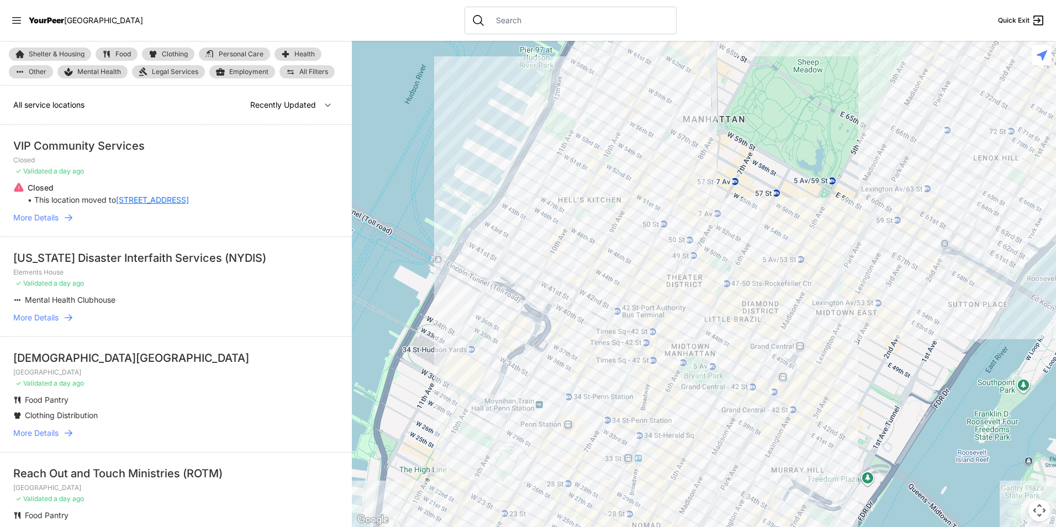
click at [125, 57] on link "Food" at bounding box center [117, 53] width 42 height 13
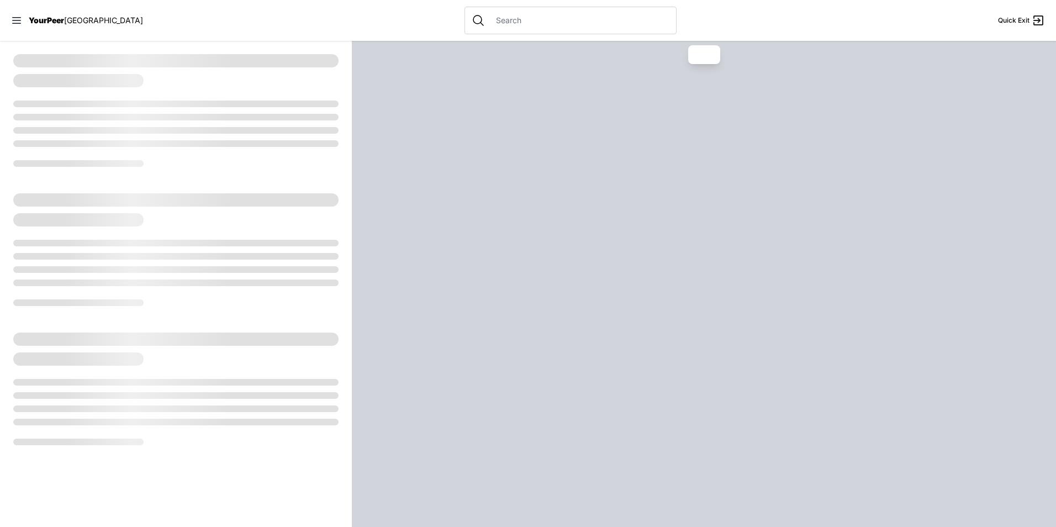
select select "recentlyUpdated"
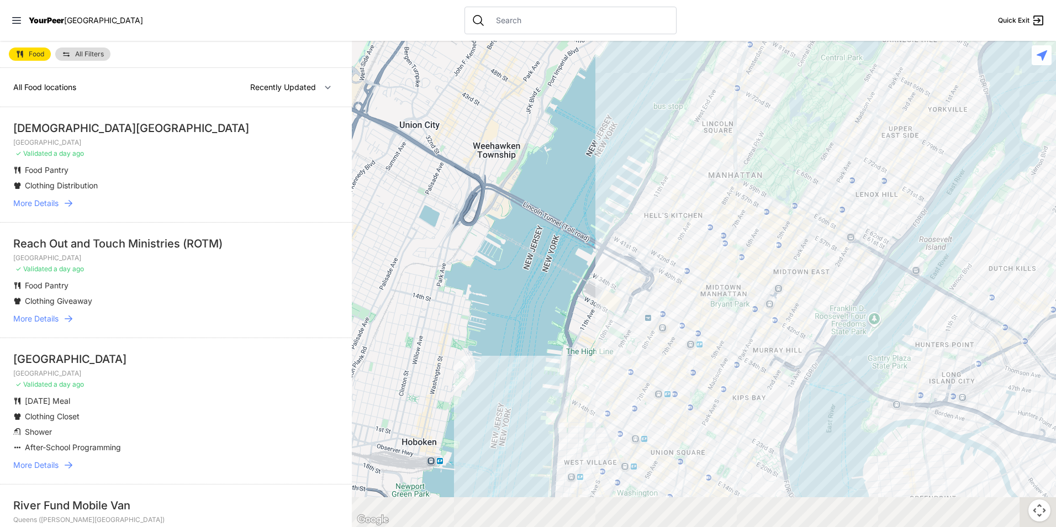
drag, startPoint x: 763, startPoint y: 242, endPoint x: 831, endPoint y: 106, distance: 152.4
click at [829, 110] on div at bounding box center [704, 284] width 704 height 486
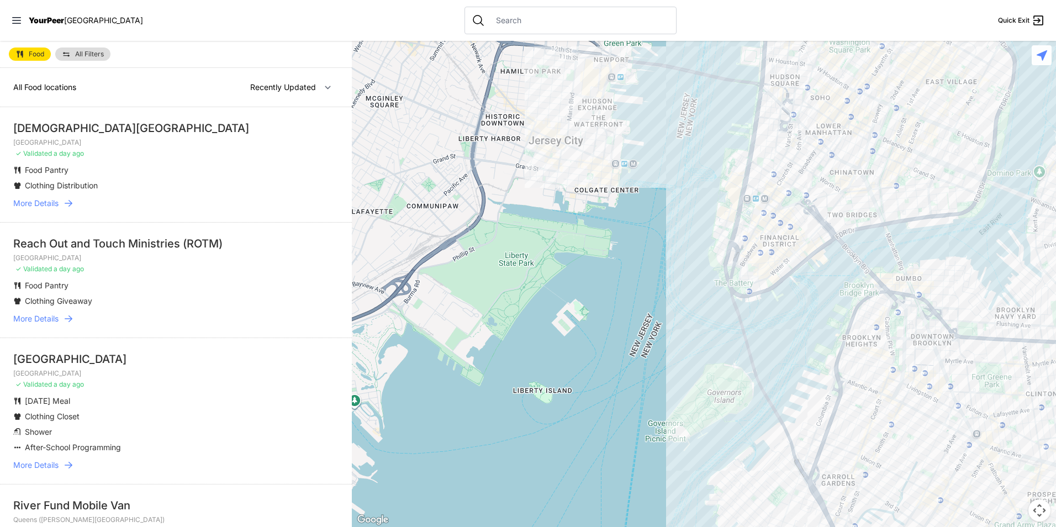
drag, startPoint x: 806, startPoint y: 213, endPoint x: 707, endPoint y: 361, distance: 177.2
click at [710, 356] on div at bounding box center [704, 284] width 704 height 486
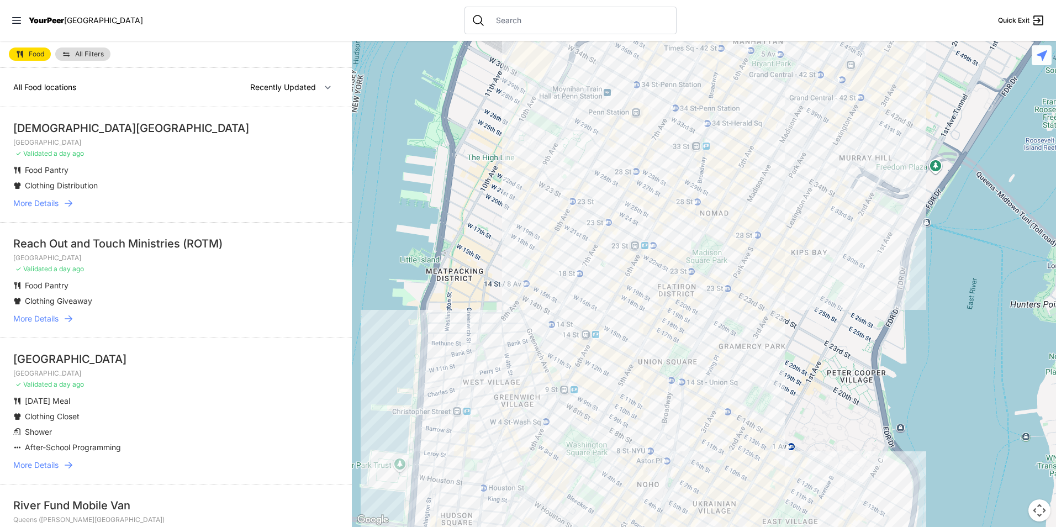
drag, startPoint x: 777, startPoint y: 227, endPoint x: 737, endPoint y: 314, distance: 95.7
click at [737, 314] on div at bounding box center [704, 284] width 704 height 486
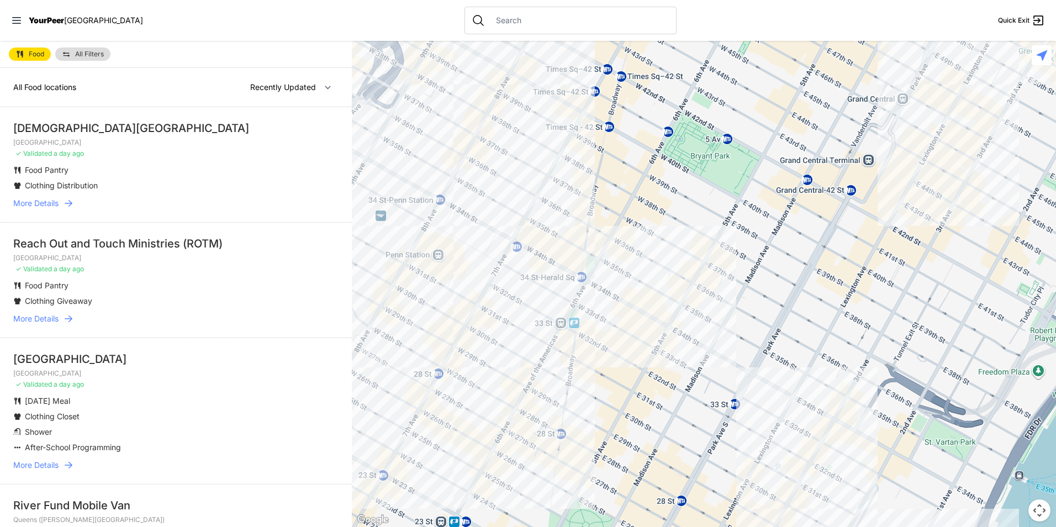
drag, startPoint x: 738, startPoint y: 286, endPoint x: 698, endPoint y: 383, distance: 105.4
click at [698, 383] on div at bounding box center [704, 284] width 704 height 486
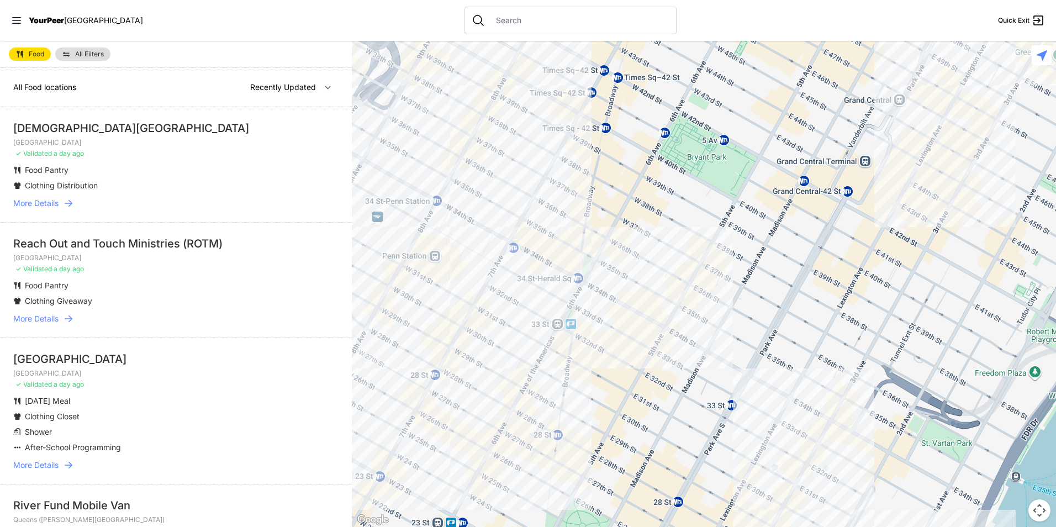
click at [409, 278] on div at bounding box center [704, 284] width 704 height 486
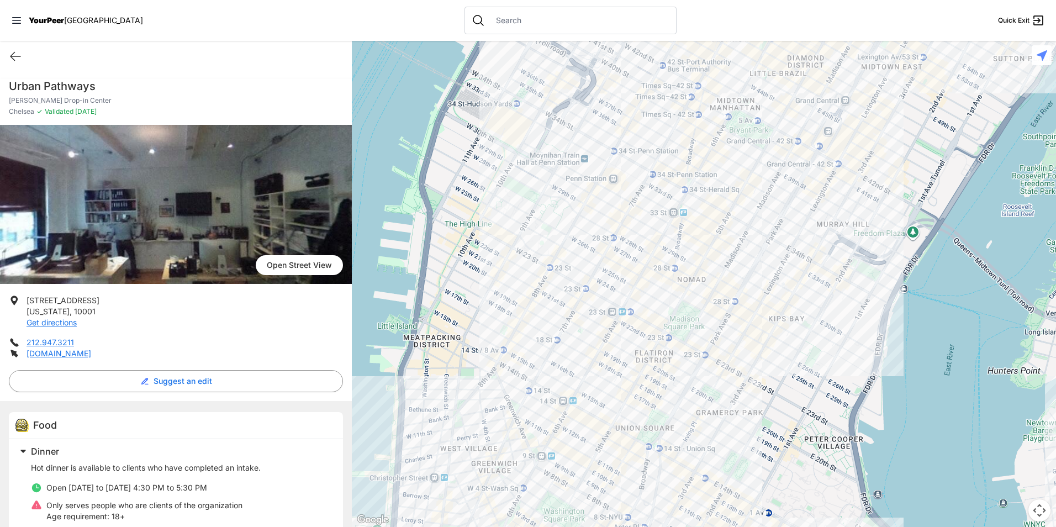
click at [832, 353] on div at bounding box center [704, 284] width 704 height 486
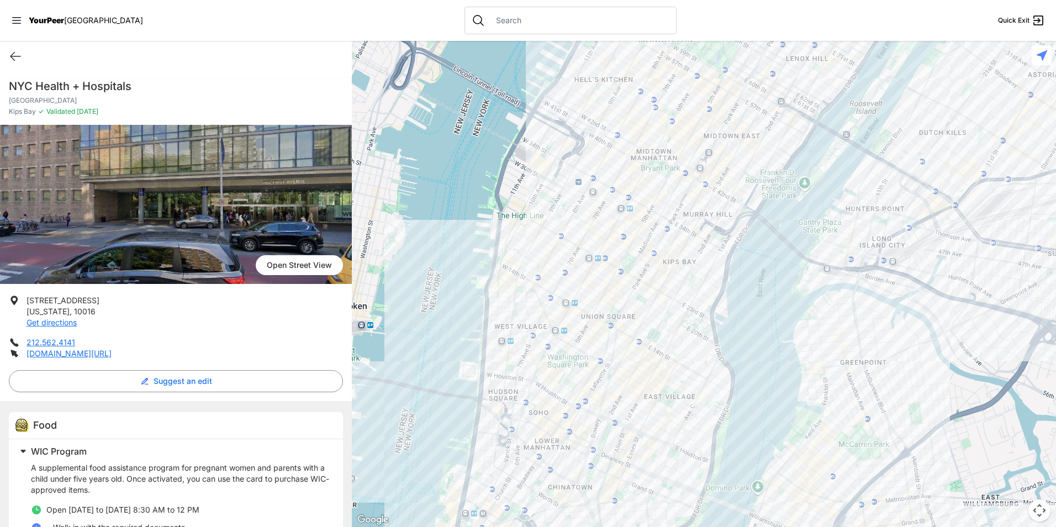
click at [663, 224] on div at bounding box center [704, 284] width 704 height 486
click at [670, 228] on div at bounding box center [704, 284] width 704 height 486
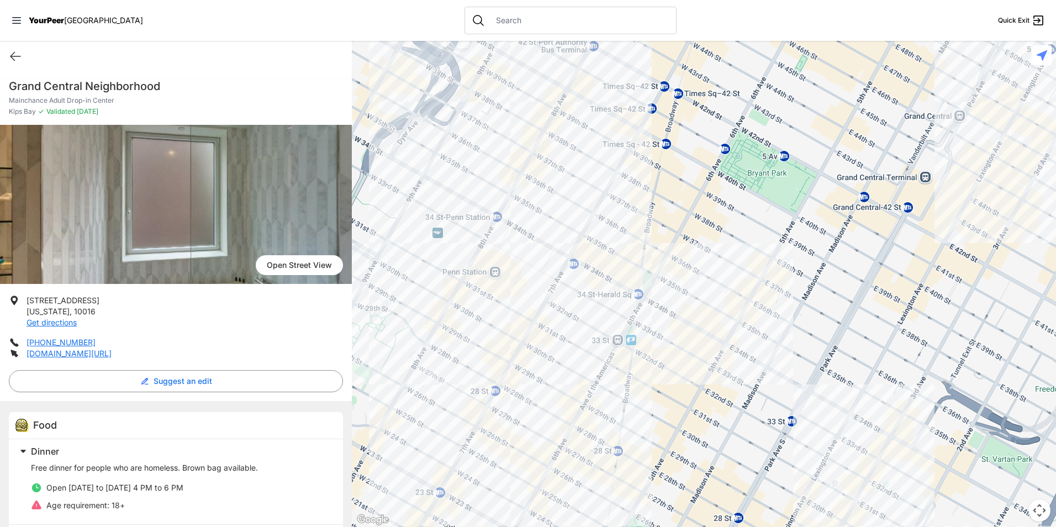
click at [516, 435] on div at bounding box center [704, 284] width 704 height 486
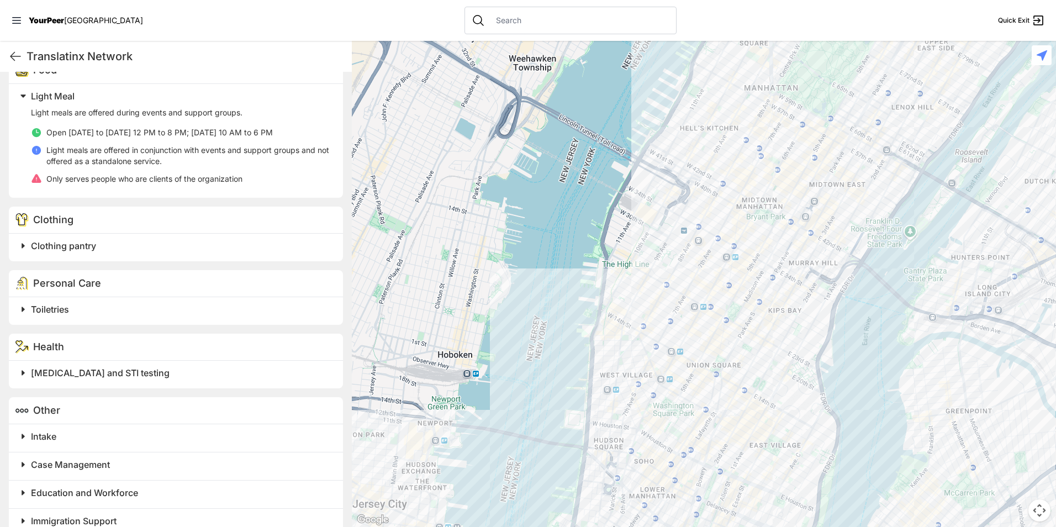
scroll to position [376, 0]
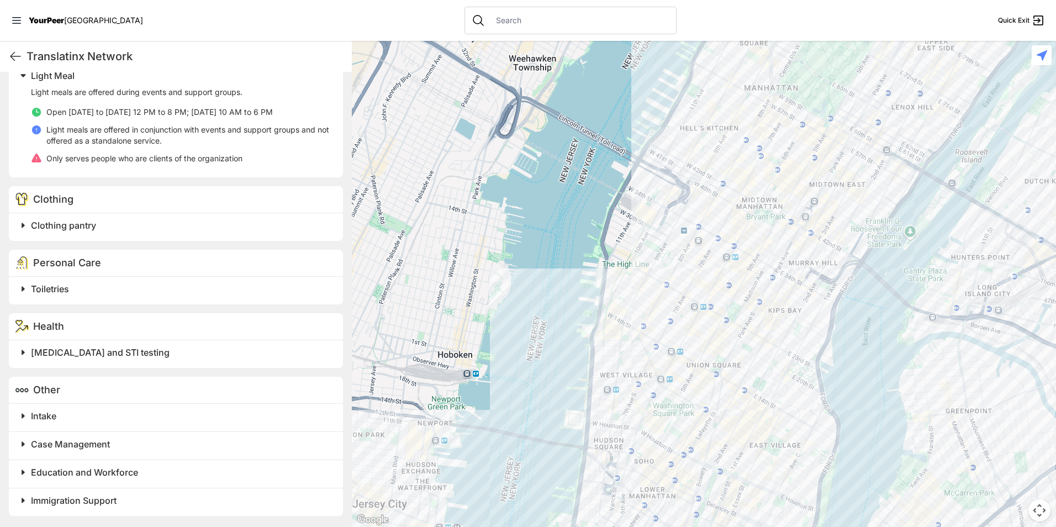
click at [218, 230] on h2 "Clothing pantry" at bounding box center [180, 225] width 299 height 13
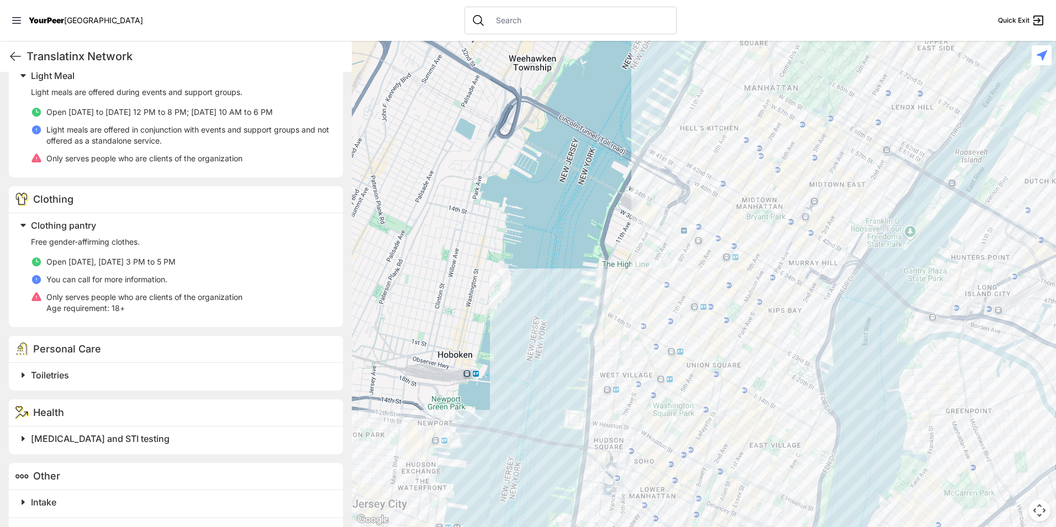
click at [218, 230] on h2 "Clothing pantry" at bounding box center [180, 225] width 299 height 13
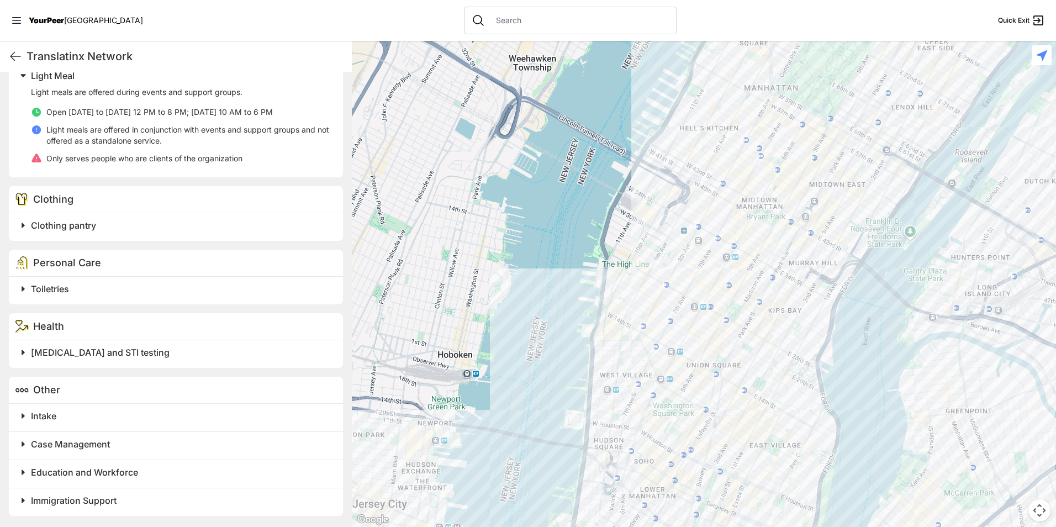
click at [239, 420] on h2 "Intake" at bounding box center [180, 415] width 299 height 13
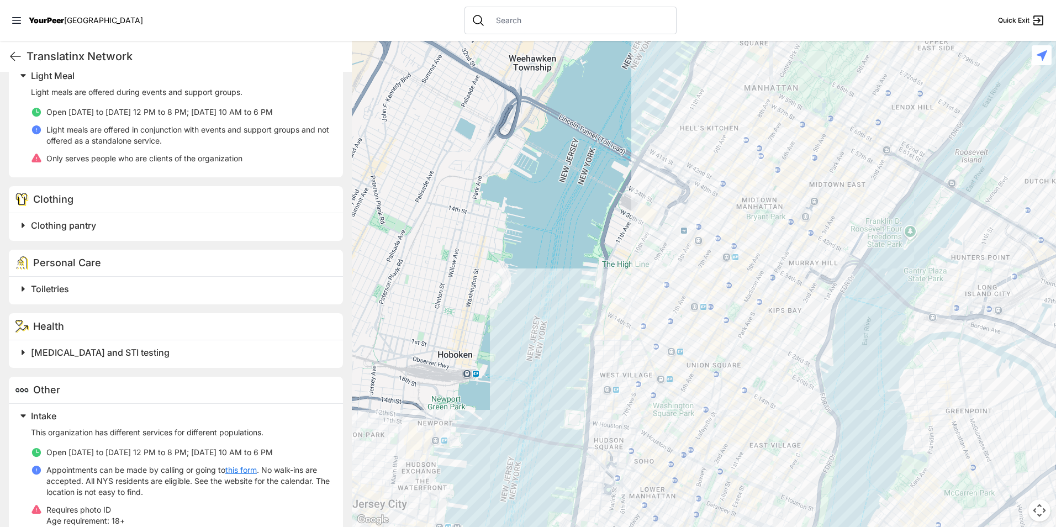
click at [239, 420] on h2 "Intake" at bounding box center [180, 415] width 299 height 13
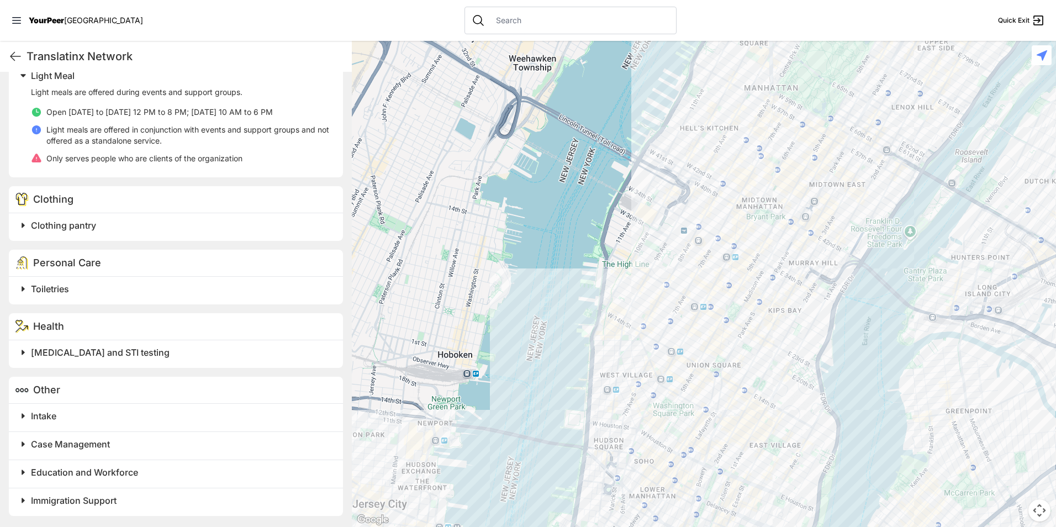
click at [215, 451] on span at bounding box center [161, 443] width 292 height 15
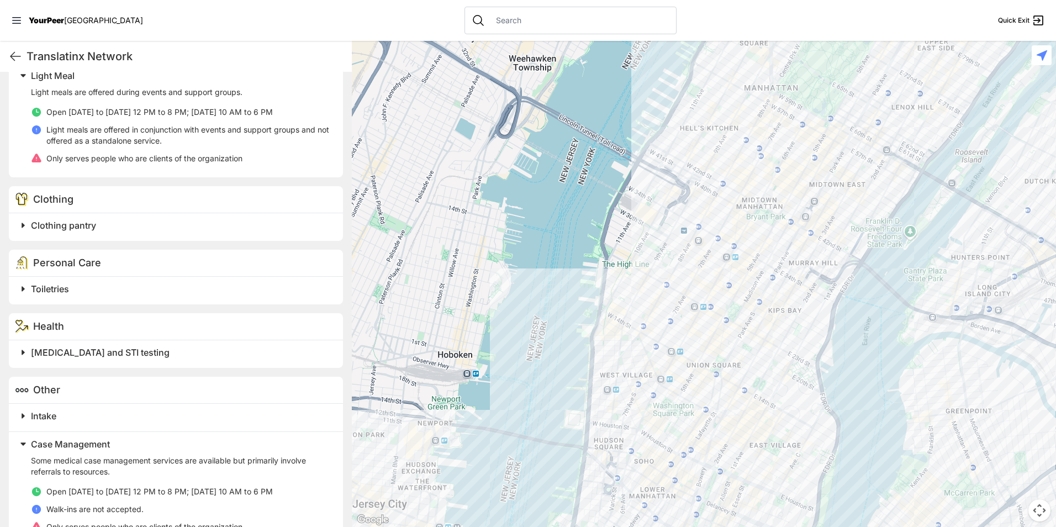
click at [215, 451] on span at bounding box center [161, 443] width 292 height 15
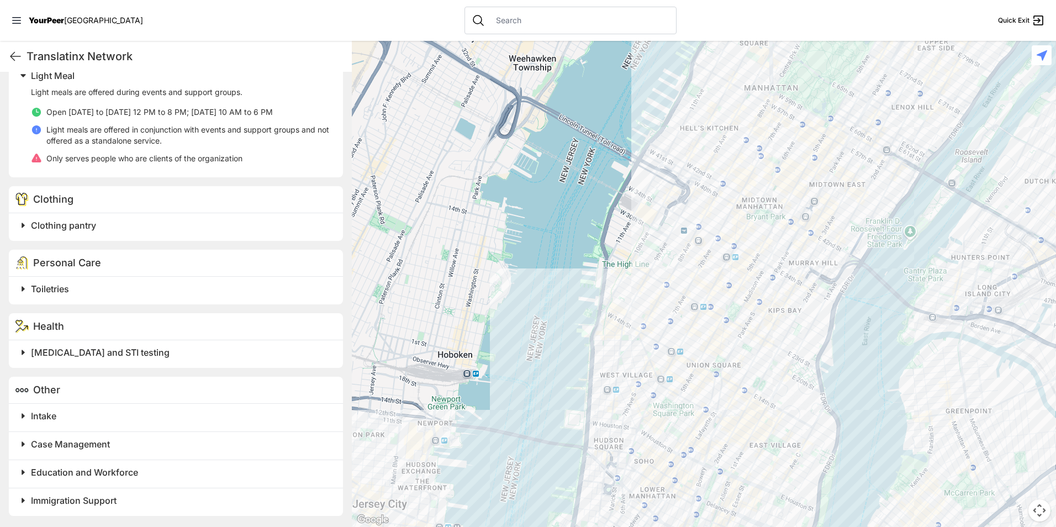
click at [195, 475] on h2 "Education and Workforce" at bounding box center [180, 472] width 299 height 13
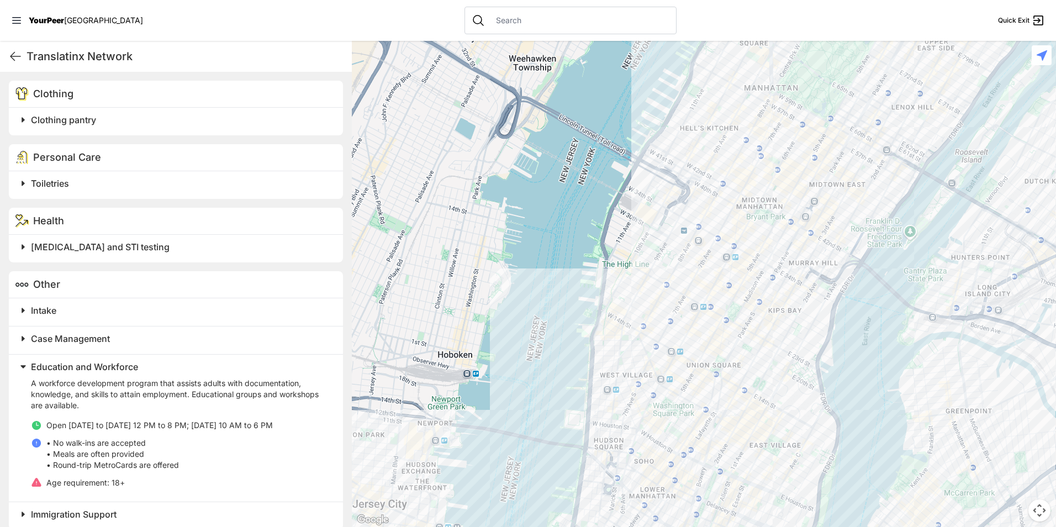
scroll to position [486, 0]
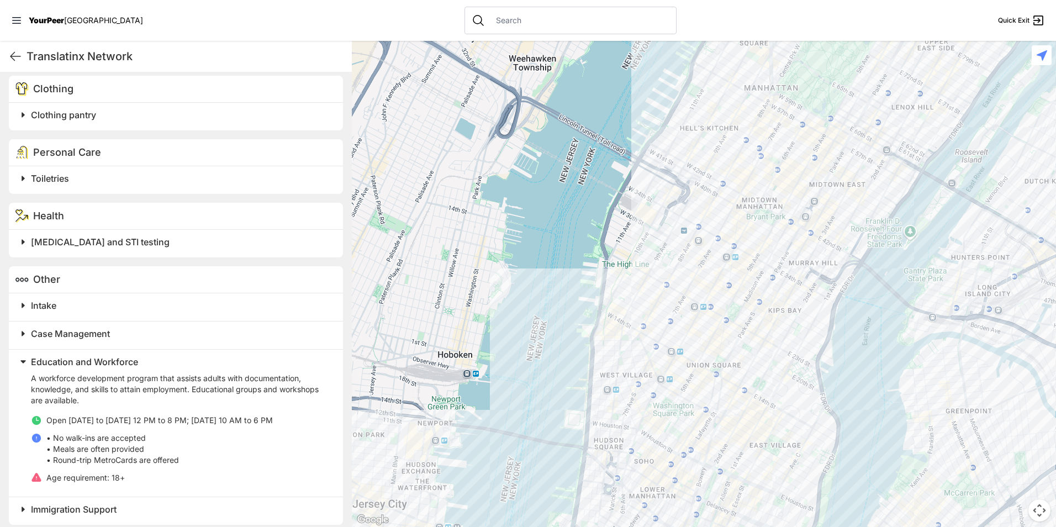
click at [185, 356] on h2 "Education and Workforce" at bounding box center [180, 361] width 299 height 13
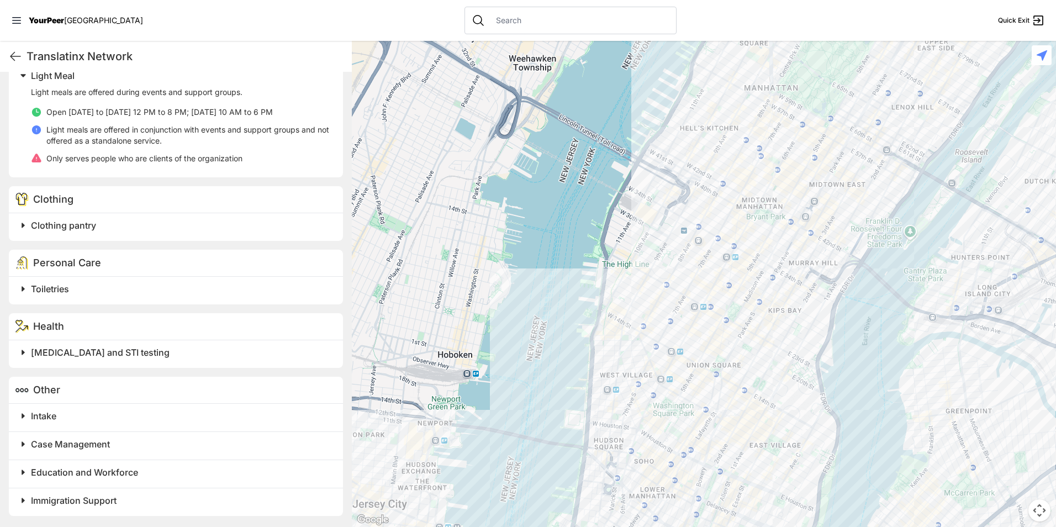
scroll to position [376, 0]
click at [126, 502] on h2 "Immigration Support" at bounding box center [180, 500] width 299 height 13
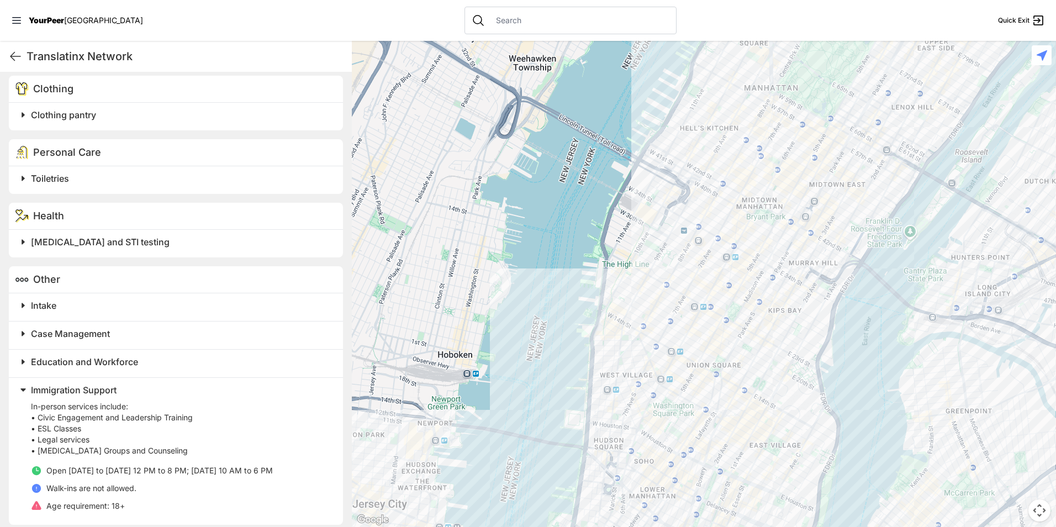
scroll to position [495, 0]
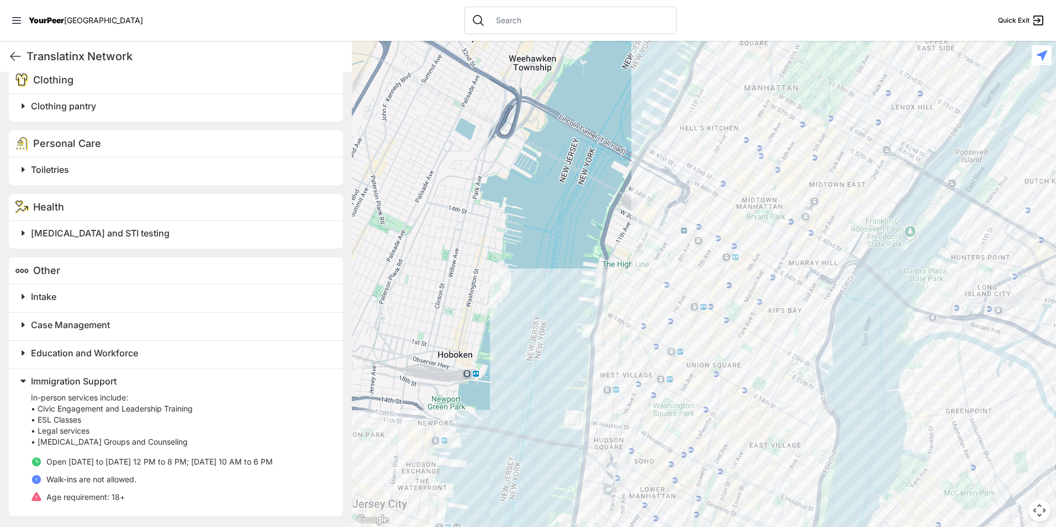
click at [114, 376] on span "Immigration Support" at bounding box center [74, 381] width 86 height 11
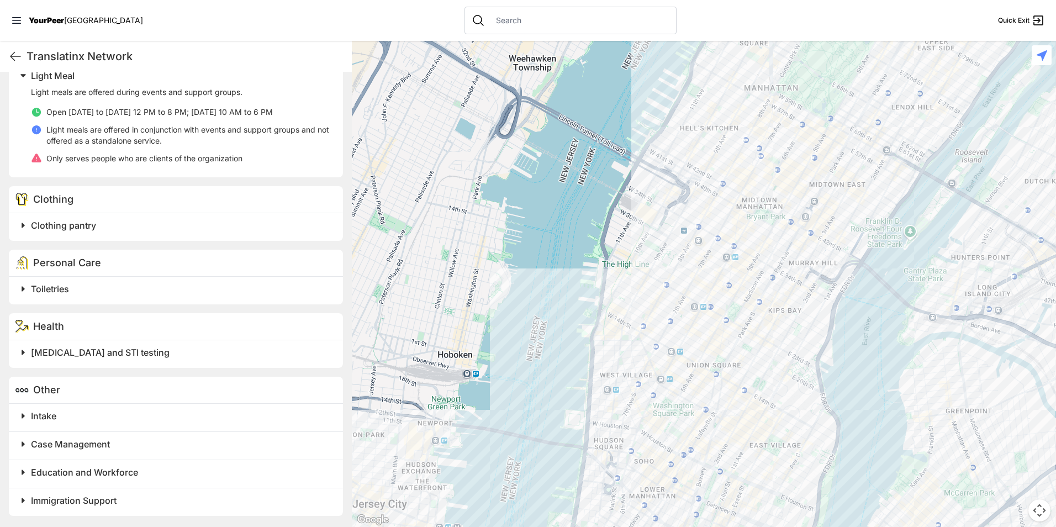
click at [122, 473] on span "Education and Workforce" at bounding box center [84, 472] width 107 height 11
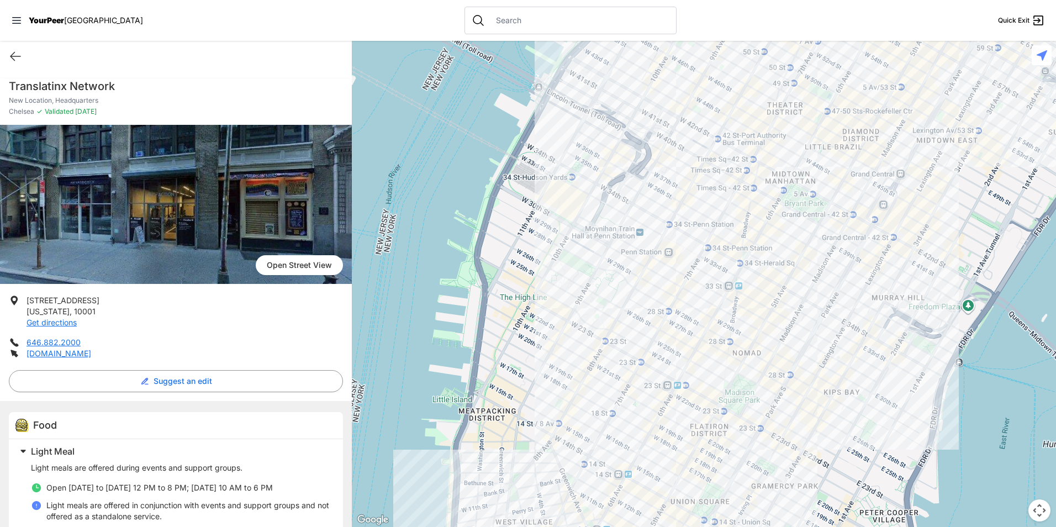
drag, startPoint x: 722, startPoint y: 258, endPoint x: 682, endPoint y: 340, distance: 91.4
click at [682, 340] on div at bounding box center [704, 284] width 704 height 486
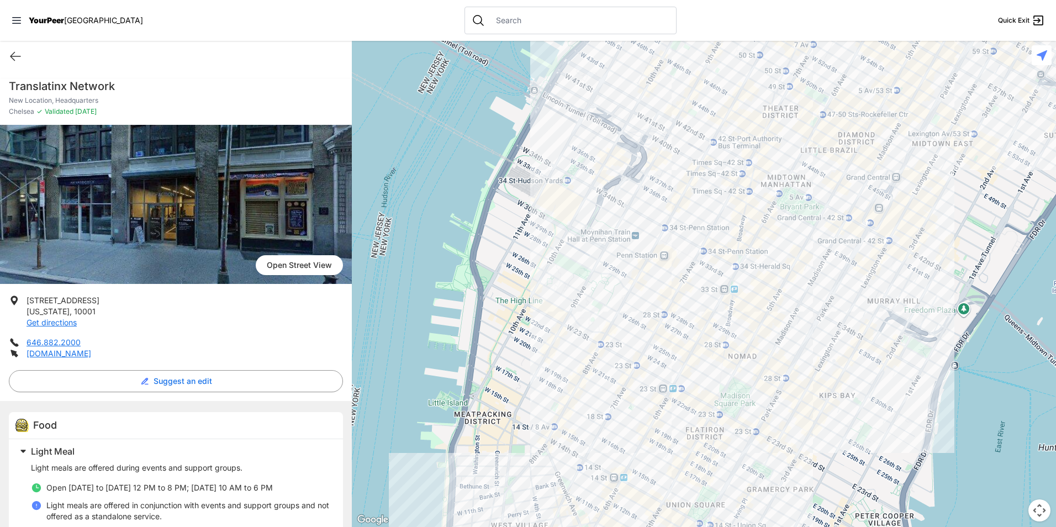
click at [103, 80] on h1 "Translatinx Network" at bounding box center [176, 85] width 334 height 15
copy h1 "Translatinx Network"
drag, startPoint x: 109, startPoint y: 315, endPoint x: 28, endPoint y: 295, distance: 83.0
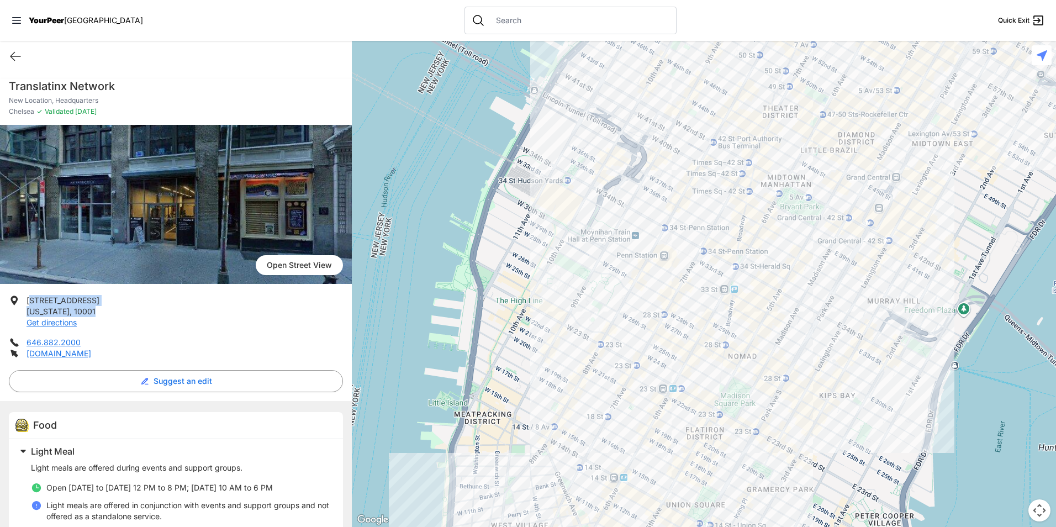
click at [28, 295] on li "127 W 26th St New York , 10001 Get directions" at bounding box center [176, 311] width 334 height 33
drag, startPoint x: 41, startPoint y: 303, endPoint x: 23, endPoint y: 298, distance: 18.9
drag, startPoint x: 28, startPoint y: 298, endPoint x: 91, endPoint y: 308, distance: 63.7
click at [92, 309] on li "127 W 26th St New York , 10001 Get directions" at bounding box center [176, 311] width 334 height 33
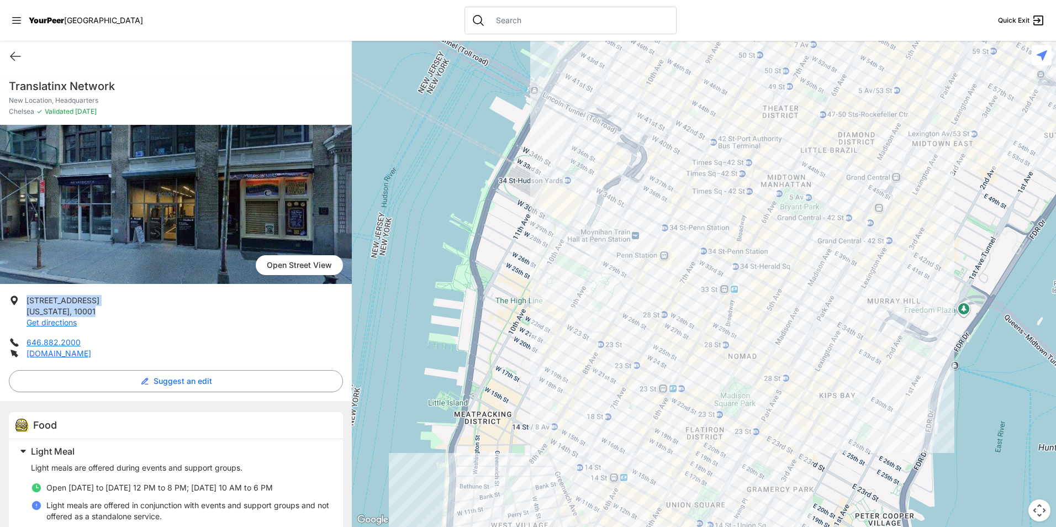
drag, startPoint x: 91, startPoint y: 308, endPoint x: 61, endPoint y: 303, distance: 29.8
copy p "127 W 26th St New York , 10001"
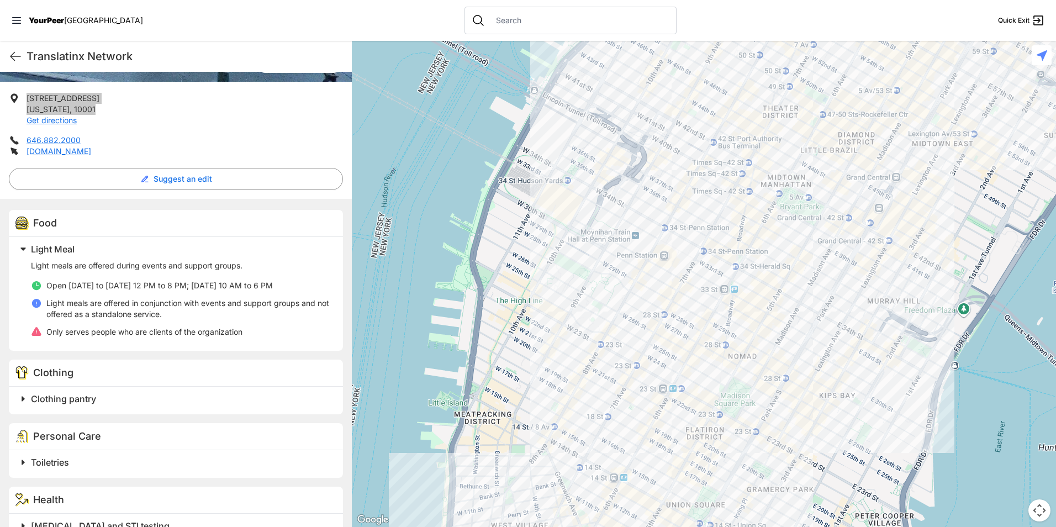
scroll to position [221, 0]
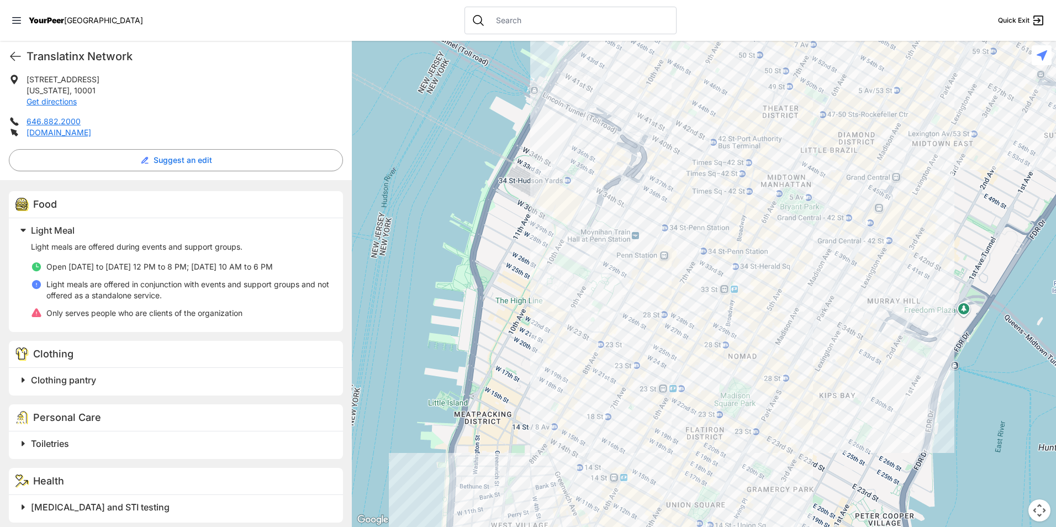
click at [130, 376] on h2 "Clothing pantry" at bounding box center [180, 379] width 299 height 13
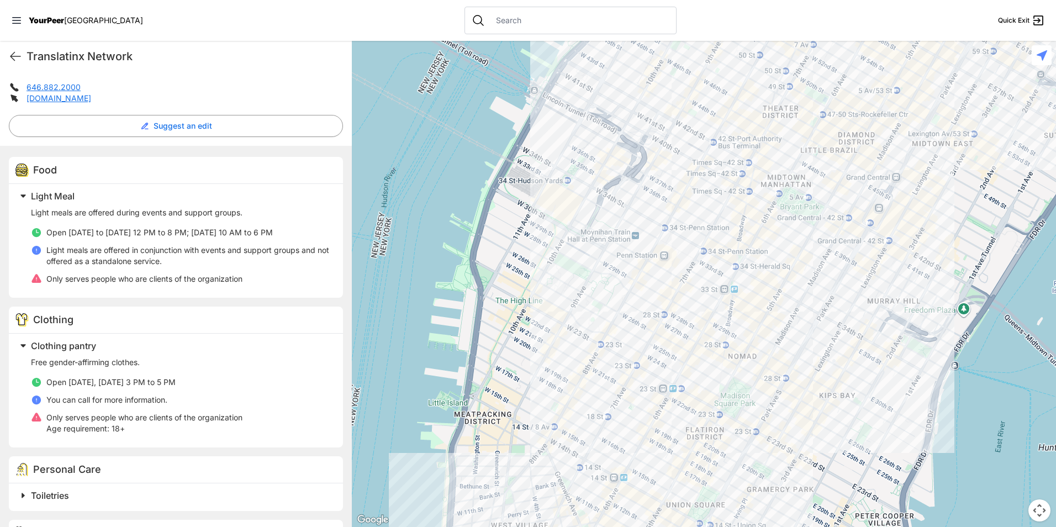
scroll to position [442, 0]
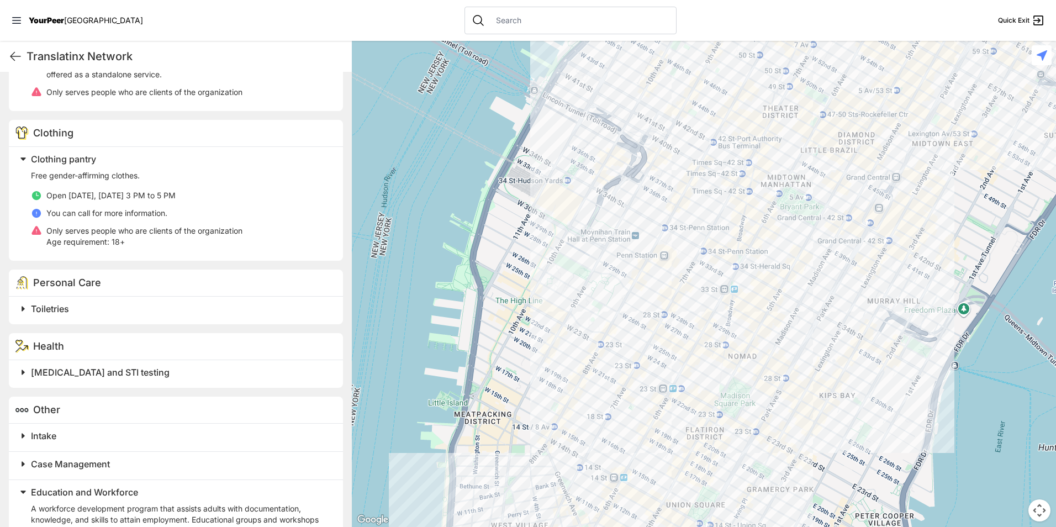
click at [112, 313] on h2 "Toiletries" at bounding box center [180, 308] width 299 height 13
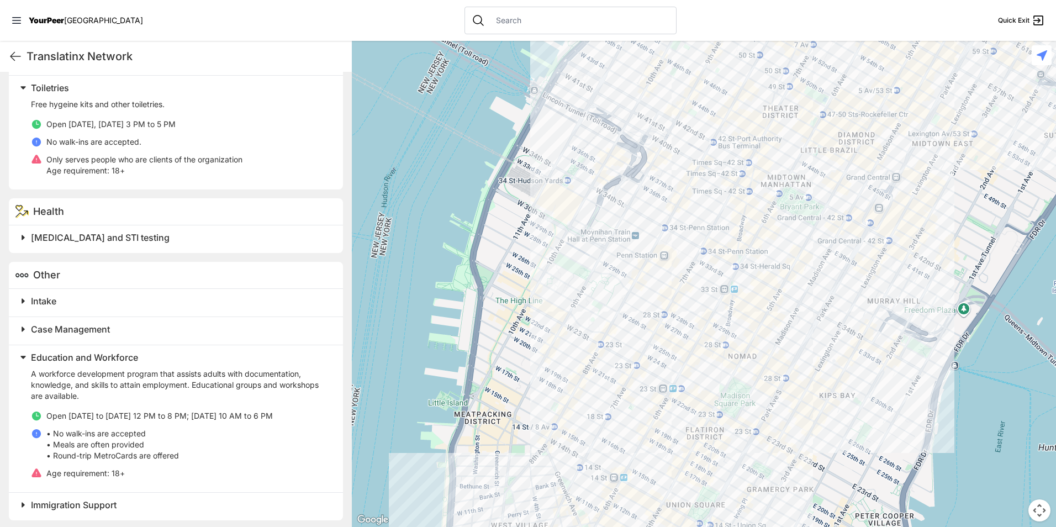
scroll to position [667, 0]
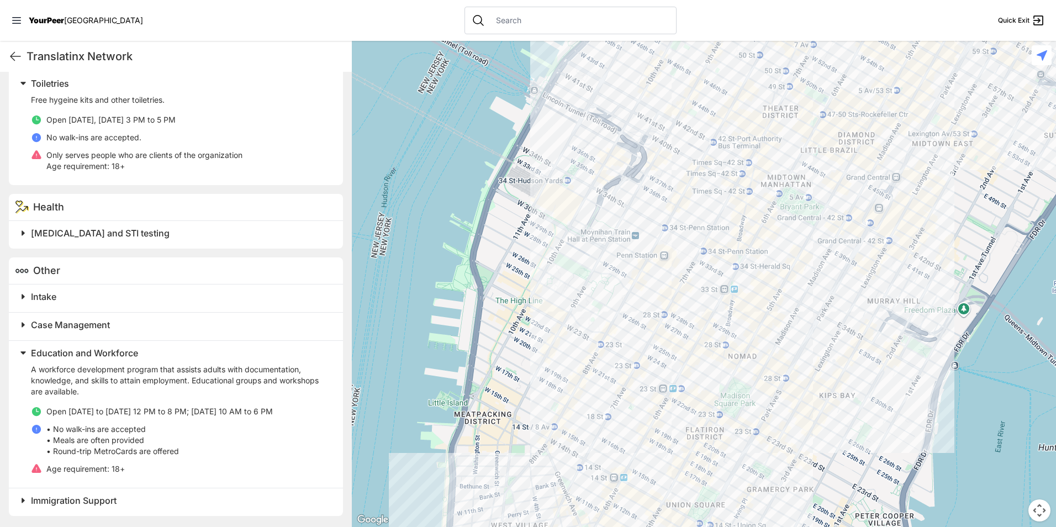
click at [88, 356] on span "Education and Workforce" at bounding box center [84, 352] width 107 height 11
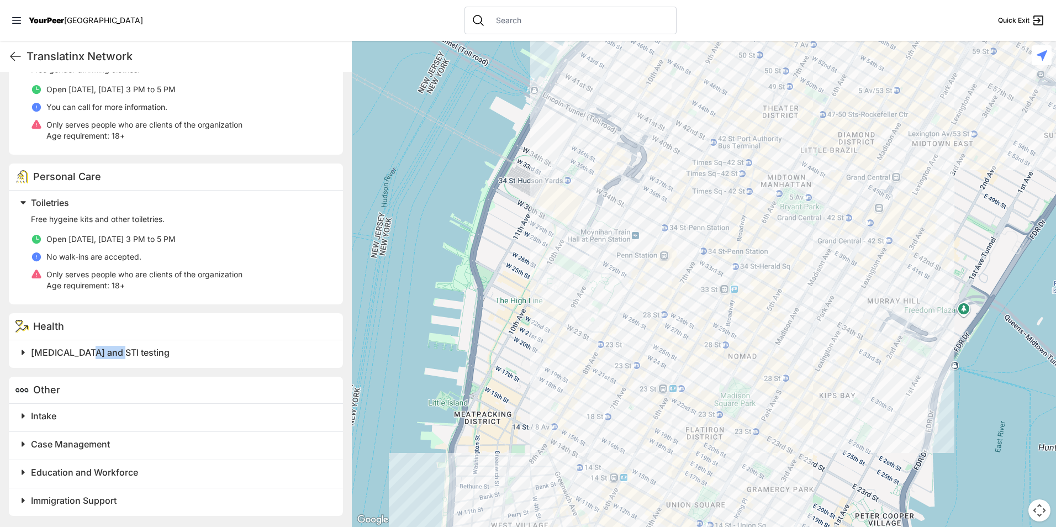
click at [88, 356] on span "HIV and STI testing" at bounding box center [100, 352] width 139 height 11
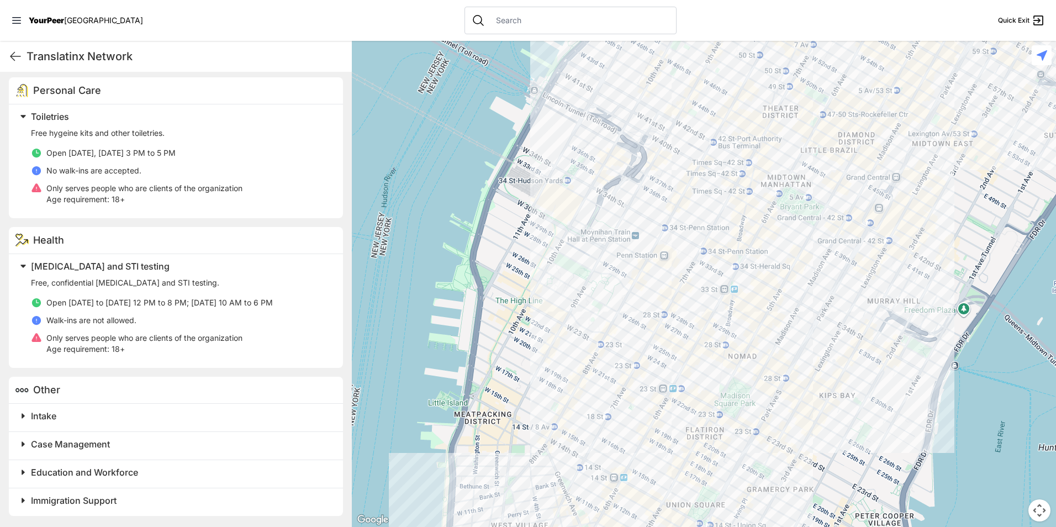
click at [84, 499] on span "Immigration Support" at bounding box center [74, 500] width 86 height 11
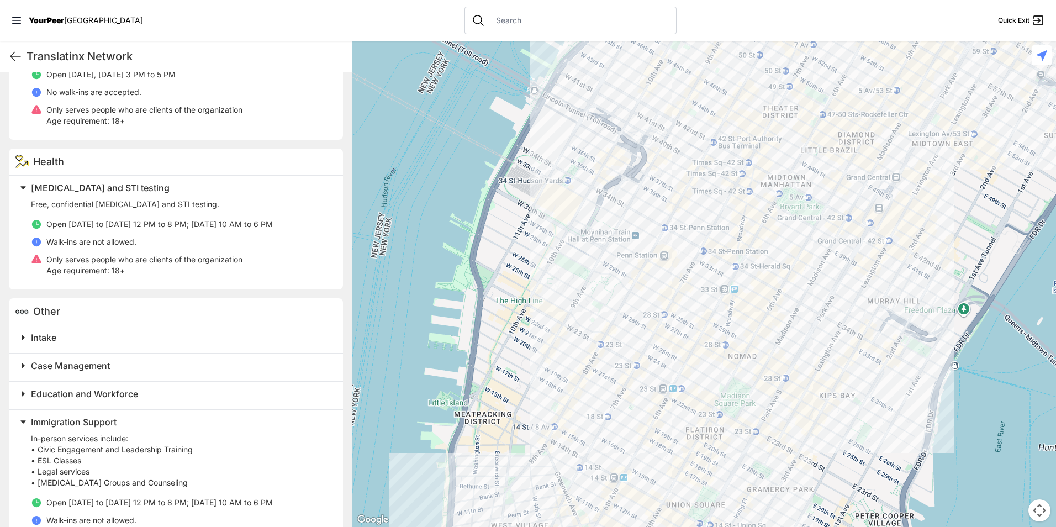
scroll to position [753, 0]
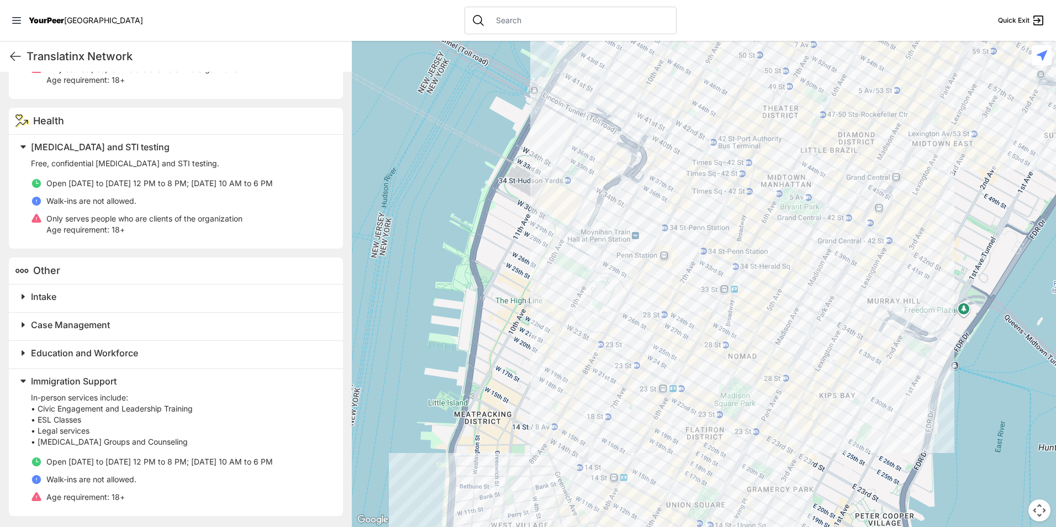
click at [84, 351] on span "Education and Workforce" at bounding box center [84, 352] width 107 height 11
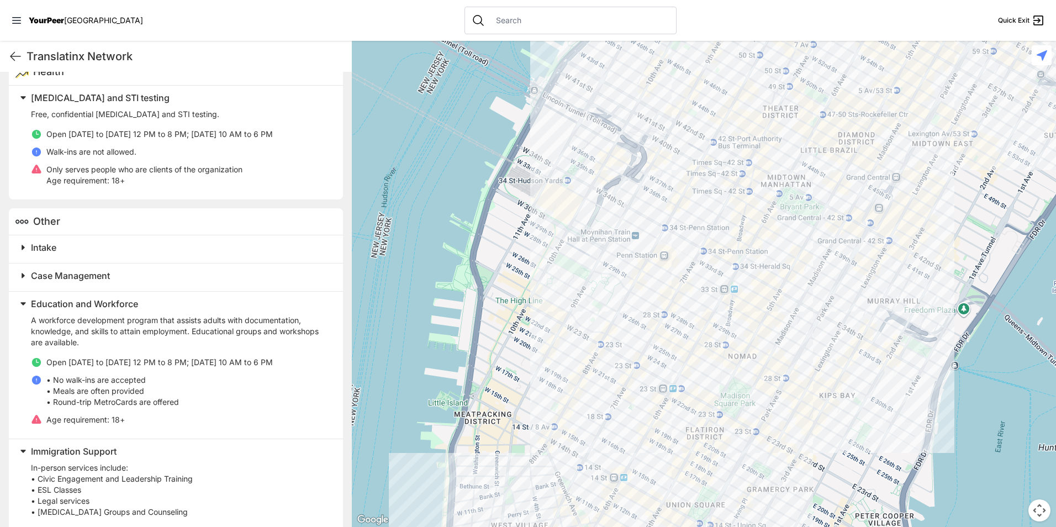
scroll to position [873, 0]
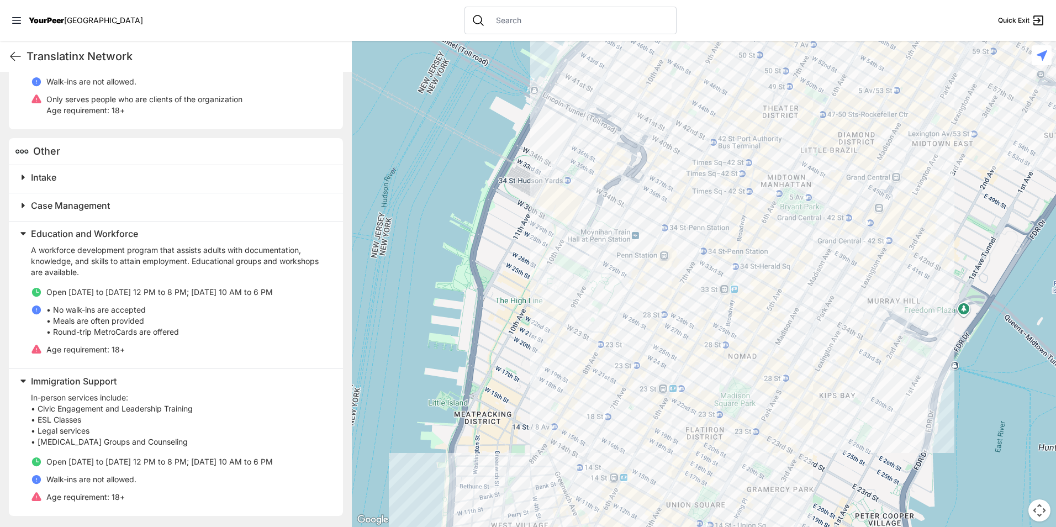
click at [705, 271] on div at bounding box center [704, 284] width 704 height 486
click at [695, 276] on div at bounding box center [704, 284] width 704 height 486
click at [652, 262] on div at bounding box center [704, 284] width 704 height 486
click at [594, 270] on div at bounding box center [704, 284] width 704 height 486
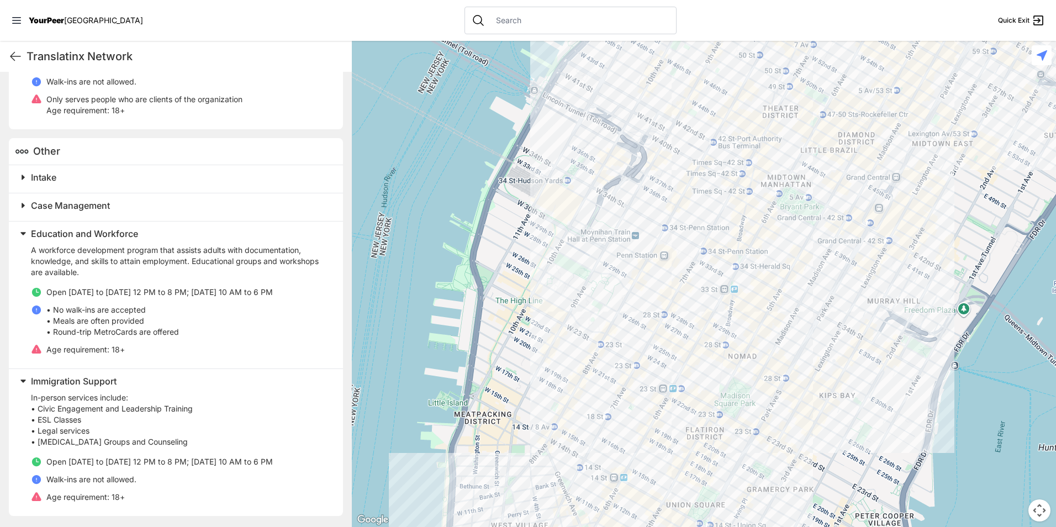
click at [594, 270] on div at bounding box center [704, 284] width 704 height 486
click at [15, 51] on icon at bounding box center [15, 56] width 13 height 13
select select "recentlyUpdated"
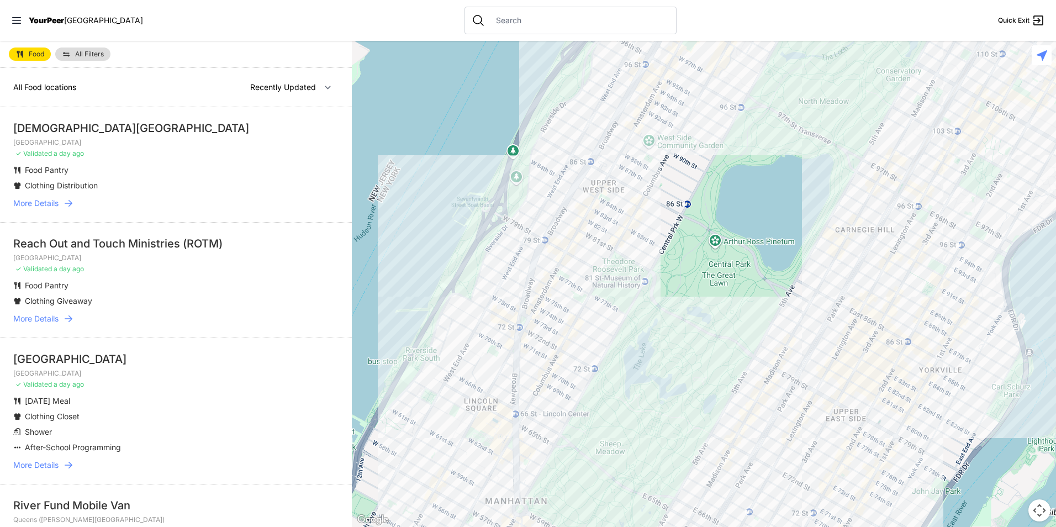
drag, startPoint x: 696, startPoint y: 375, endPoint x: 686, endPoint y: 156, distance: 219.5
click at [687, 156] on div at bounding box center [704, 284] width 704 height 486
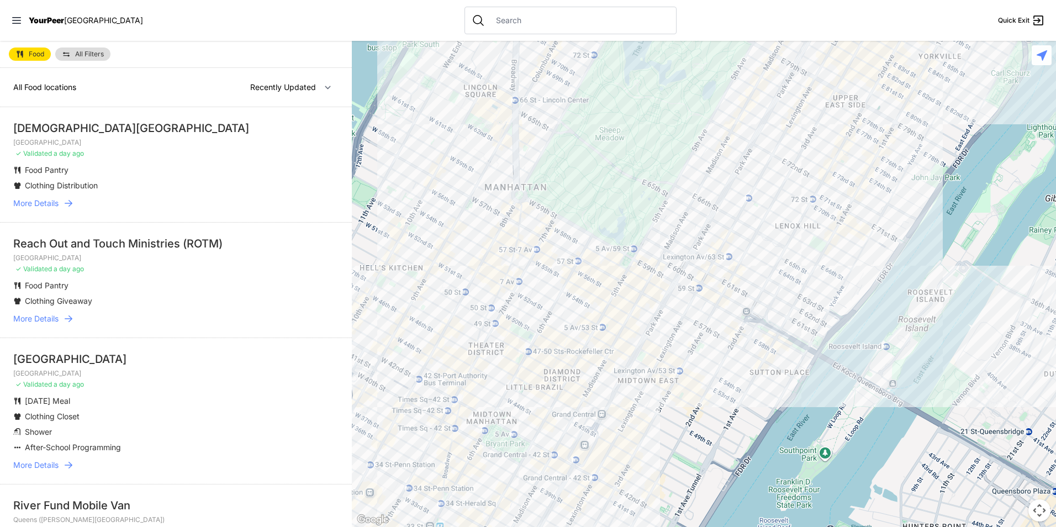
drag, startPoint x: 532, startPoint y: 403, endPoint x: 572, endPoint y: 384, distance: 43.5
click at [572, 384] on div at bounding box center [704, 284] width 704 height 486
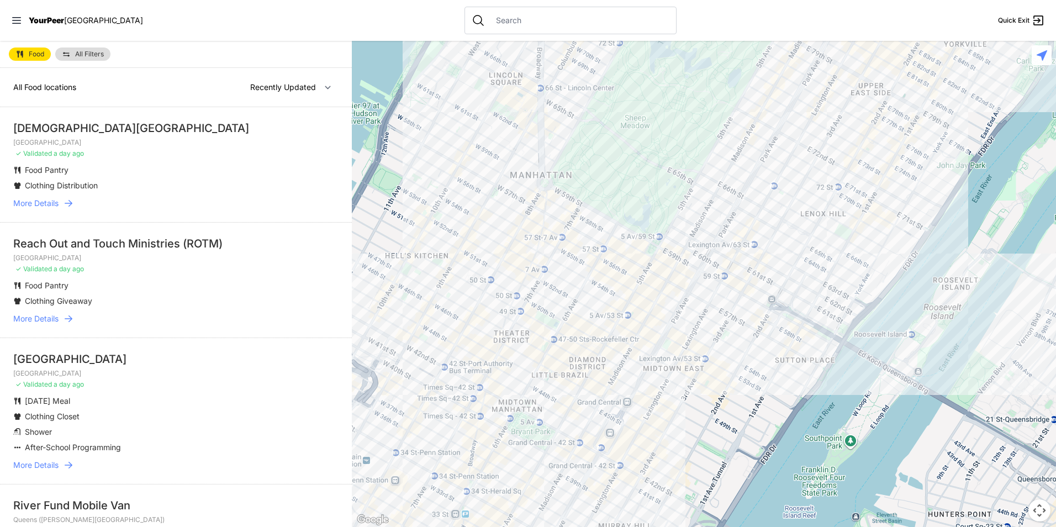
click at [420, 282] on div at bounding box center [704, 284] width 704 height 486
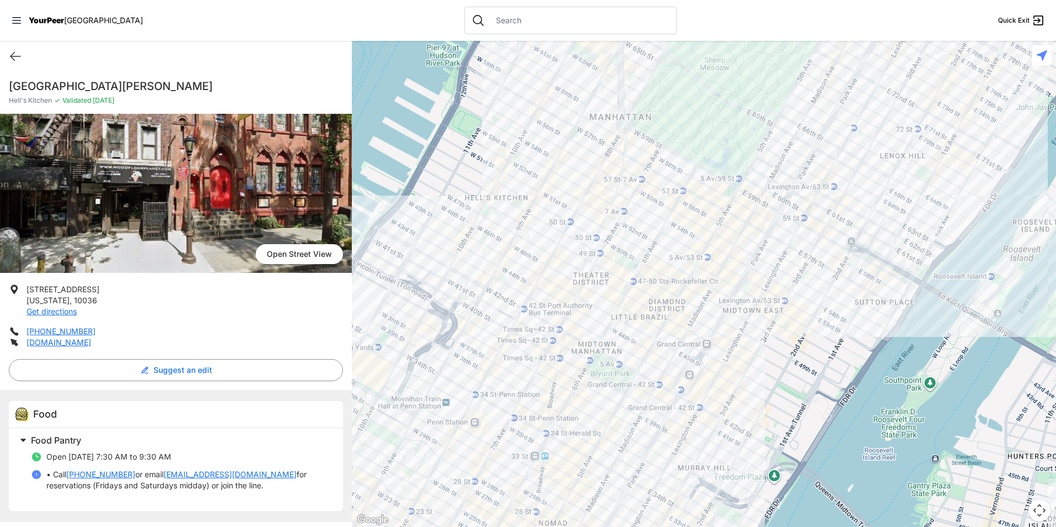
click at [738, 293] on div at bounding box center [704, 284] width 704 height 486
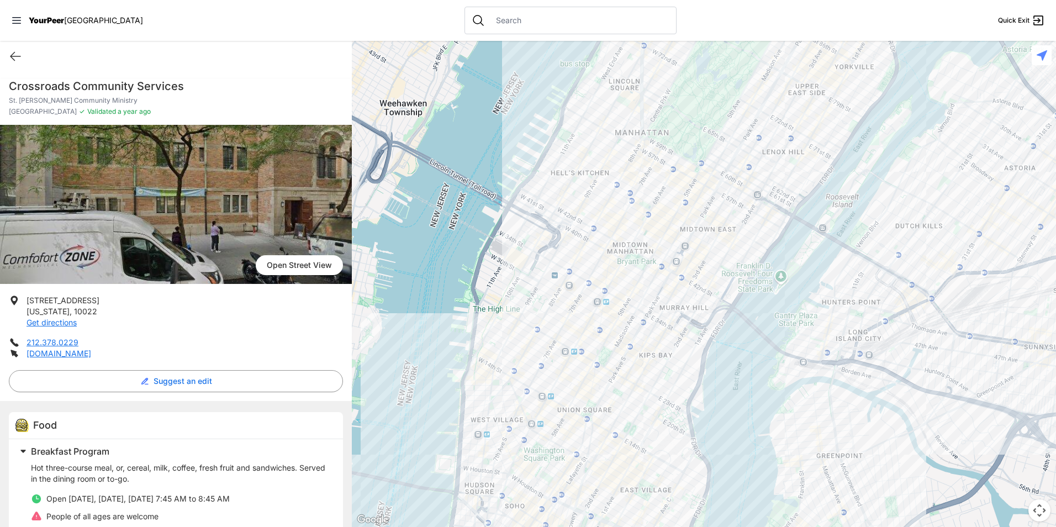
drag, startPoint x: 810, startPoint y: 361, endPoint x: 841, endPoint y: 326, distance: 46.2
click at [843, 327] on div at bounding box center [704, 284] width 704 height 486
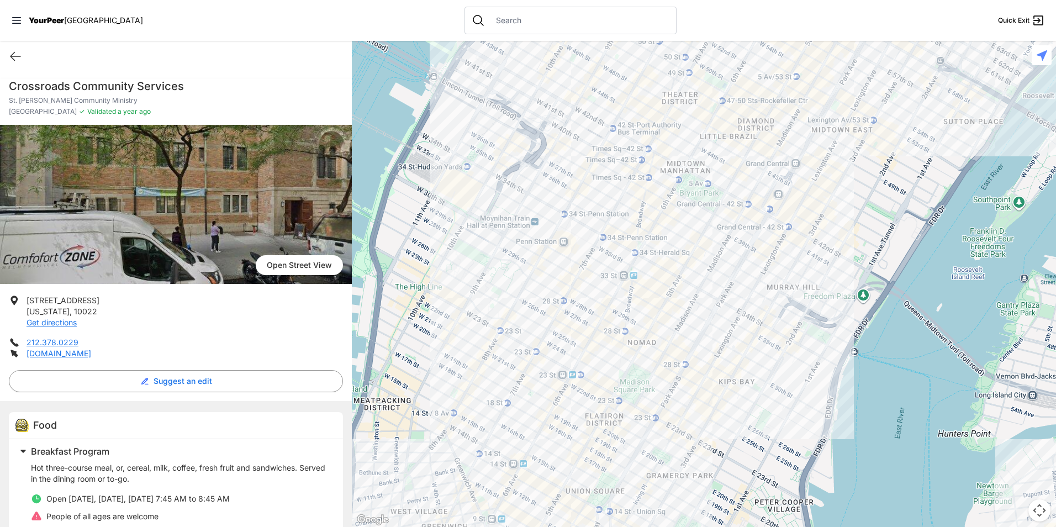
click at [800, 183] on div at bounding box center [704, 284] width 704 height 486
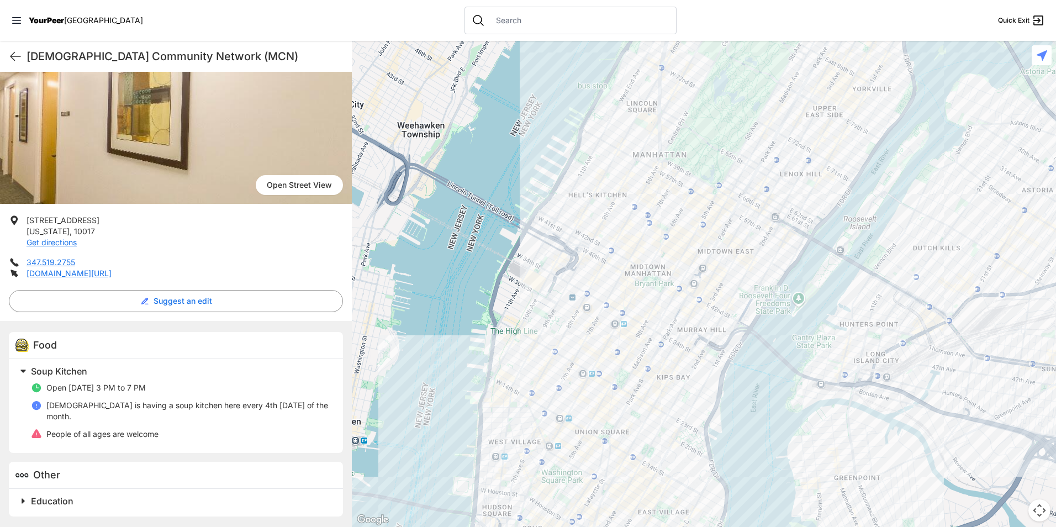
scroll to position [70, 0]
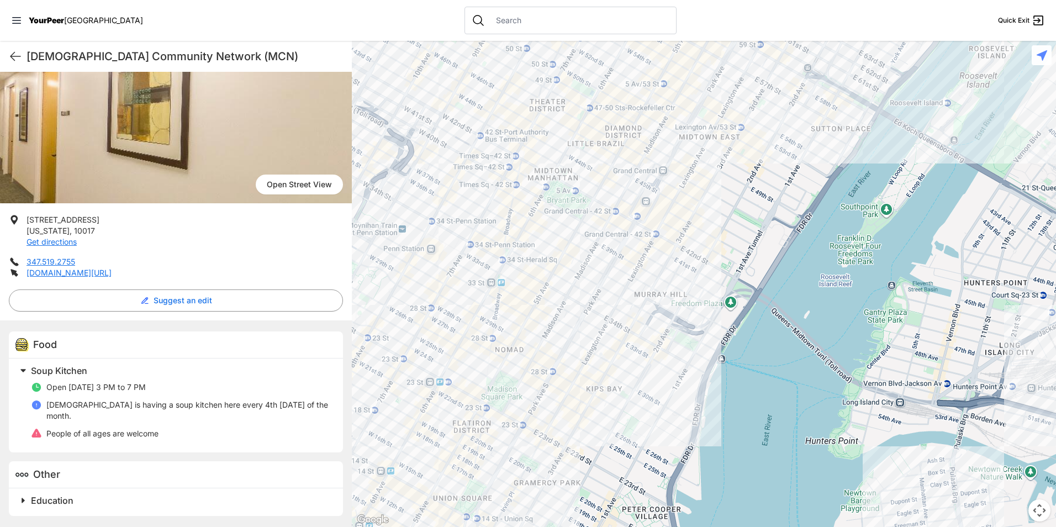
click at [651, 419] on div at bounding box center [704, 284] width 704 height 486
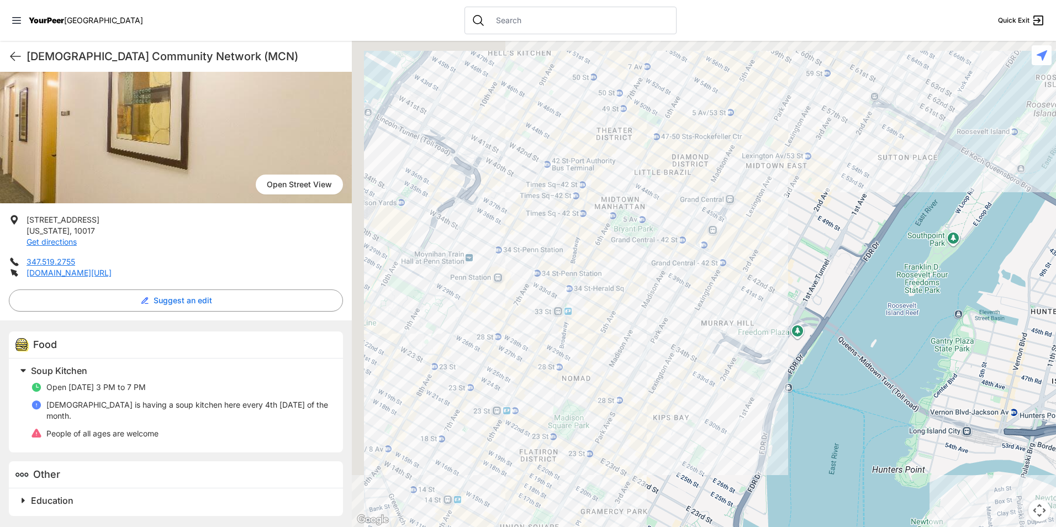
drag, startPoint x: 491, startPoint y: 345, endPoint x: 633, endPoint y: 415, distance: 158.1
click at [633, 415] on div at bounding box center [704, 284] width 704 height 486
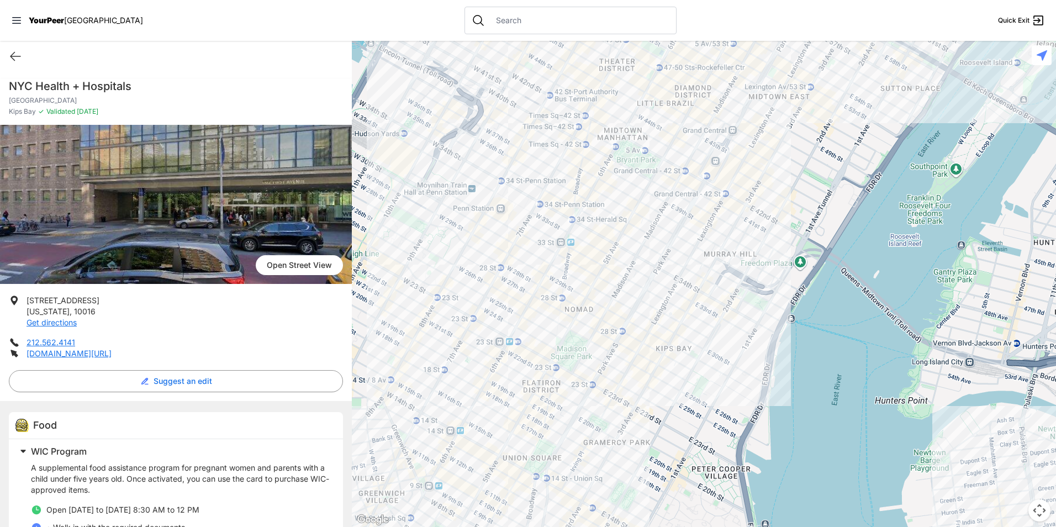
drag, startPoint x: 579, startPoint y: 222, endPoint x: 604, endPoint y: 366, distance: 145.7
click at [610, 368] on div at bounding box center [704, 284] width 704 height 486
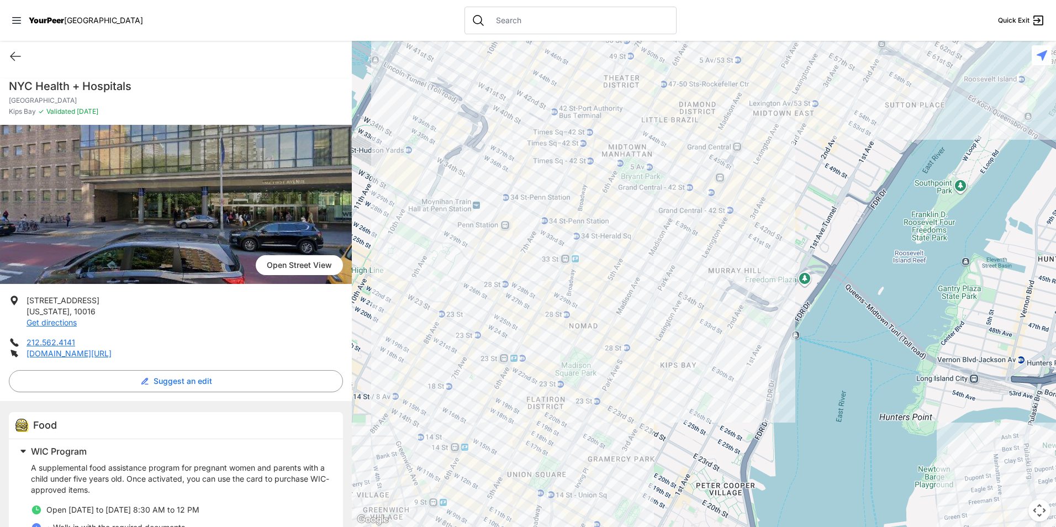
click at [503, 276] on div at bounding box center [704, 284] width 704 height 486
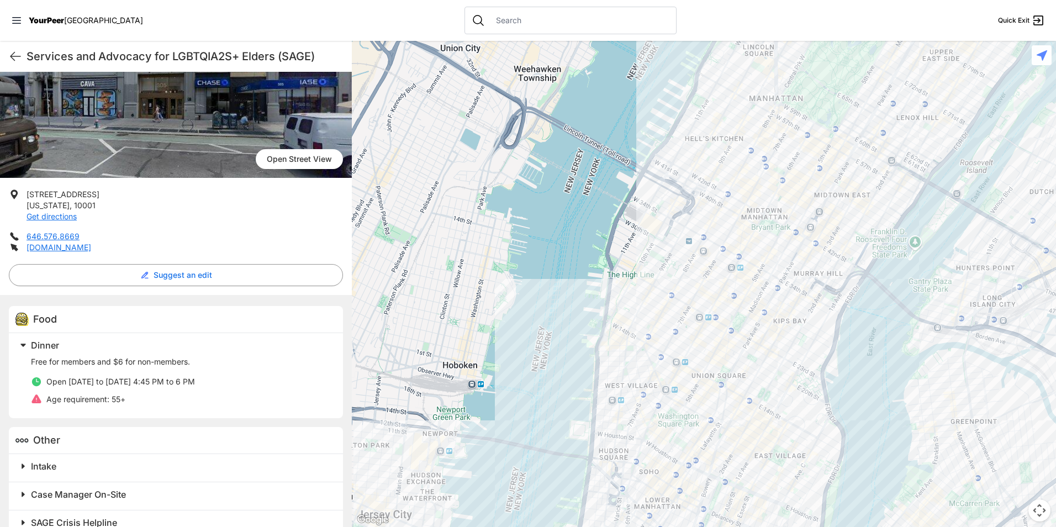
scroll to position [128, 0]
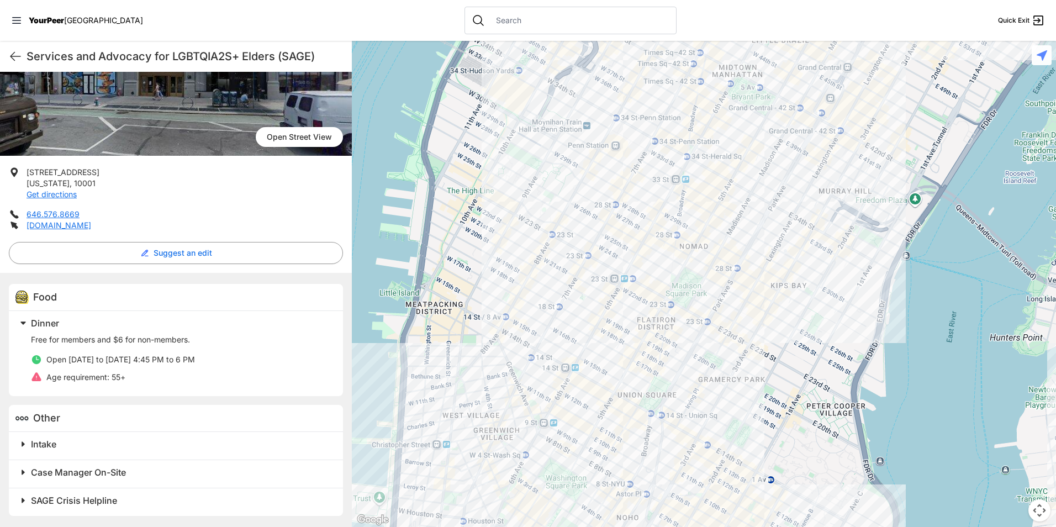
click at [653, 164] on div at bounding box center [704, 284] width 704 height 486
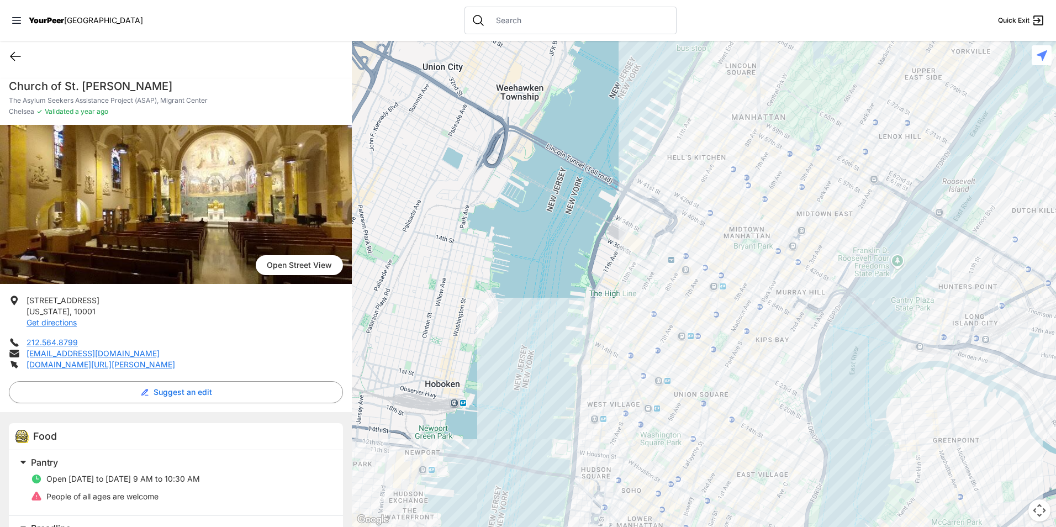
click at [18, 61] on icon at bounding box center [15, 56] width 13 height 13
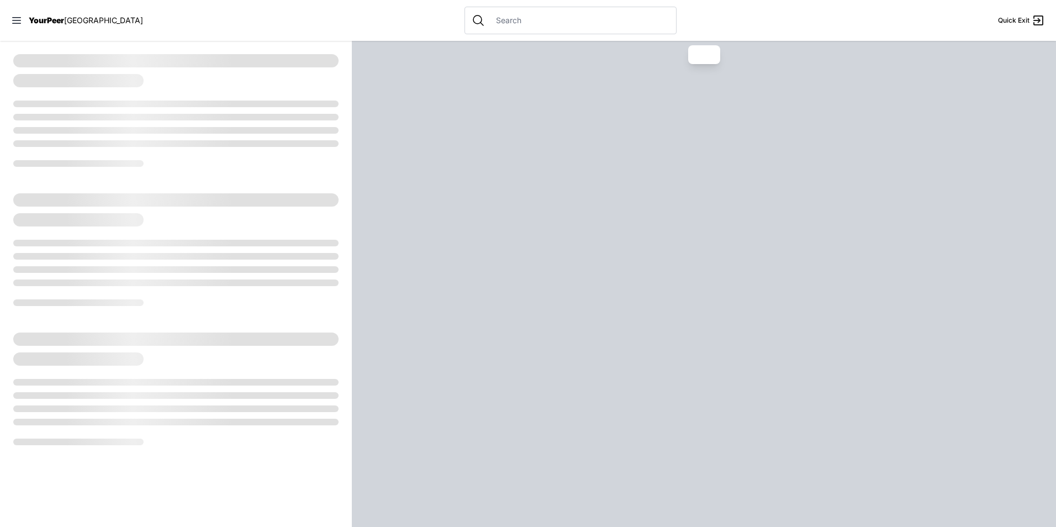
select select "recentlyUpdated"
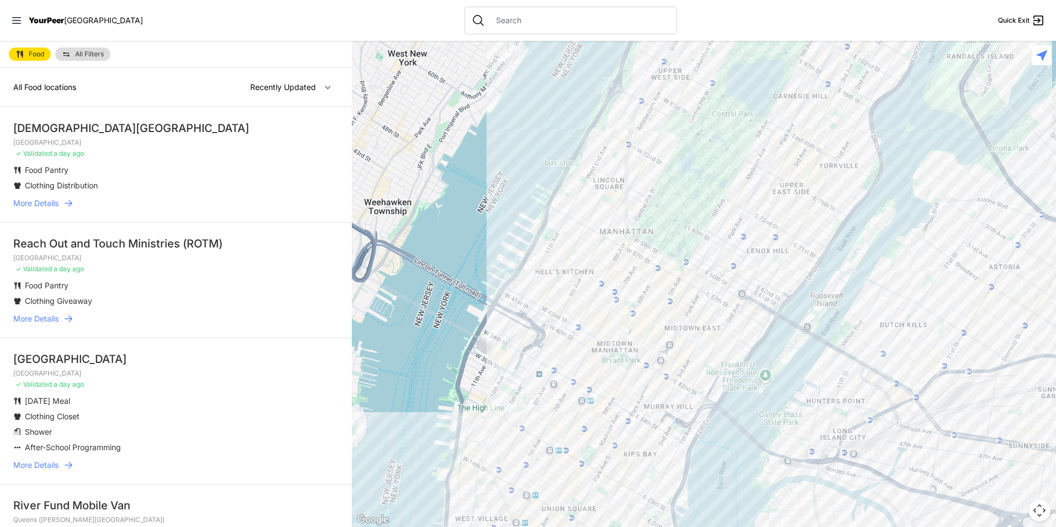
drag, startPoint x: 645, startPoint y: 412, endPoint x: 661, endPoint y: 240, distance: 173.1
click at [661, 240] on div at bounding box center [704, 284] width 704 height 486
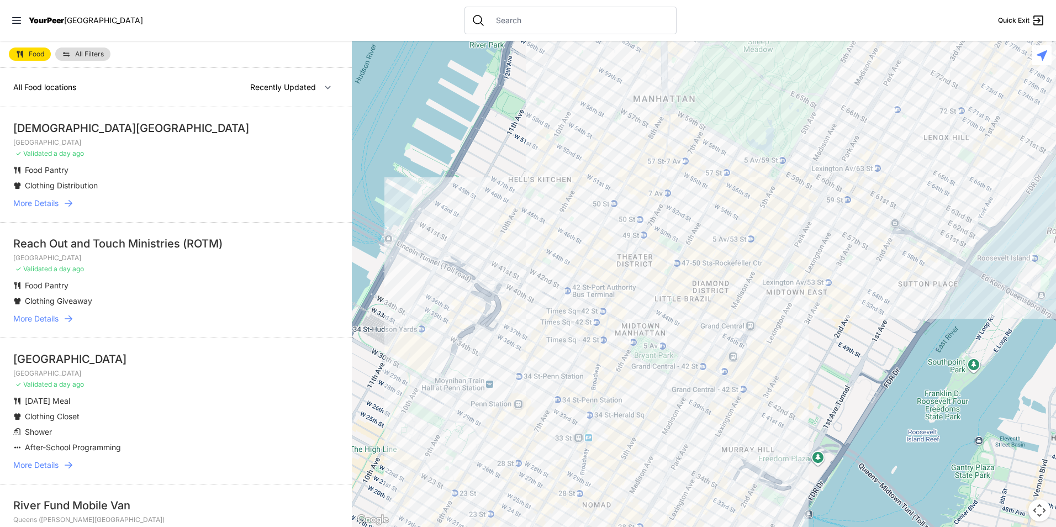
drag, startPoint x: 611, startPoint y: 379, endPoint x: 651, endPoint y: 307, distance: 82.6
click at [651, 307] on div at bounding box center [704, 284] width 704 height 486
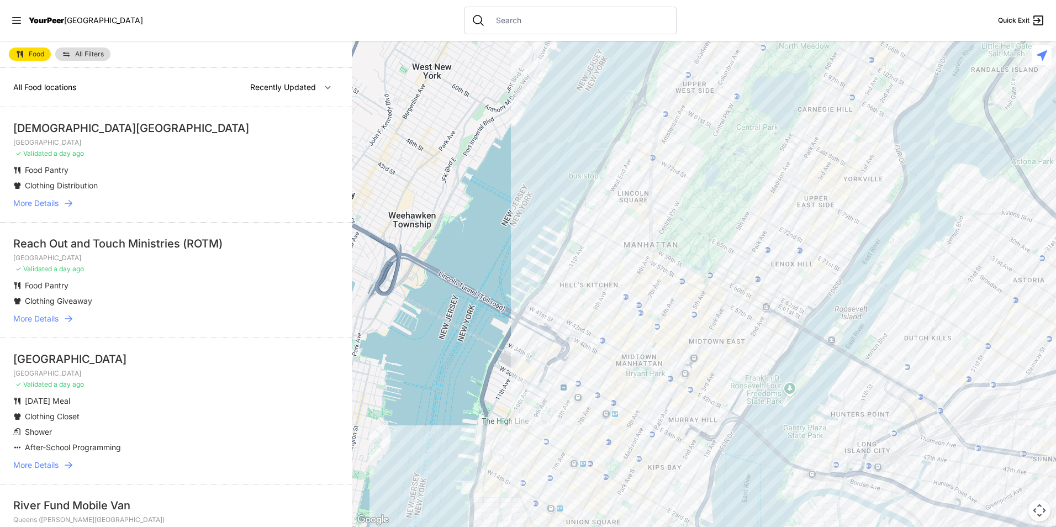
click at [489, 17] on input "text" at bounding box center [579, 20] width 180 height 11
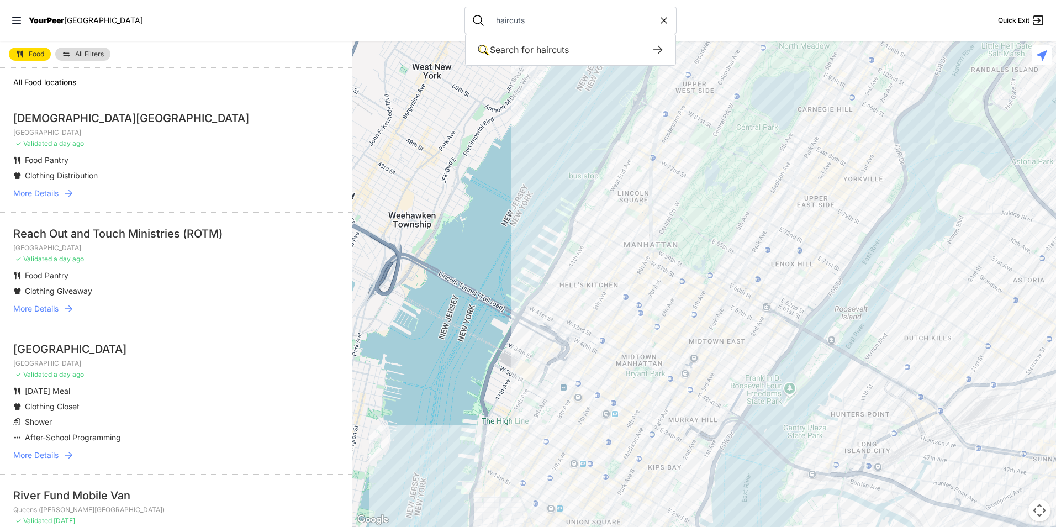
type input "haircuts"
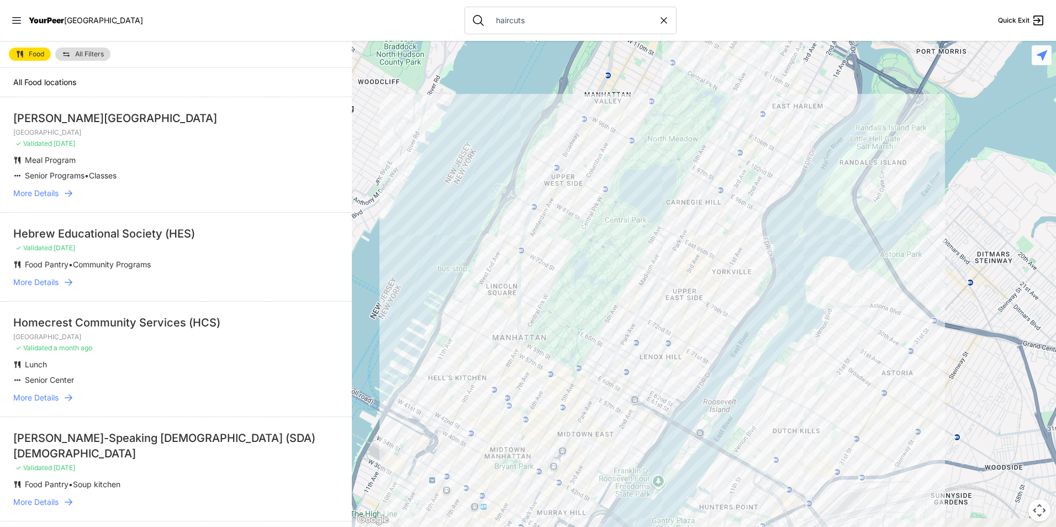
drag, startPoint x: 688, startPoint y: 463, endPoint x: 644, endPoint y: 284, distance: 184.3
click at [642, 283] on div at bounding box center [704, 284] width 704 height 486
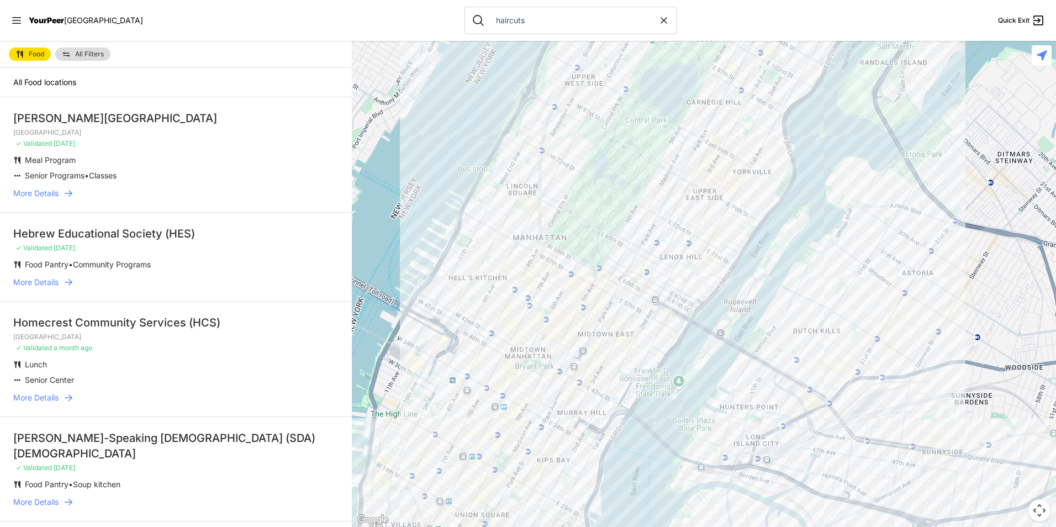
click at [493, 305] on div at bounding box center [704, 284] width 704 height 486
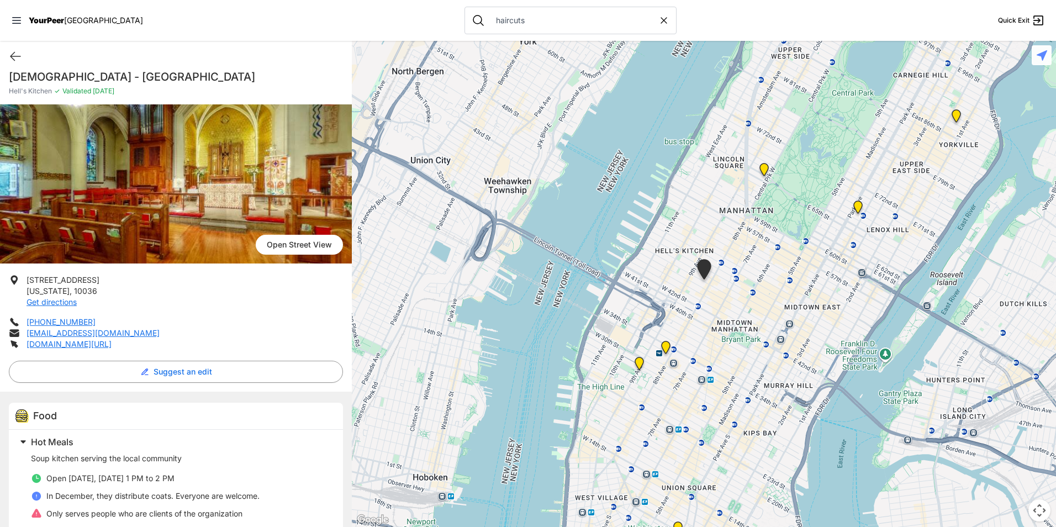
scroll to position [26, 0]
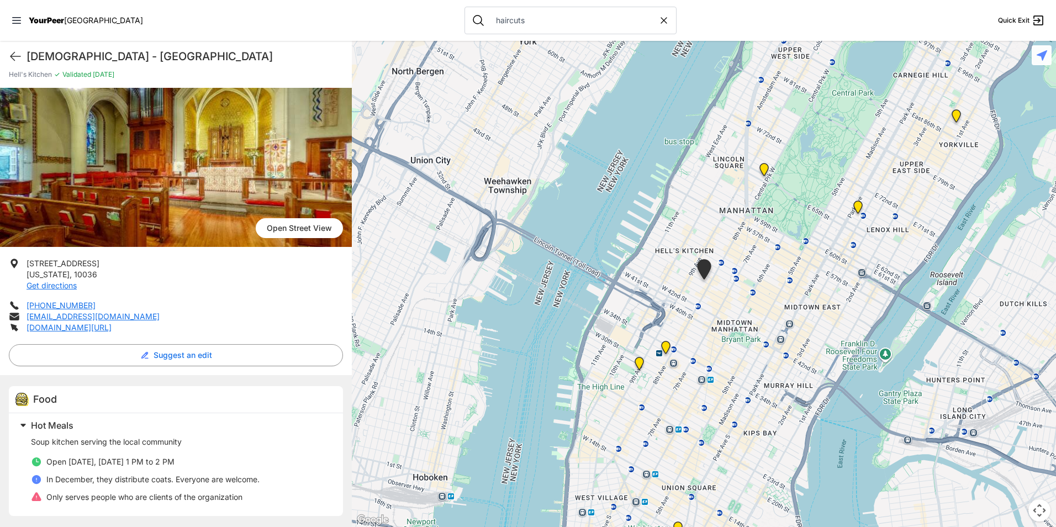
drag, startPoint x: 663, startPoint y: 353, endPoint x: 661, endPoint y: 348, distance: 5.7
click at [662, 353] on img "Probably Closed. James A. Farley Post Office, Moynihan Train Hall (Penn Station)" at bounding box center [665, 349] width 23 height 27
click at [664, 346] on img "Probably Closed. James A. Farley Post Office, Moynihan Train Hall (Penn Station)" at bounding box center [665, 349] width 23 height 27
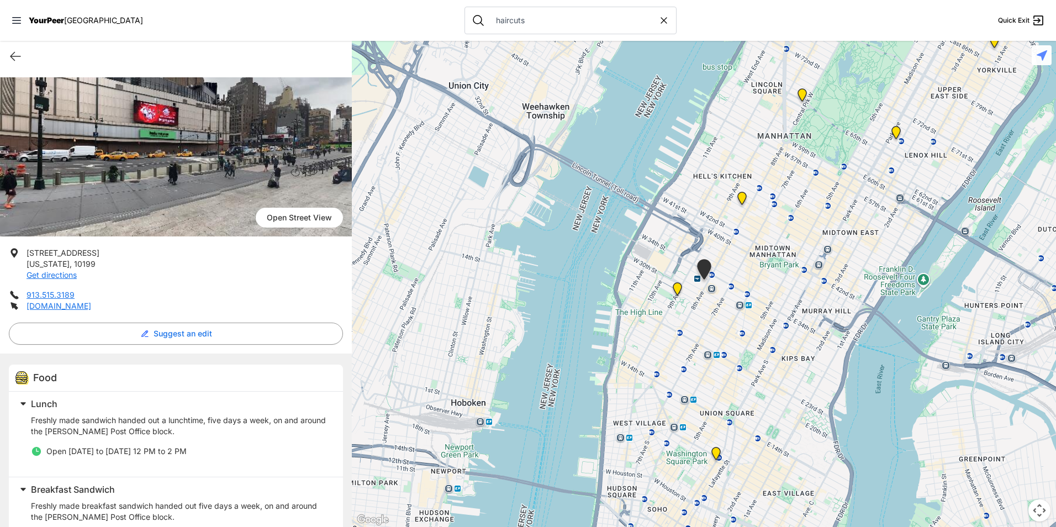
scroll to position [94, 0]
